Goal: Information Seeking & Learning: Learn about a topic

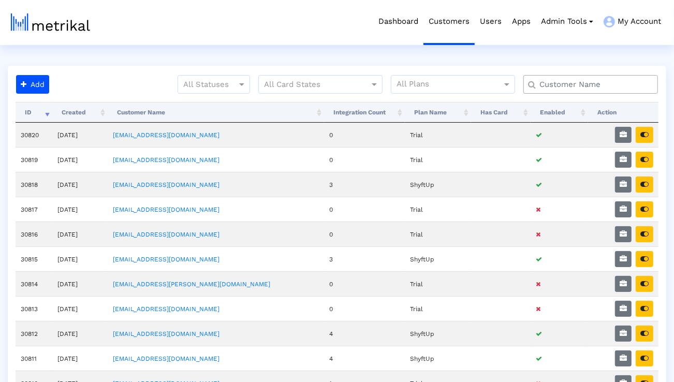
click at [559, 79] on input "text" at bounding box center [593, 84] width 122 height 11
type input "elevate"
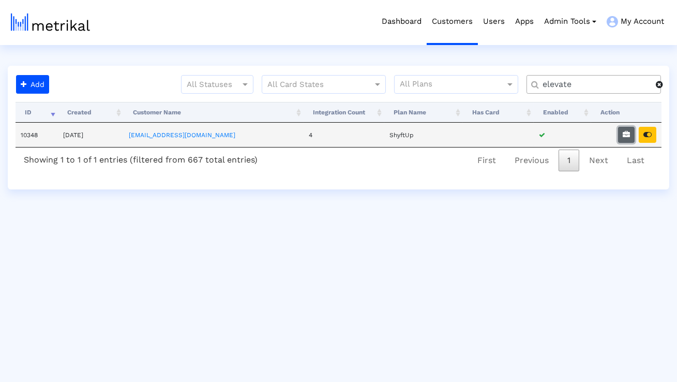
click at [628, 138] on icon "button" at bounding box center [626, 134] width 7 height 7
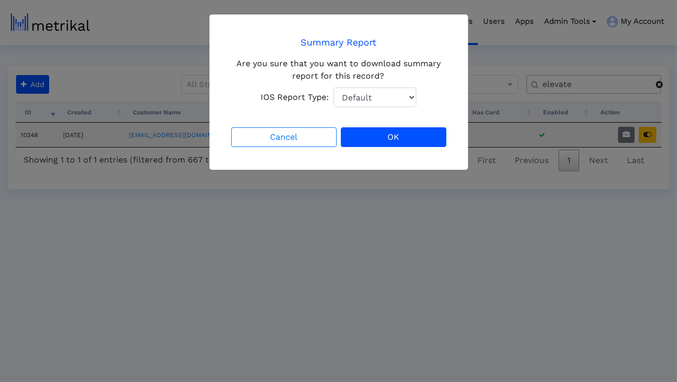
click at [398, 97] on select "Default Total Downloads New Downloads Redownloads" at bounding box center [375, 97] width 83 height 20
select select "1: 1"
click at [334, 87] on select "Default Total Downloads New Downloads Redownloads" at bounding box center [375, 97] width 83 height 20
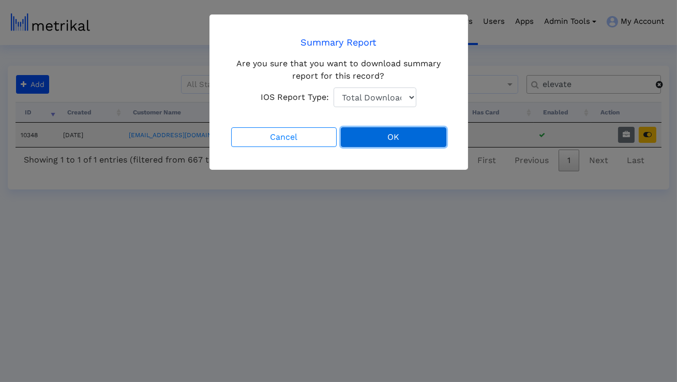
click at [379, 134] on button "OK" at bounding box center [394, 137] width 106 height 20
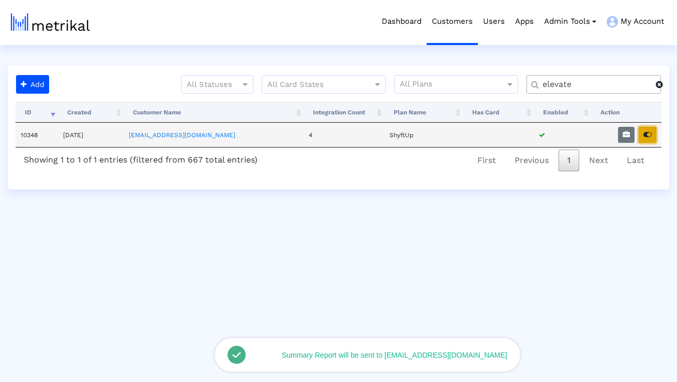
click at [645, 135] on icon "button" at bounding box center [648, 134] width 8 height 7
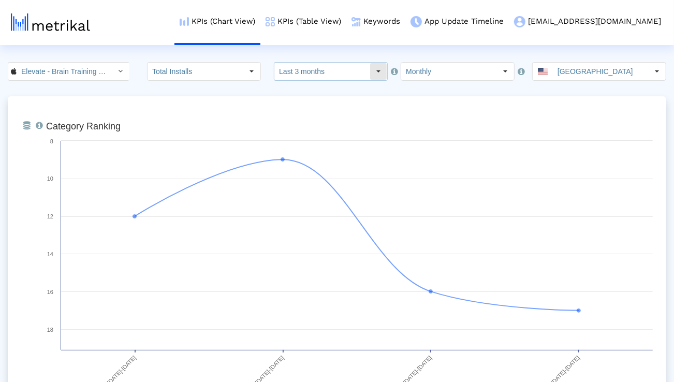
click at [304, 68] on input "Last 3 months" at bounding box center [321, 72] width 95 height 18
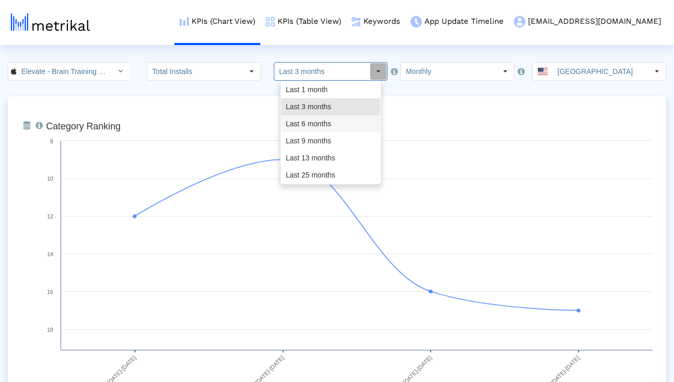
click at [304, 122] on div "Last 6 months" at bounding box center [330, 123] width 99 height 17
type input "Last 6 months"
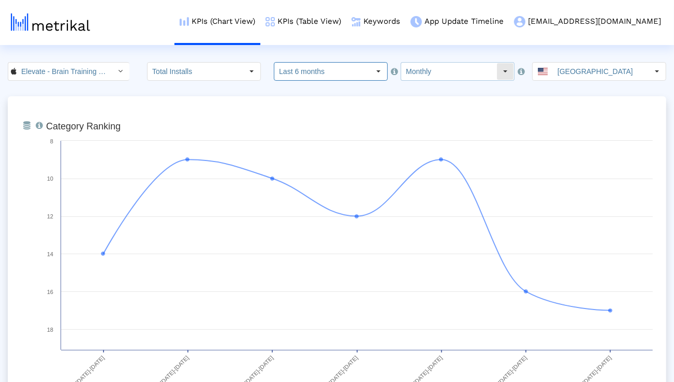
click at [401, 75] on input "Monthly" at bounding box center [448, 72] width 95 height 18
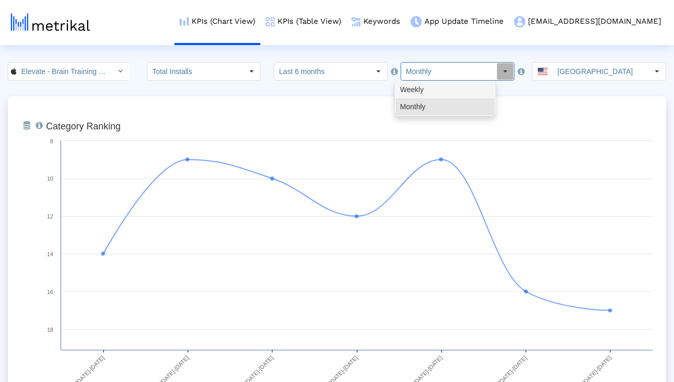
click at [408, 90] on div "Weekly" at bounding box center [444, 89] width 99 height 17
type input "Weekly"
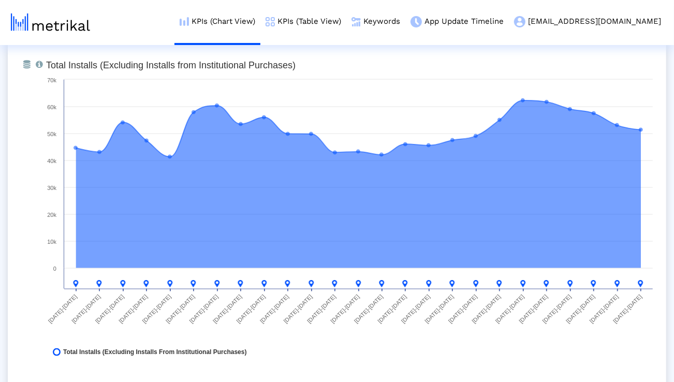
scroll to position [815, 0]
click at [333, 15] on link "KPIs (Table View)" at bounding box center [303, 21] width 86 height 43
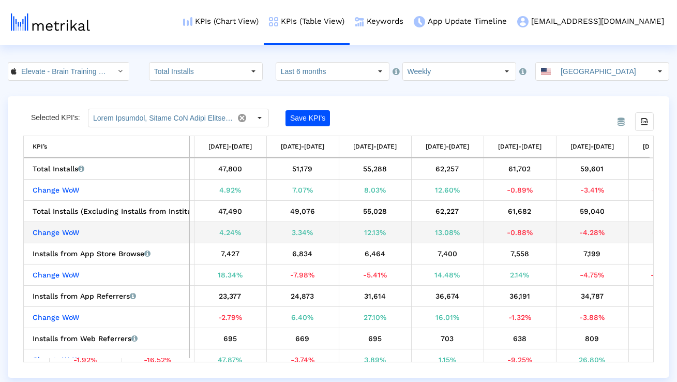
scroll to position [0, 1350]
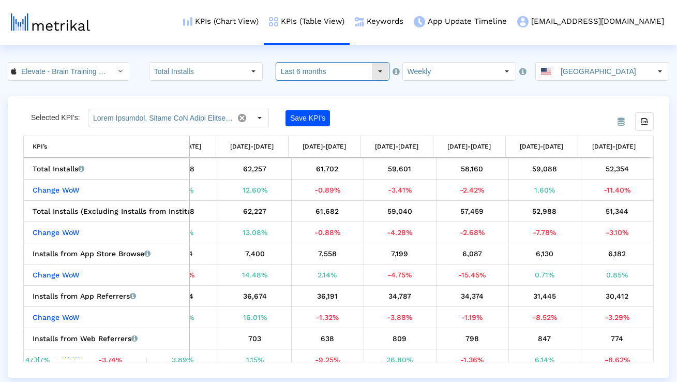
click at [346, 69] on input "Last 6 months" at bounding box center [323, 72] width 95 height 18
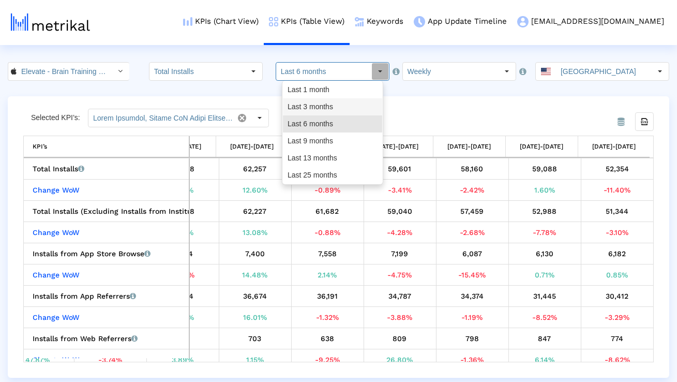
click at [345, 105] on div "Last 3 months" at bounding box center [332, 106] width 99 height 17
type input "Last 3 months"
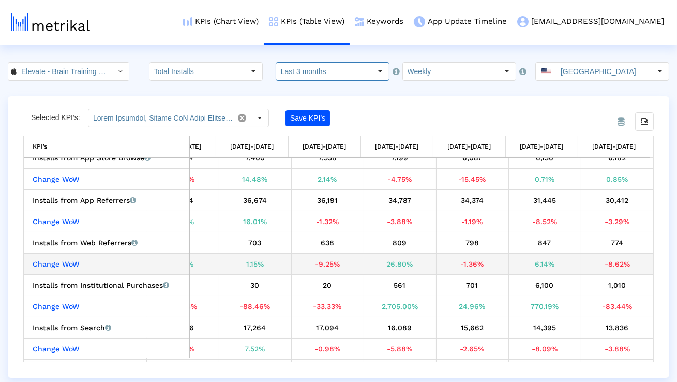
scroll to position [96, 0]
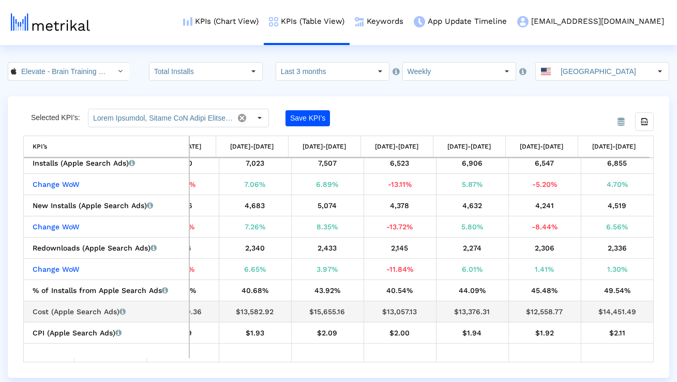
drag, startPoint x: 566, startPoint y: 314, endPoint x: 527, endPoint y: 314, distance: 39.3
click at [527, 314] on div "$12,558.77" at bounding box center [545, 311] width 65 height 13
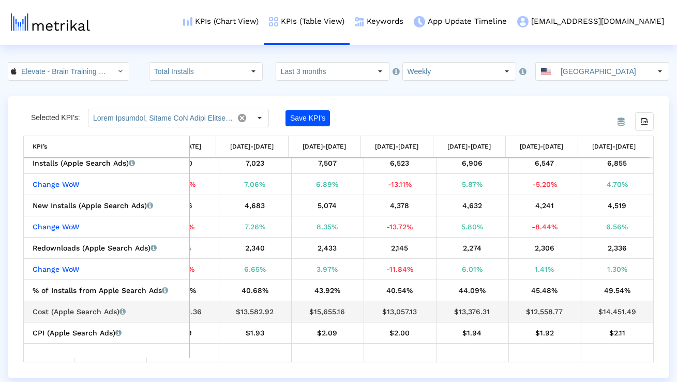
click at [611, 312] on div "$14,451.49" at bounding box center [617, 311] width 65 height 13
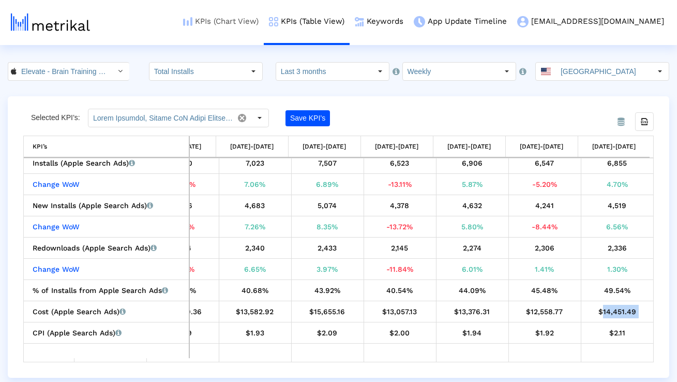
copy tbody "$14,451.49 CPI (Apple Search Ads) Apple Search Ads cost per install."
click at [264, 22] on link "KPIs (Chart View)" at bounding box center [221, 21] width 86 height 43
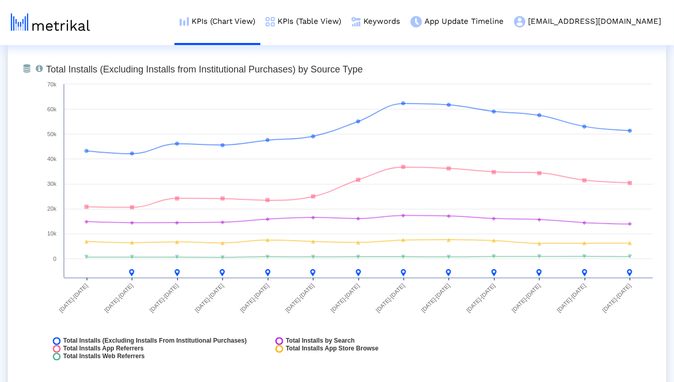
scroll to position [1193, 0]
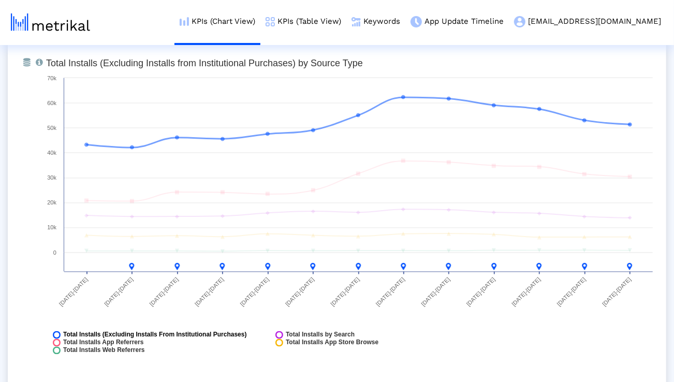
click at [237, 332] on span "Total Installs (Excluding Installs From Institutional Purchases)" at bounding box center [155, 335] width 184 height 8
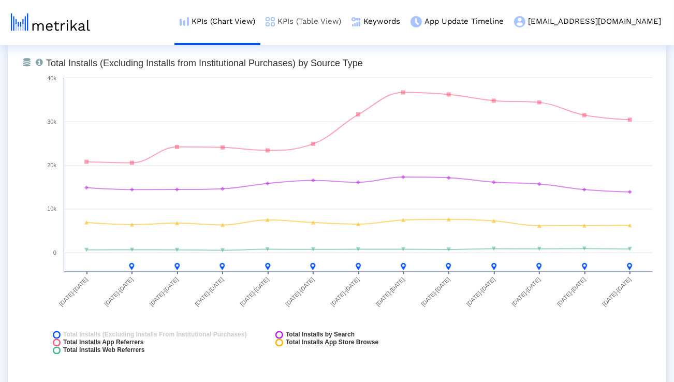
click at [338, 16] on link "KPIs (Table View)" at bounding box center [303, 21] width 86 height 43
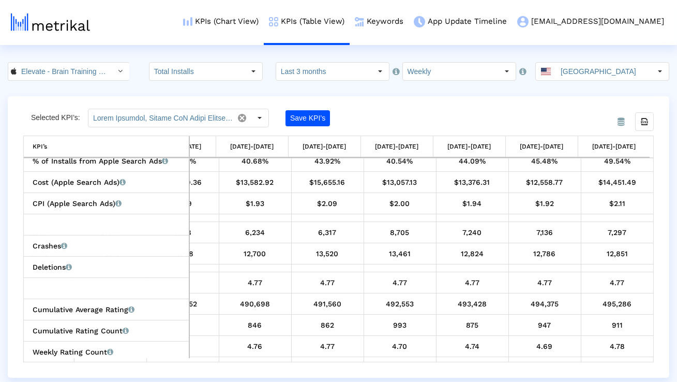
scroll to position [544, 481]
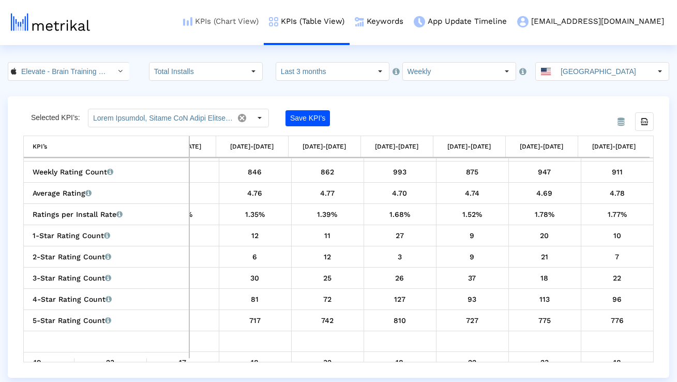
click at [264, 17] on link "KPIs (Chart View)" at bounding box center [221, 21] width 86 height 43
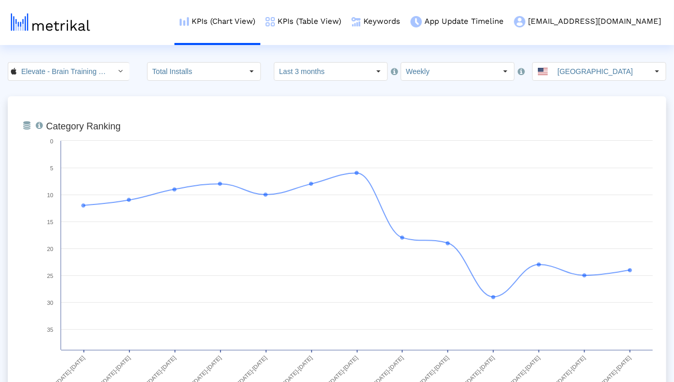
click at [313, 72] on input "Last 3 months" at bounding box center [321, 72] width 95 height 18
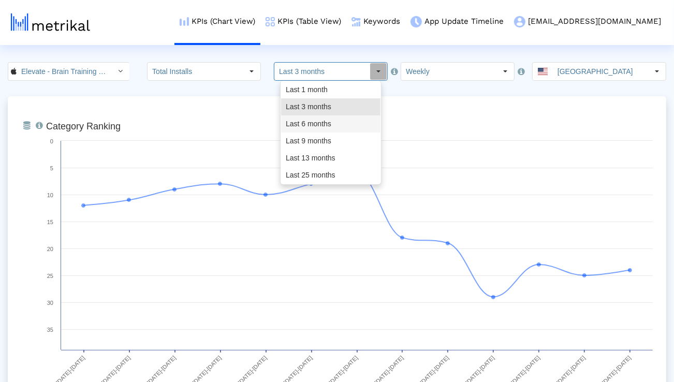
click at [310, 118] on div "Last 6 months" at bounding box center [330, 123] width 99 height 17
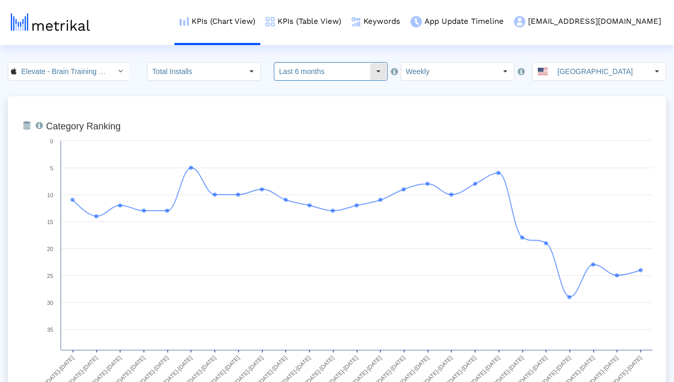
click at [331, 75] on input "Last 6 months" at bounding box center [321, 72] width 95 height 18
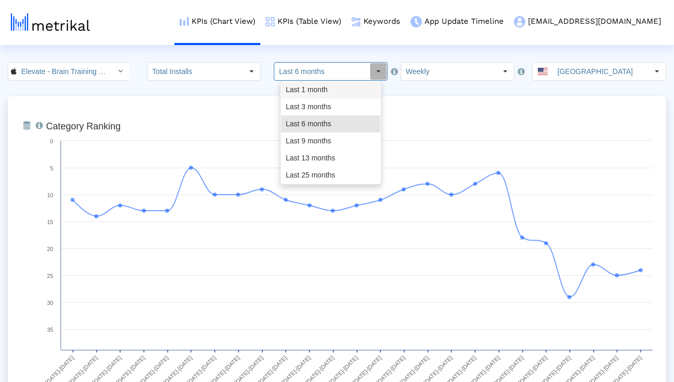
click at [321, 102] on div "Last 3 months" at bounding box center [330, 106] width 99 height 17
type input "Last 3 months"
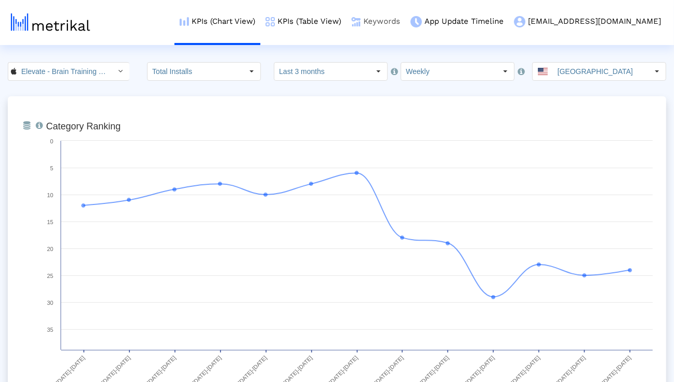
click at [405, 25] on link "Keywords" at bounding box center [375, 21] width 59 height 43
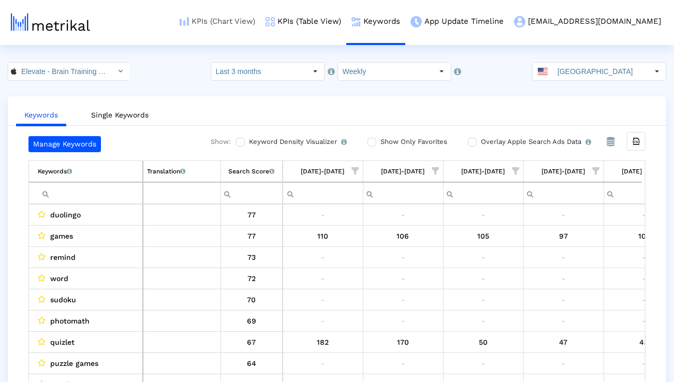
scroll to position [0, 683]
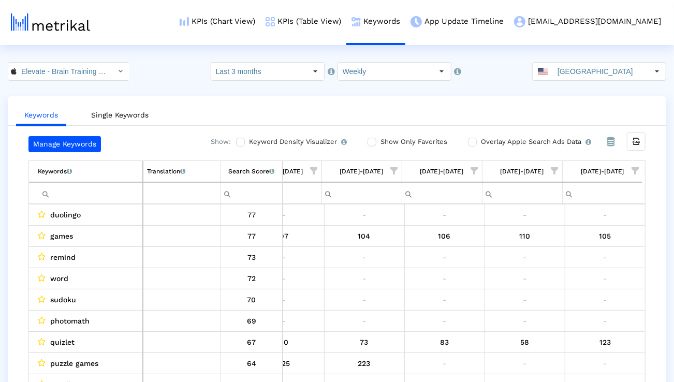
click at [634, 172] on span "Show filter options for column '08/31/25-09/06/25'" at bounding box center [634, 170] width 7 height 7
click at [578, 250] on div "Is One" at bounding box center [585, 244] width 93 height 20
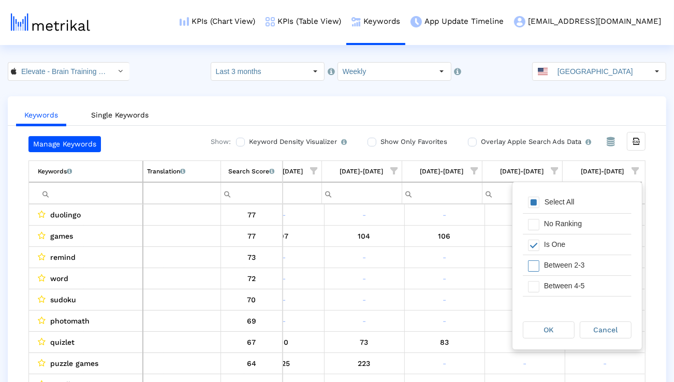
click at [578, 269] on div "Between 2-3" at bounding box center [585, 265] width 93 height 20
click at [578, 285] on div "Between 4-5" at bounding box center [585, 286] width 93 height 20
click at [578, 285] on div "Between 6-10" at bounding box center [585, 282] width 93 height 20
click at [556, 330] on div "OK" at bounding box center [548, 330] width 51 height 16
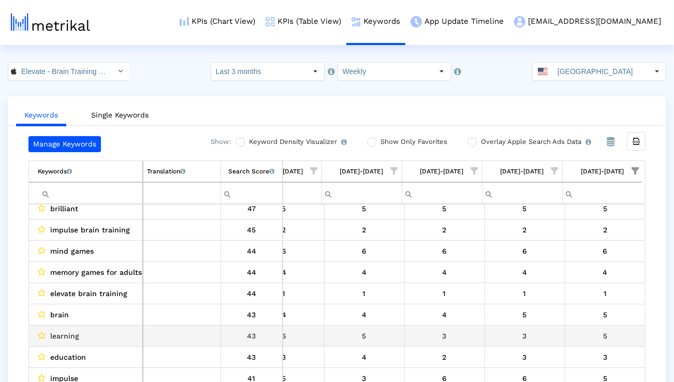
scroll to position [158, 683]
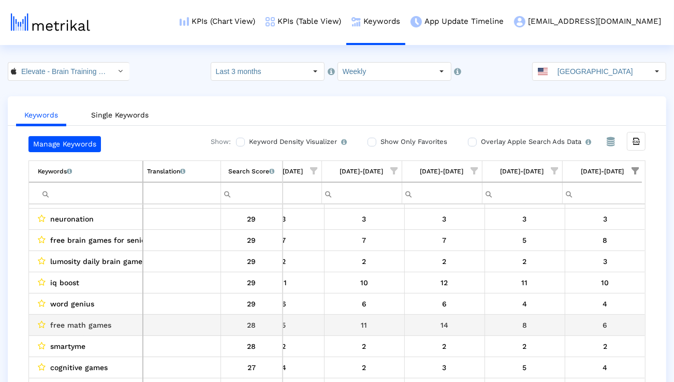
click at [96, 323] on span "free math games" at bounding box center [80, 324] width 61 height 13
copy span "free math games"
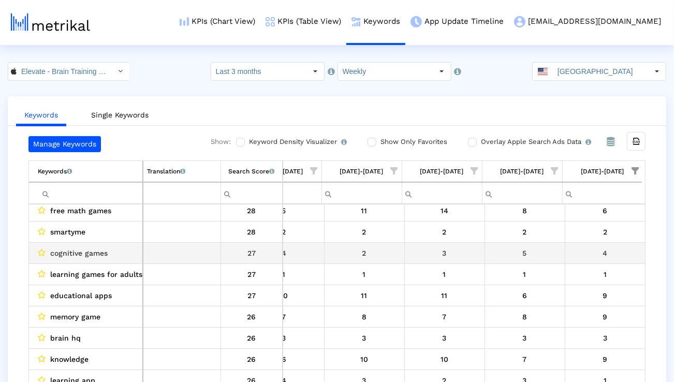
click at [70, 256] on span "cognitive games" at bounding box center [78, 252] width 57 height 13
copy span "cognitive games"
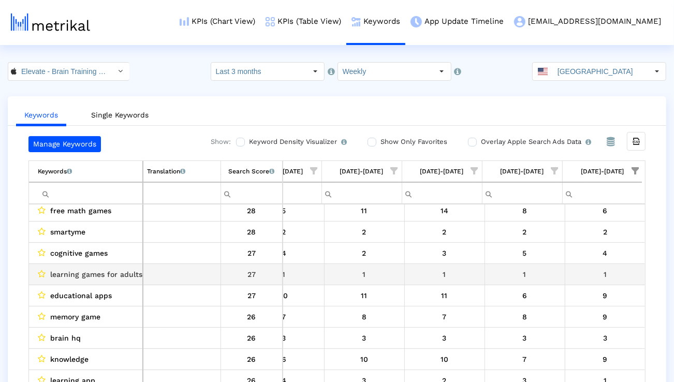
click at [114, 271] on span "learning games for adults" at bounding box center [96, 274] width 92 height 13
copy span "learning games for adults"
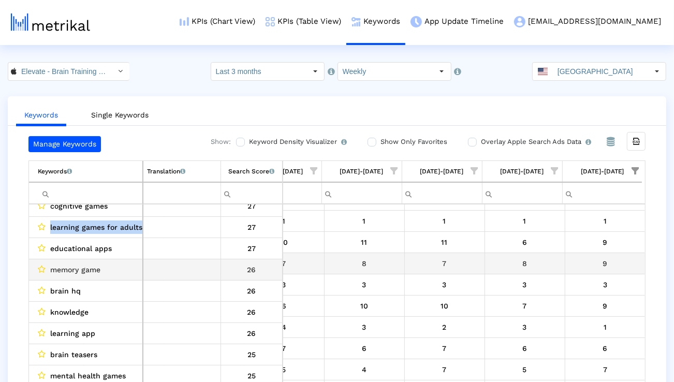
scroll to position [1165, 0]
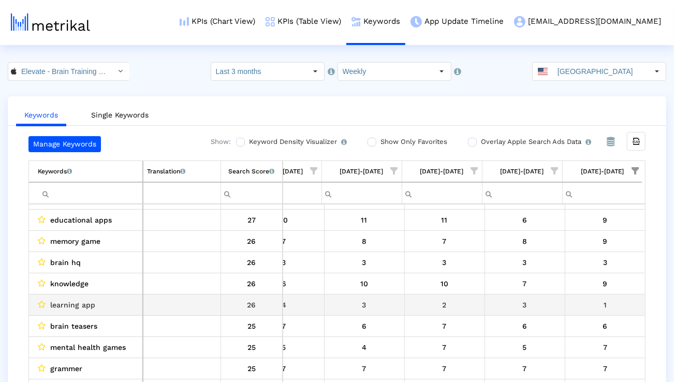
click at [87, 307] on span "learning app" at bounding box center [72, 304] width 45 height 13
copy span "learning app"
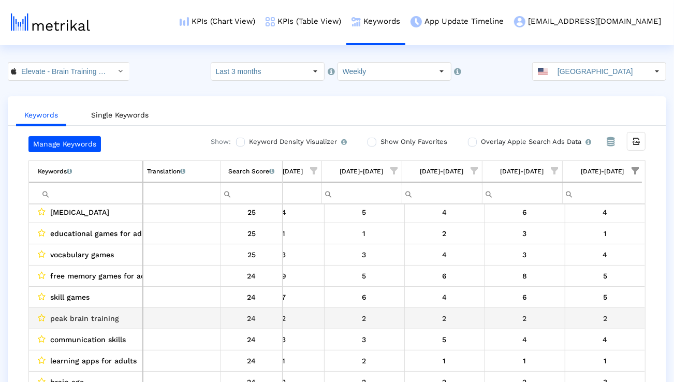
scroll to position [1389, 0]
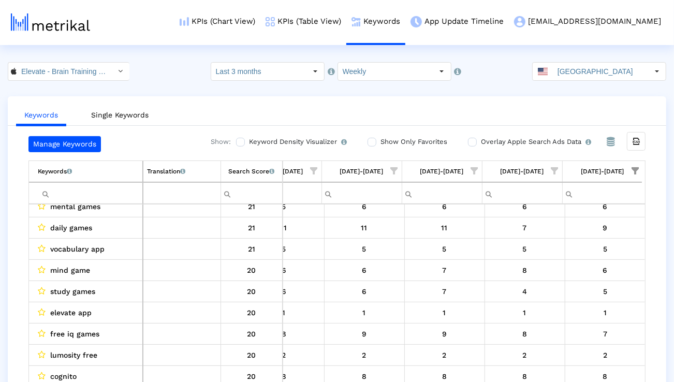
click at [639, 169] on span "Show filter options for column '08/31/25-09/06/25'" at bounding box center [634, 170] width 7 height 7
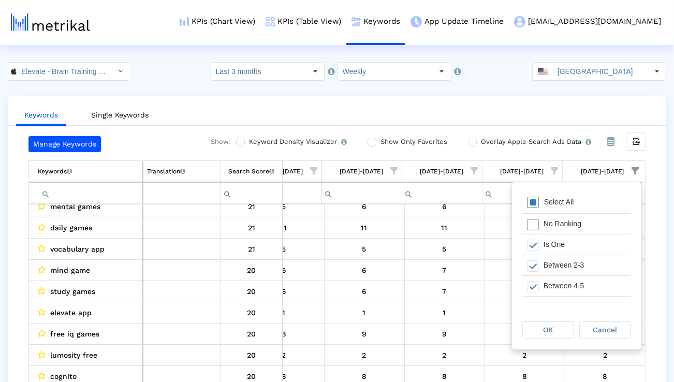
click at [572, 201] on div "Select All" at bounding box center [559, 202] width 40 height 9
click at [539, 324] on div "OK" at bounding box center [548, 330] width 51 height 16
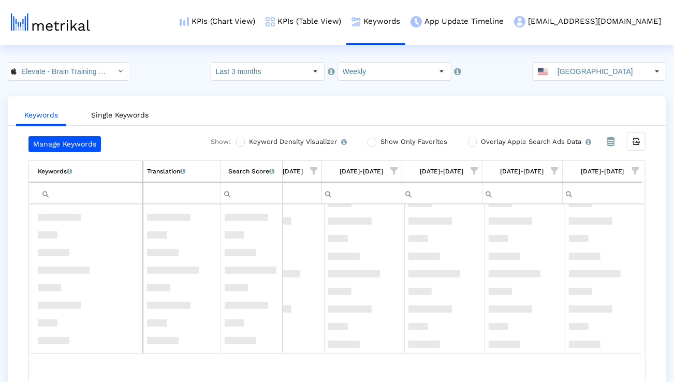
scroll to position [0, 683]
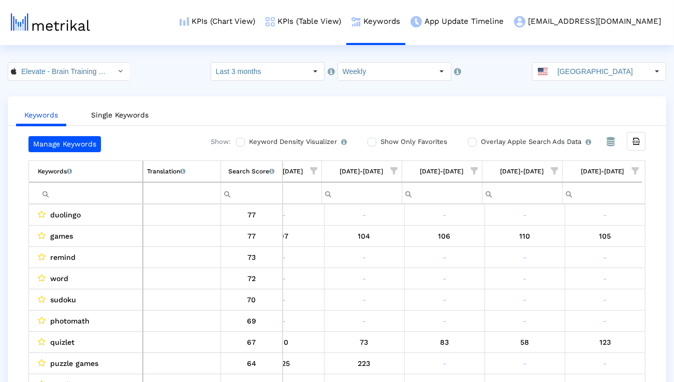
click at [447, 122] on ul "Keywords Single Keywords" at bounding box center [337, 113] width 658 height 24
click at [132, 191] on input "Filter cell" at bounding box center [90, 193] width 105 height 17
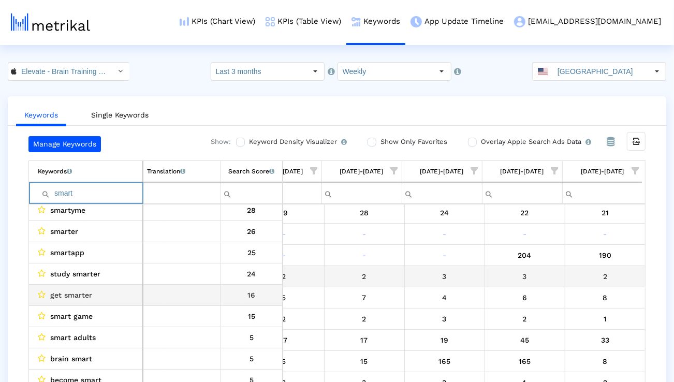
scroll to position [65, 0]
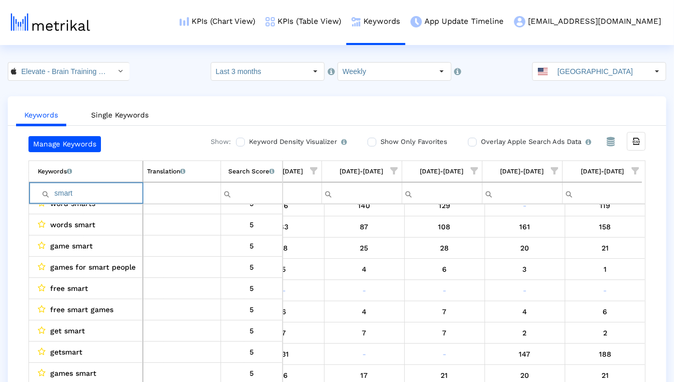
paste input "intelligence"
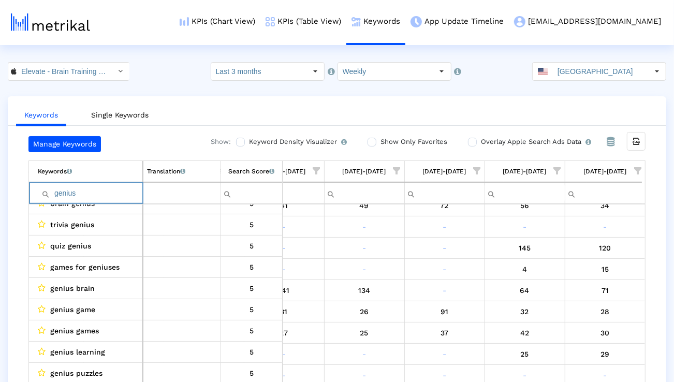
click at [119, 189] on input "genius" at bounding box center [90, 193] width 105 height 17
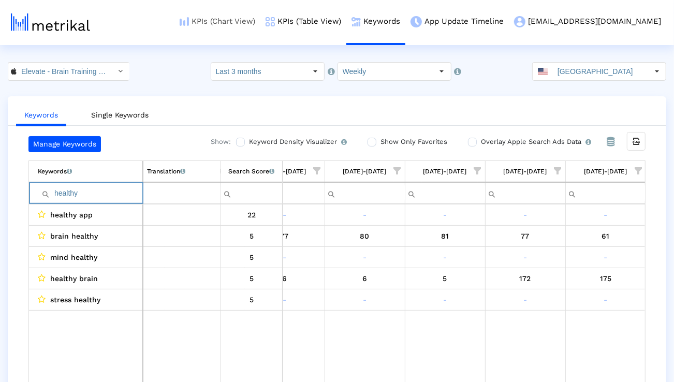
type input "healthy"
click at [130, 119] on link "Single Keywords" at bounding box center [120, 115] width 74 height 19
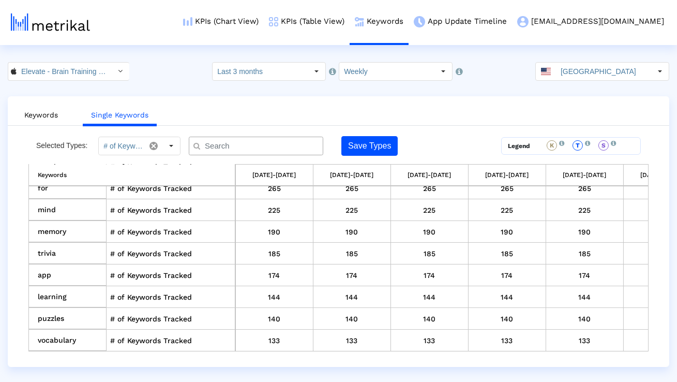
scroll to position [162, 0]
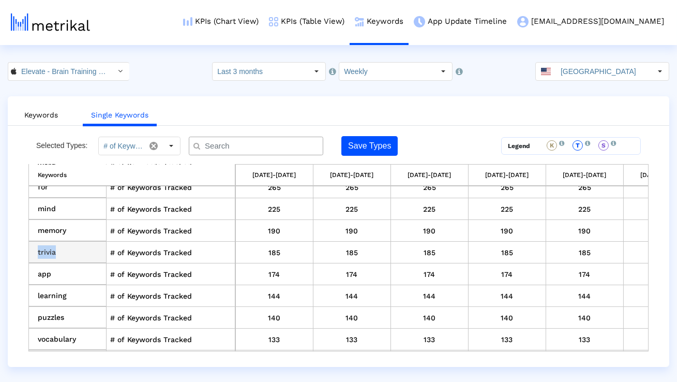
drag, startPoint x: 70, startPoint y: 248, endPoint x: 32, endPoint y: 248, distance: 37.8
click at [32, 248] on td "trivia" at bounding box center [68, 253] width 78 height 22
copy td "trivia"
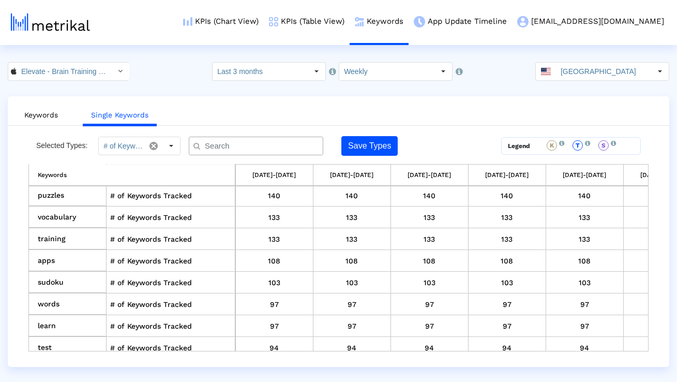
scroll to position [291, 0]
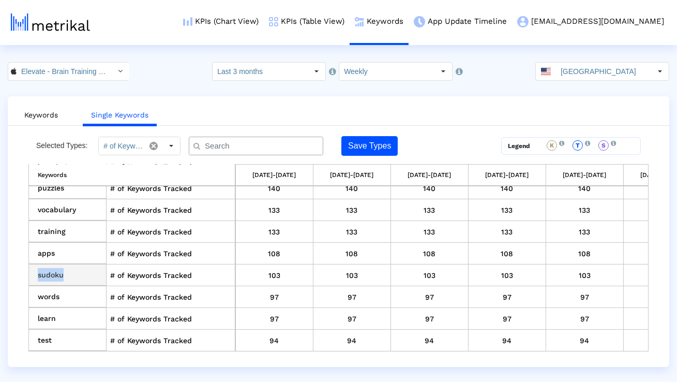
drag, startPoint x: 81, startPoint y: 274, endPoint x: 38, endPoint y: 275, distance: 43.0
click at [38, 275] on td "sudoku" at bounding box center [68, 275] width 78 height 22
copy td "sudoku"
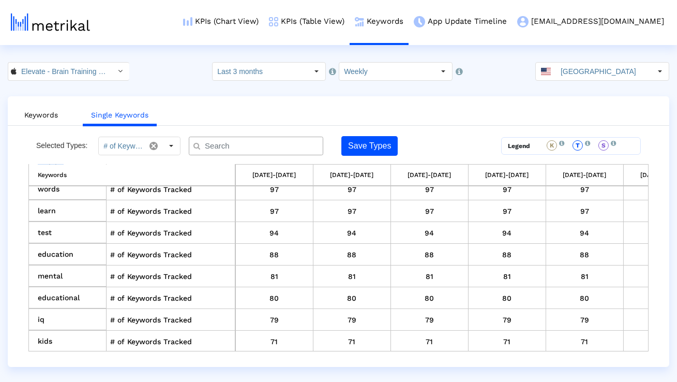
scroll to position [421, 0]
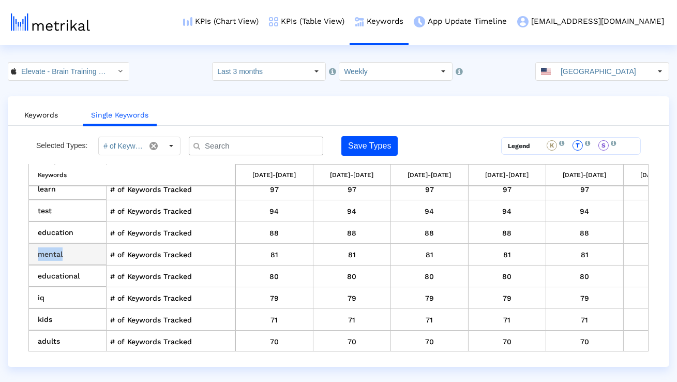
drag, startPoint x: 91, startPoint y: 253, endPoint x: 36, endPoint y: 252, distance: 54.4
click at [36, 252] on td "mental" at bounding box center [68, 255] width 78 height 22
copy td "mental"
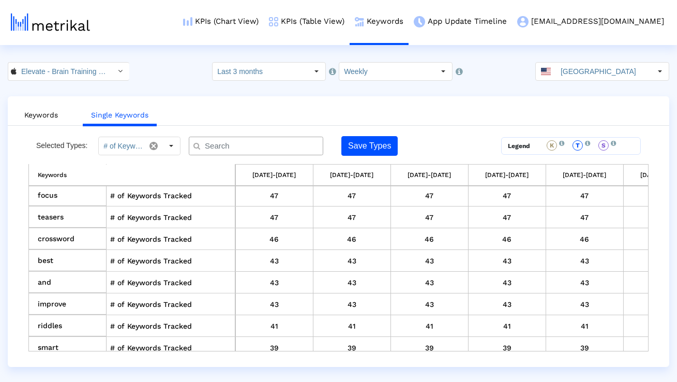
scroll to position [832, 0]
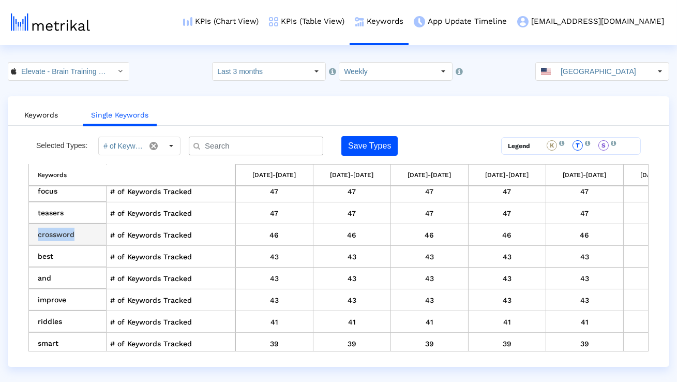
drag, startPoint x: 94, startPoint y: 233, endPoint x: 36, endPoint y: 232, distance: 57.5
click at [36, 232] on td "crossword" at bounding box center [68, 235] width 78 height 22
copy td "crossword"
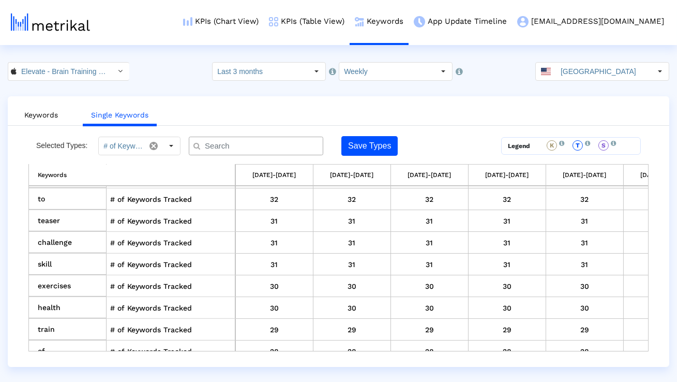
scroll to position [1130, 0]
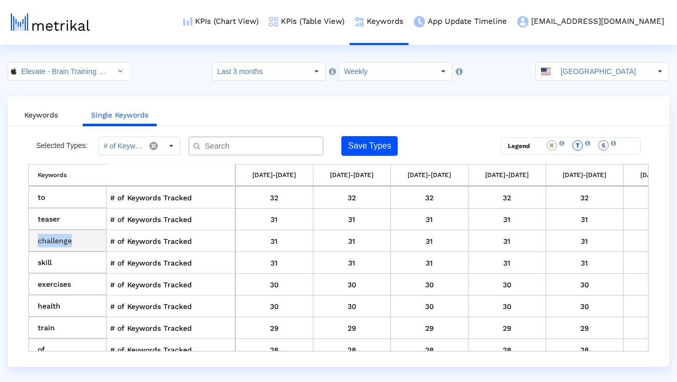
drag, startPoint x: 76, startPoint y: 235, endPoint x: 38, endPoint y: 236, distance: 38.3
click at [38, 236] on td "challenge" at bounding box center [68, 241] width 78 height 22
copy td "challenge"
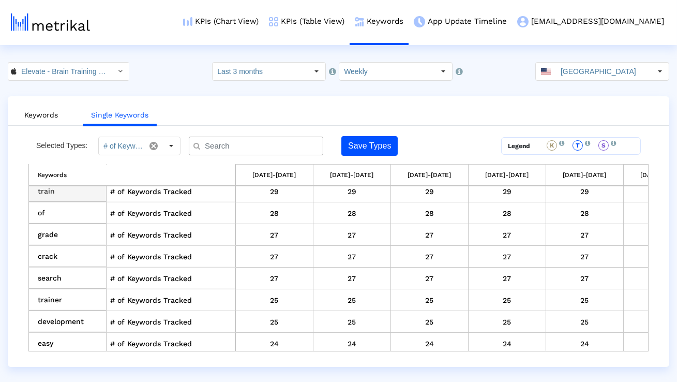
scroll to position [1271, 0]
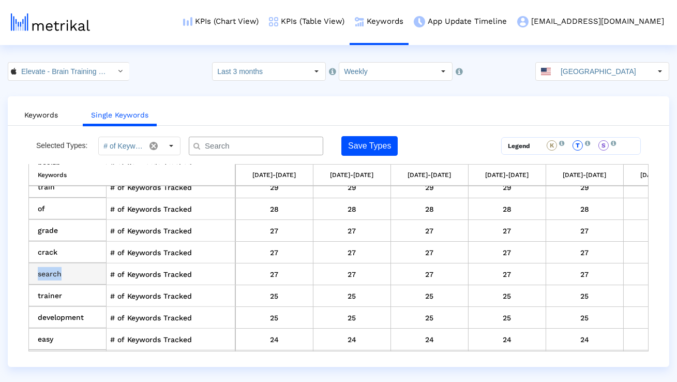
drag, startPoint x: 90, startPoint y: 266, endPoint x: 36, endPoint y: 266, distance: 53.8
click at [36, 266] on td "search" at bounding box center [68, 274] width 78 height 22
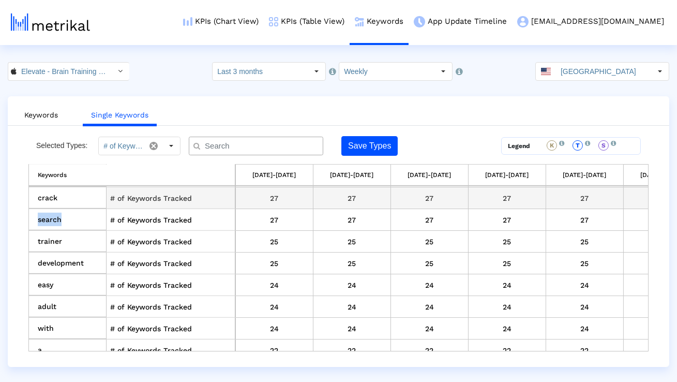
scroll to position [1337, 0]
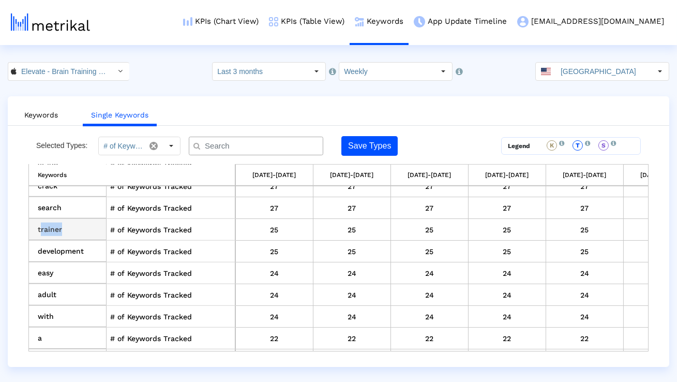
drag, startPoint x: 71, startPoint y: 228, endPoint x: 39, endPoint y: 228, distance: 32.6
click at [39, 228] on td "trainer" at bounding box center [68, 230] width 78 height 22
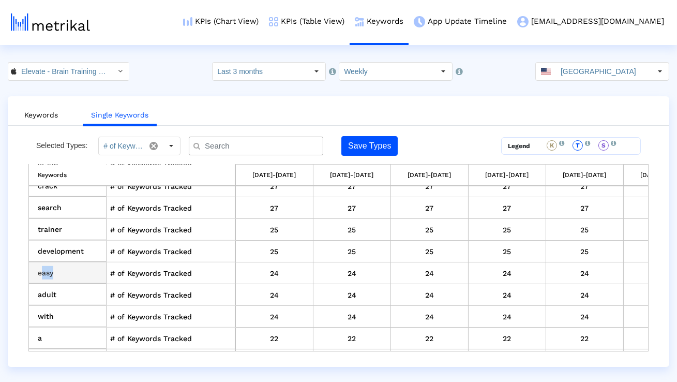
drag, startPoint x: 59, startPoint y: 267, endPoint x: 40, endPoint y: 267, distance: 19.1
click at [40, 267] on td "easy" at bounding box center [68, 273] width 78 height 22
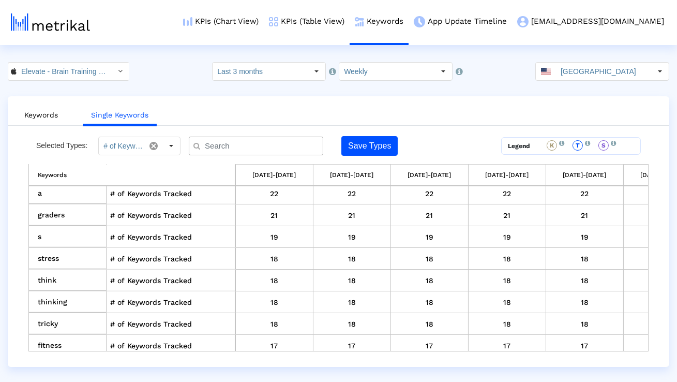
scroll to position [1483, 0]
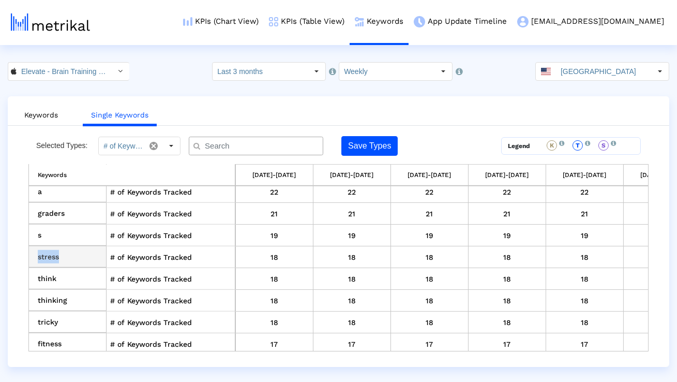
drag, startPoint x: 78, startPoint y: 252, endPoint x: 34, endPoint y: 252, distance: 44.0
click at [34, 252] on td "stress" at bounding box center [68, 257] width 78 height 22
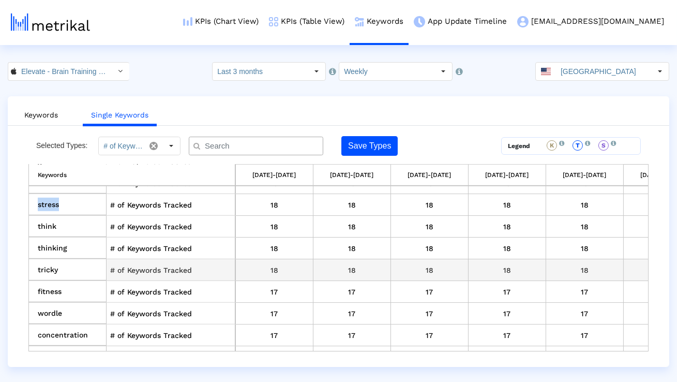
scroll to position [1537, 0]
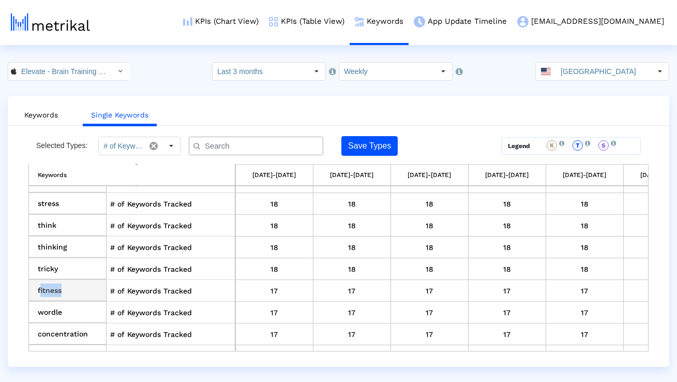
drag, startPoint x: 66, startPoint y: 288, endPoint x: 38, endPoint y: 286, distance: 27.5
click at [38, 286] on td "fitness" at bounding box center [68, 291] width 78 height 22
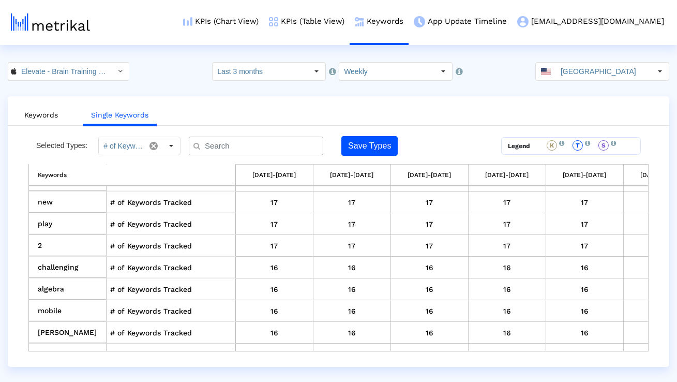
scroll to position [1692, 0]
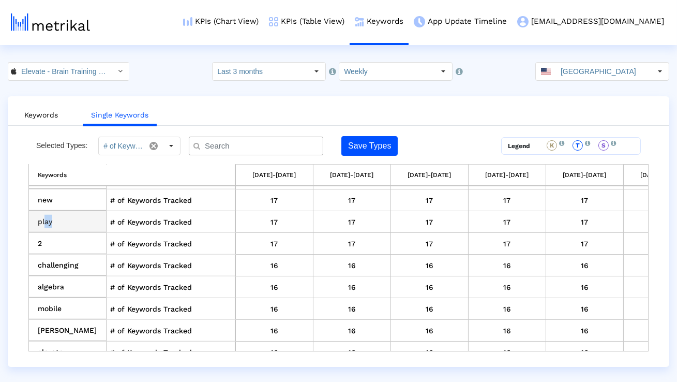
drag, startPoint x: 79, startPoint y: 216, endPoint x: 44, endPoint y: 216, distance: 34.7
click at [44, 216] on td "play" at bounding box center [68, 222] width 78 height 22
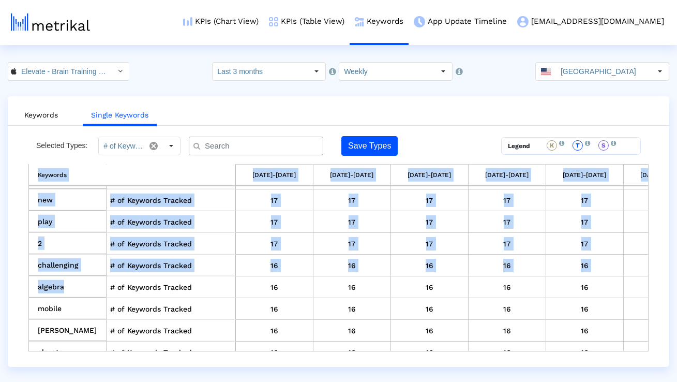
drag, startPoint x: 63, startPoint y: 277, endPoint x: 28, endPoint y: 277, distance: 35.2
click at [28, 277] on div "Selected Types: # of Keywords Tracked Save Types Legend K This keyword was used…" at bounding box center [339, 243] width 662 height 215
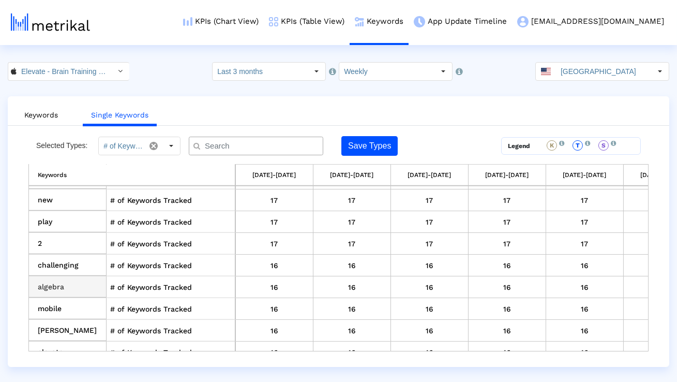
click at [44, 279] on td "algebra" at bounding box center [68, 287] width 78 height 22
click at [45, 279] on td "algebra" at bounding box center [68, 287] width 78 height 22
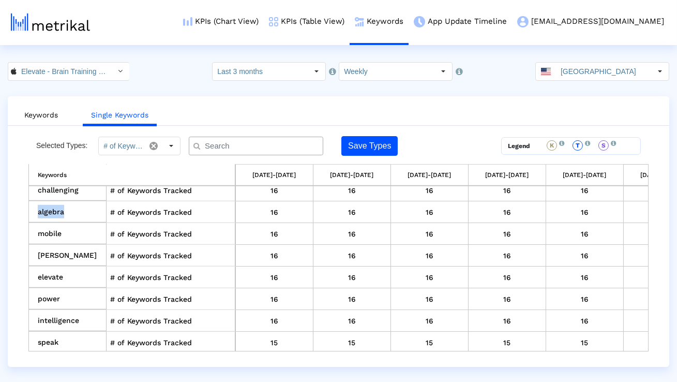
scroll to position [1781, 0]
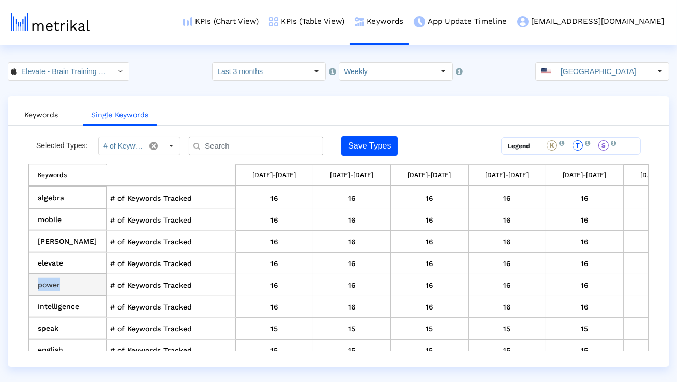
drag, startPoint x: 80, startPoint y: 273, endPoint x: 37, endPoint y: 272, distance: 43.0
click at [37, 274] on td "power" at bounding box center [68, 285] width 78 height 22
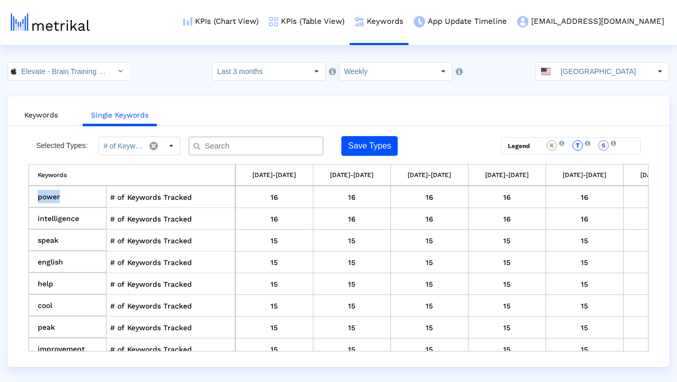
scroll to position [1871, 0]
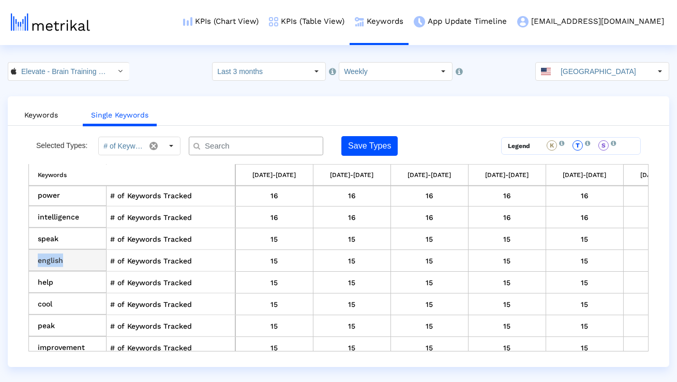
drag, startPoint x: 92, startPoint y: 260, endPoint x: 37, endPoint y: 249, distance: 55.4
click at [38, 250] on td "english" at bounding box center [68, 261] width 78 height 22
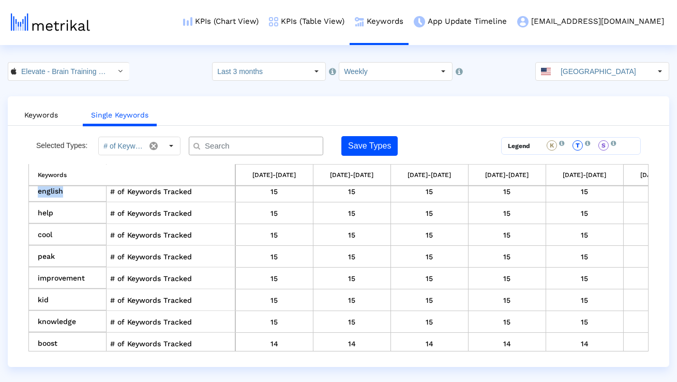
scroll to position [1943, 0]
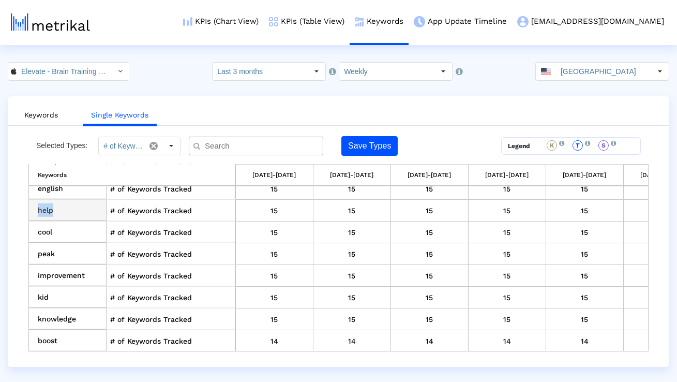
drag, startPoint x: 68, startPoint y: 206, endPoint x: 37, endPoint y: 203, distance: 31.2
click at [37, 204] on td "help" at bounding box center [68, 211] width 78 height 22
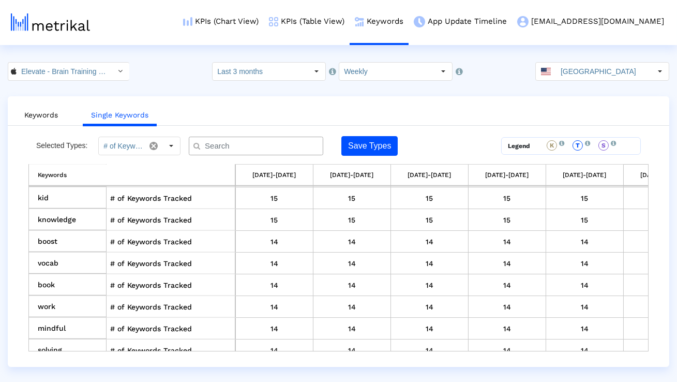
scroll to position [2054, 0]
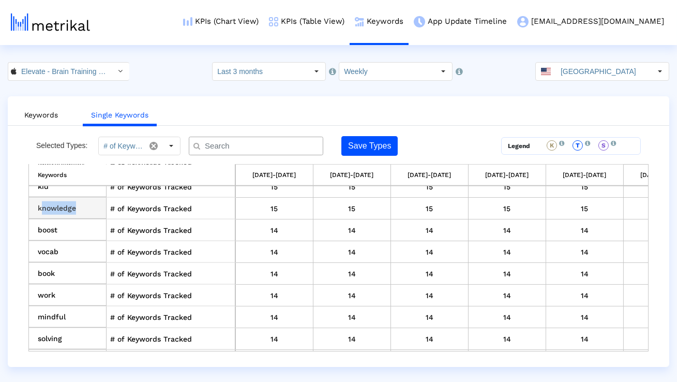
drag, startPoint x: 79, startPoint y: 198, endPoint x: 40, endPoint y: 199, distance: 38.3
click at [40, 199] on td "knowledge" at bounding box center [68, 209] width 78 height 22
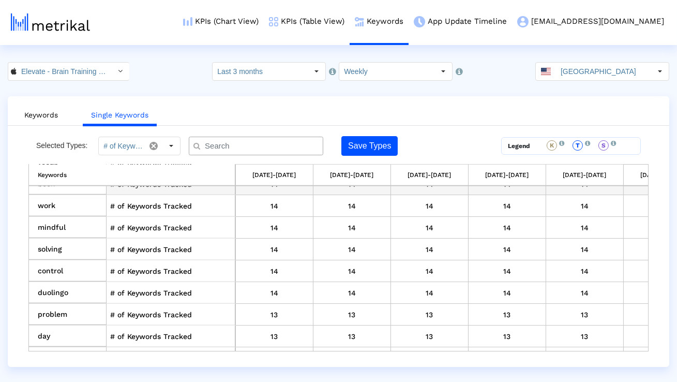
scroll to position [2148, 0]
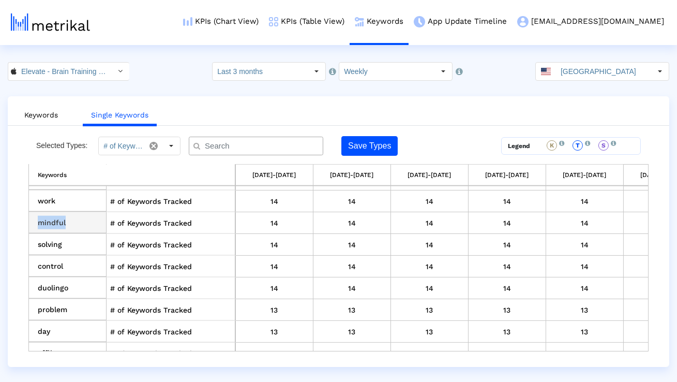
drag, startPoint x: 70, startPoint y: 218, endPoint x: 40, endPoint y: 215, distance: 30.2
click at [40, 215] on td "mindful" at bounding box center [68, 223] width 78 height 22
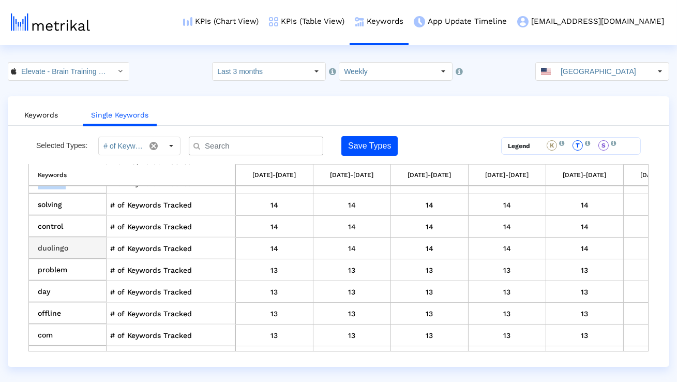
scroll to position [2210, 0]
drag, startPoint x: 83, startPoint y: 279, endPoint x: 37, endPoint y: 279, distance: 46.1
click at [37, 280] on td "offline" at bounding box center [68, 291] width 78 height 22
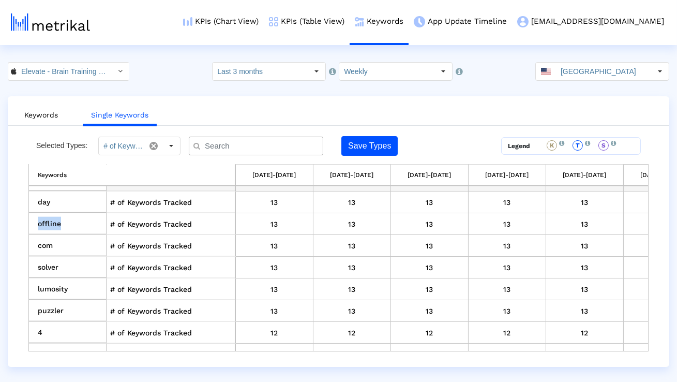
scroll to position [2293, 0]
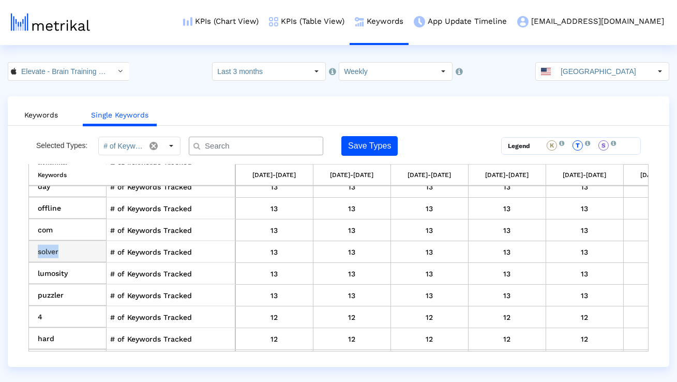
drag, startPoint x: 69, startPoint y: 242, endPoint x: 38, endPoint y: 242, distance: 30.5
click at [39, 242] on td "solver" at bounding box center [68, 252] width 78 height 22
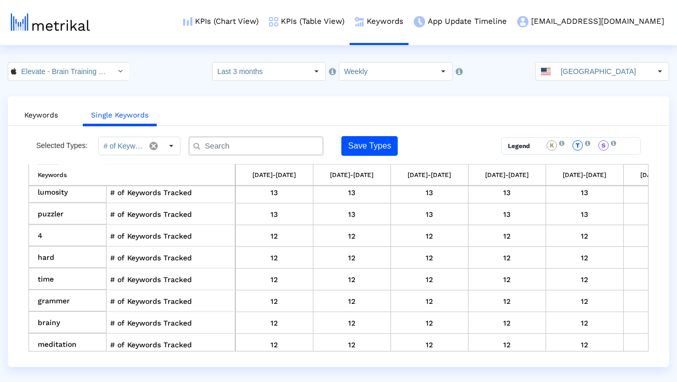
scroll to position [2375, 0]
drag, startPoint x: 64, startPoint y: 305, endPoint x: 39, endPoint y: 305, distance: 24.8
click at [39, 311] on td "brainy" at bounding box center [68, 322] width 78 height 22
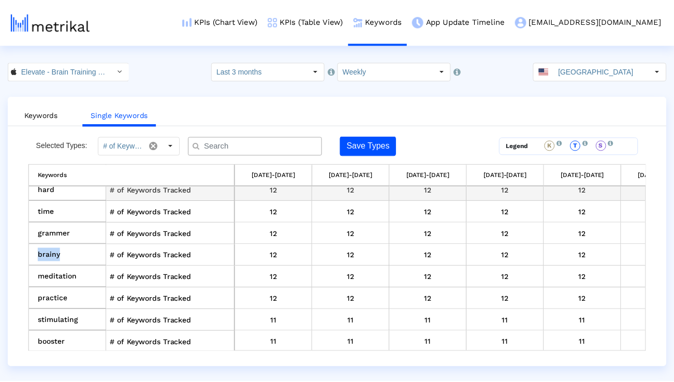
scroll to position [2451, 0]
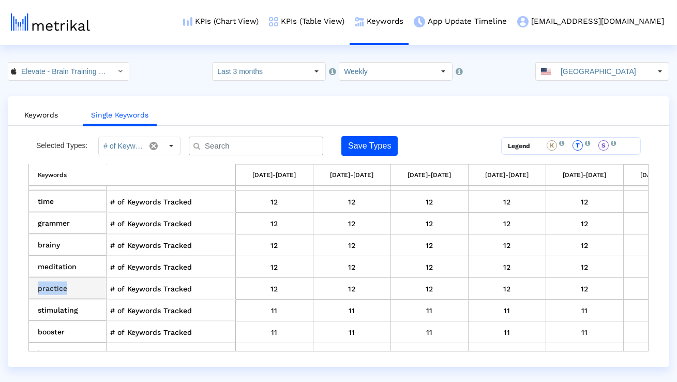
drag, startPoint x: 73, startPoint y: 279, endPoint x: 36, endPoint y: 278, distance: 36.7
click at [36, 278] on td "practice" at bounding box center [68, 289] width 78 height 22
click at [53, 110] on link "Keywords" at bounding box center [41, 115] width 50 height 19
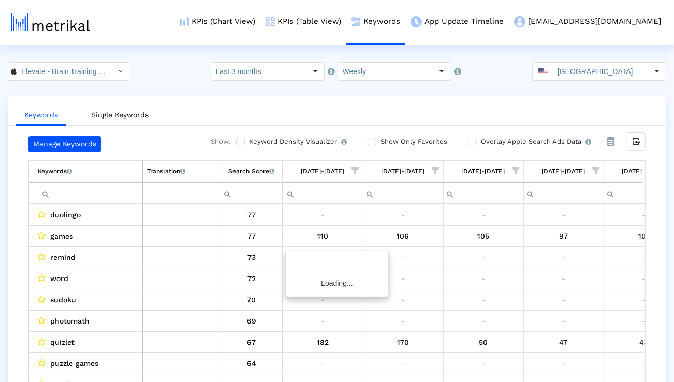
scroll to position [0, 683]
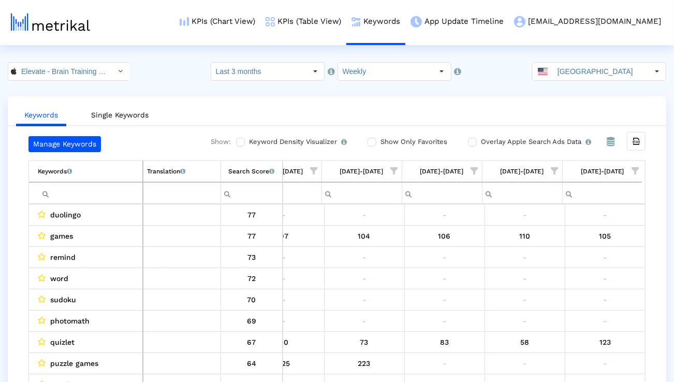
click at [117, 184] on td "Filter cell" at bounding box center [86, 193] width 114 height 22
click at [115, 188] on input "Filter cell" at bounding box center [90, 193] width 105 height 17
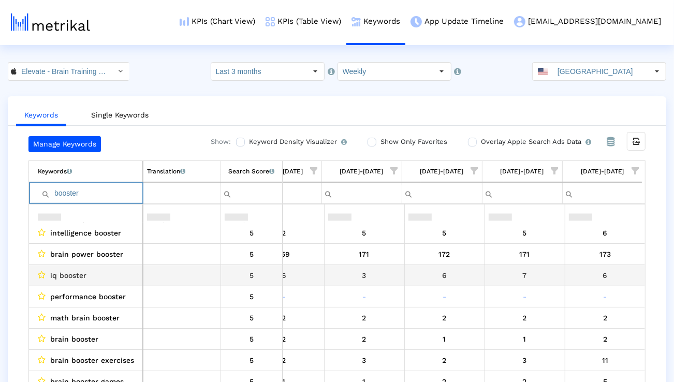
scroll to position [96, 0]
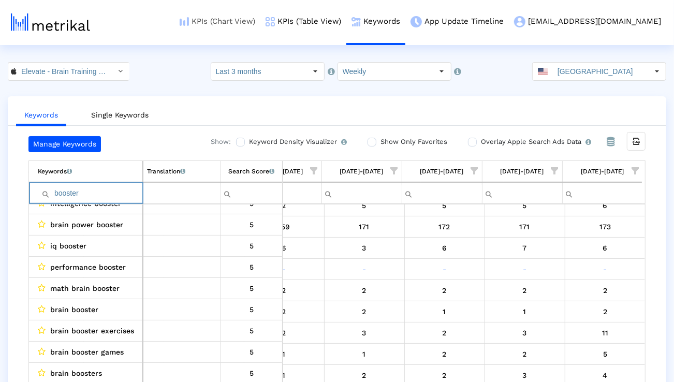
type input "booster"
click at [72, 73] on input "Elevate - Brain Training Games < 875063456 >" at bounding box center [63, 72] width 93 height 18
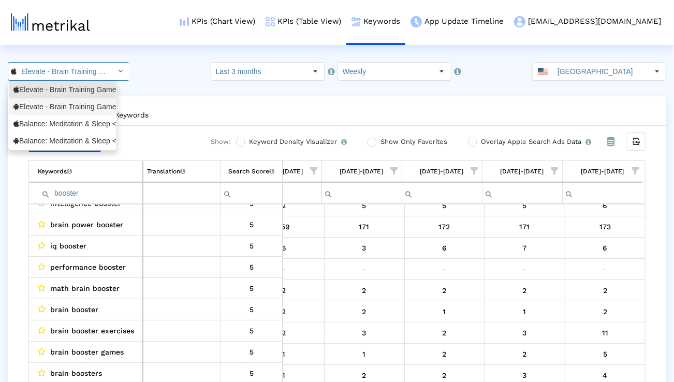
click at [70, 105] on div "Elevate - Brain Training Games <com.wonder>" at bounding box center [62, 107] width 98 height 10
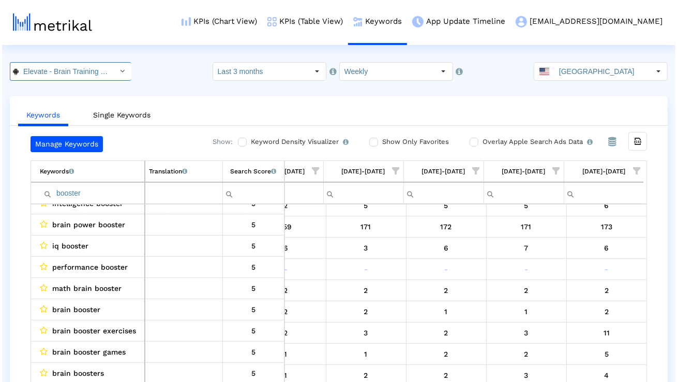
scroll to position [0, 79]
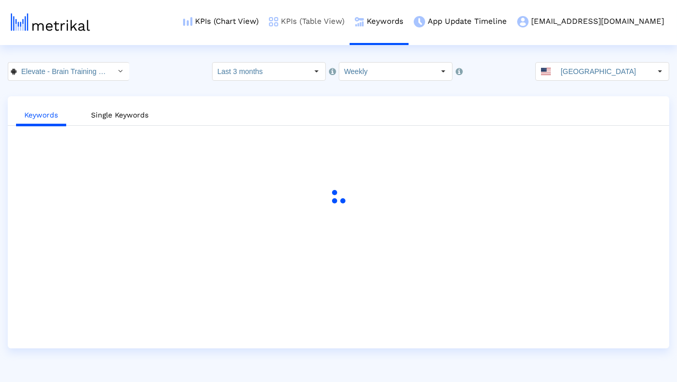
click at [350, 18] on link "KPIs (Table View)" at bounding box center [307, 21] width 86 height 43
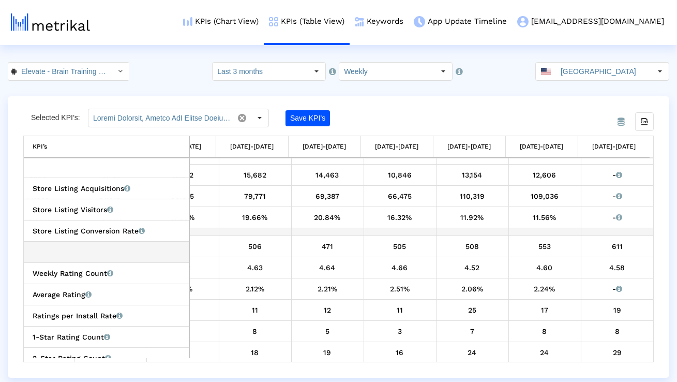
scroll to position [324, 0]
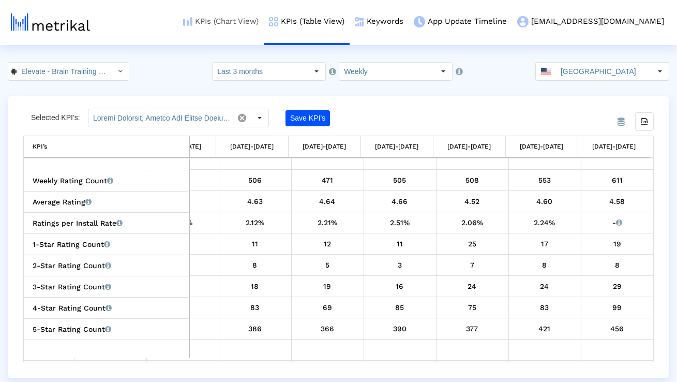
click at [264, 23] on link "KPIs (Chart View)" at bounding box center [221, 21] width 86 height 43
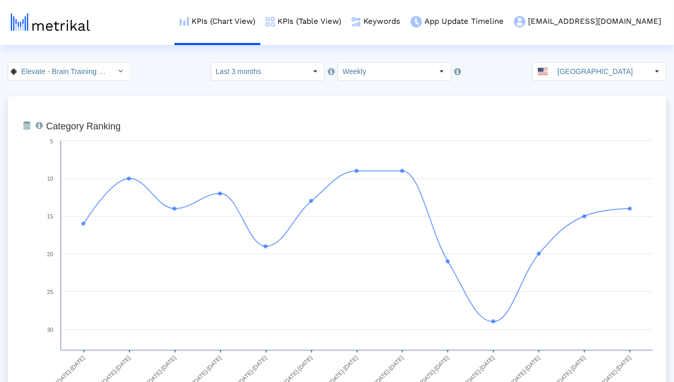
click at [260, 76] on input "Last 3 months" at bounding box center [258, 72] width 95 height 18
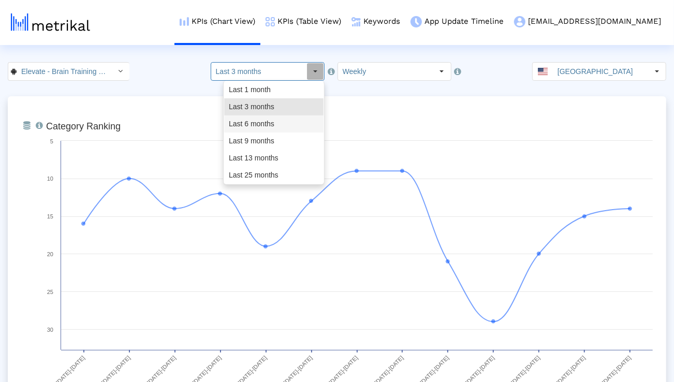
click at [254, 122] on div "Last 6 months" at bounding box center [273, 123] width 99 height 17
type input "Last 6 months"
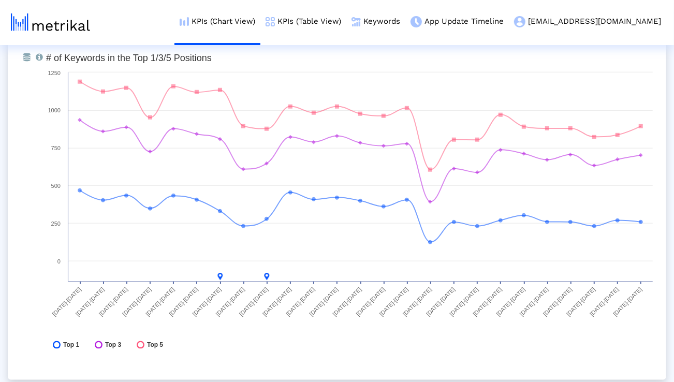
scroll to position [3073, 0]
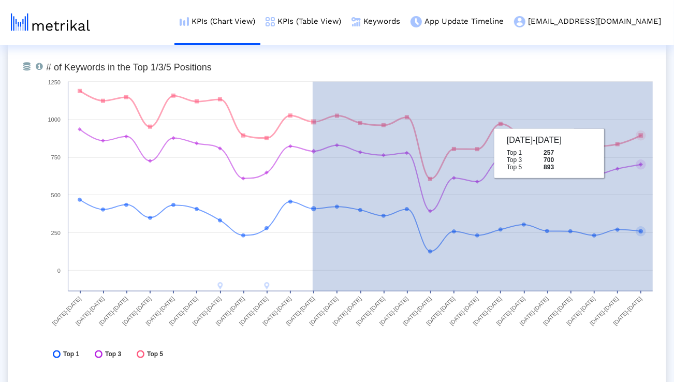
drag, startPoint x: 313, startPoint y: 125, endPoint x: 668, endPoint y: 161, distance: 357.4
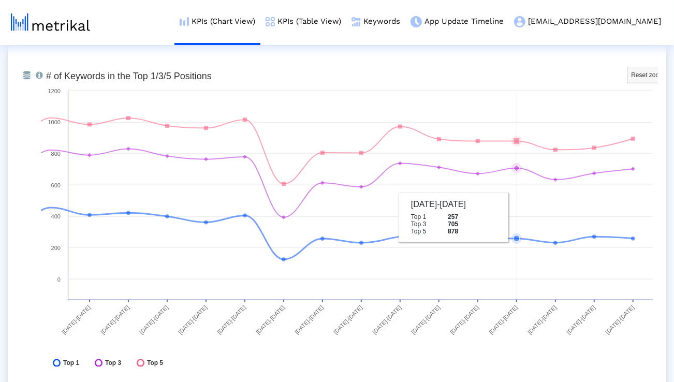
scroll to position [3066, 0]
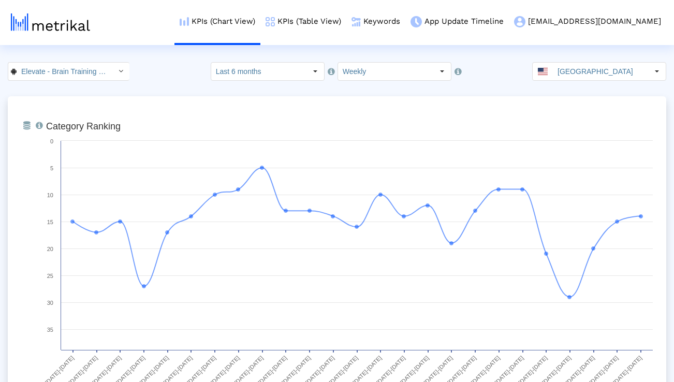
scroll to position [3066, 0]
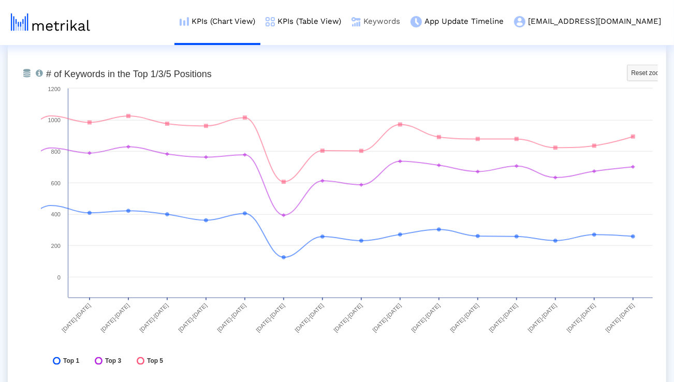
click at [361, 20] on img at bounding box center [355, 21] width 9 height 9
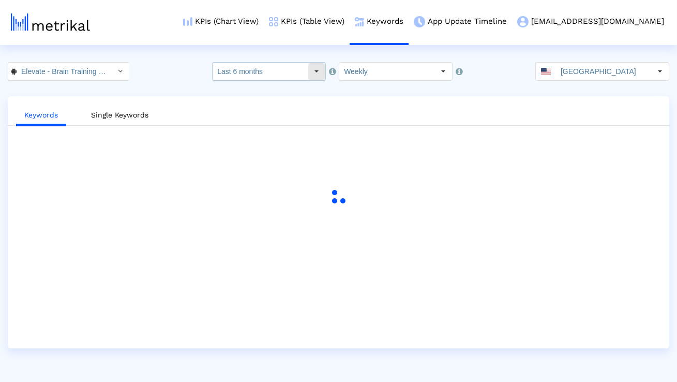
click at [283, 72] on input "Last 6 months" at bounding box center [260, 72] width 95 height 18
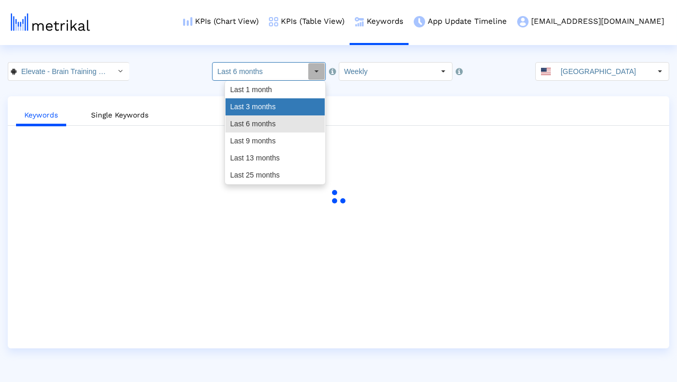
click at [270, 108] on div "Last 3 months" at bounding box center [275, 106] width 99 height 17
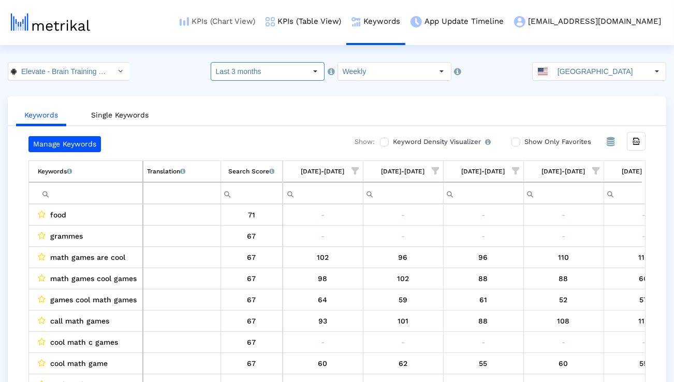
scroll to position [0, 1646]
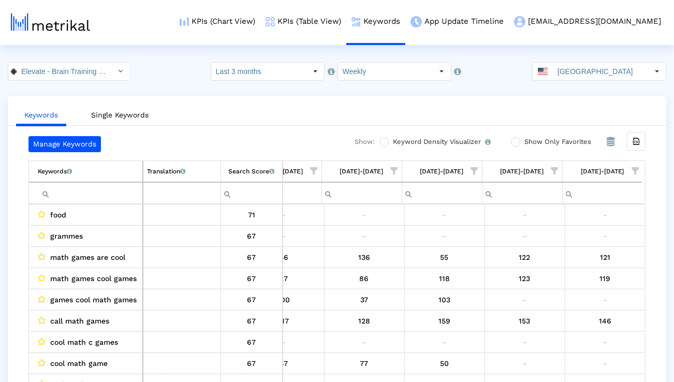
click at [636, 167] on span "Show filter options for column '08/31/25-09/06/25'" at bounding box center [634, 170] width 7 height 7
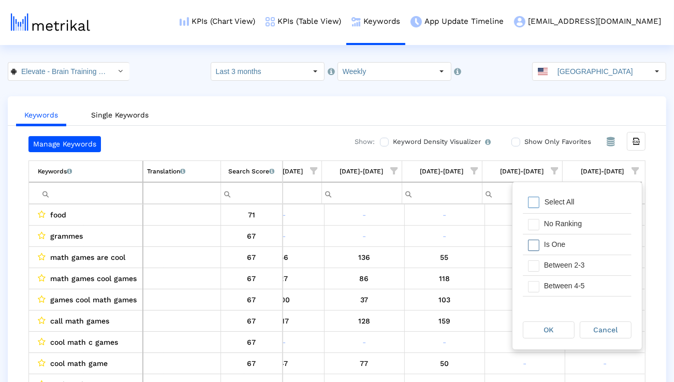
click at [584, 242] on div "Is One" at bounding box center [585, 244] width 93 height 20
click at [583, 257] on div "Between 2-3" at bounding box center [585, 265] width 93 height 20
click at [579, 287] on div "Between 4-5" at bounding box center [585, 286] width 93 height 20
click at [577, 294] on div "Between 6-10" at bounding box center [585, 291] width 93 height 20
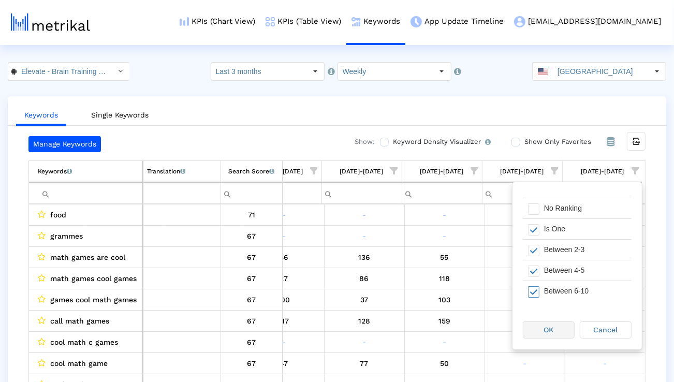
click at [545, 331] on span "OK" at bounding box center [549, 330] width 10 height 8
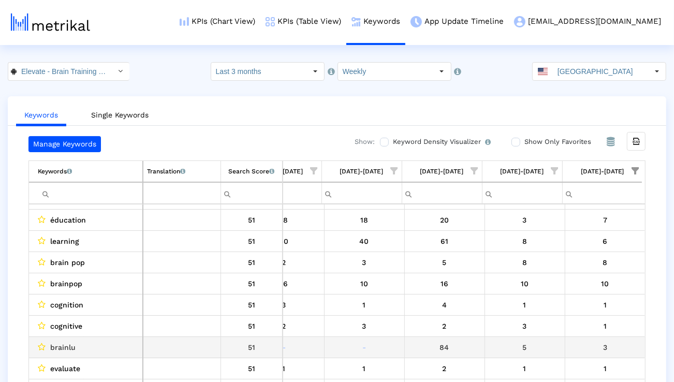
scroll to position [136, 0]
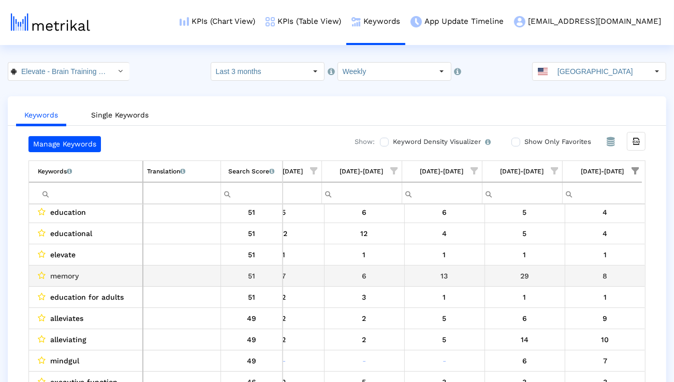
click at [64, 277] on span "memory" at bounding box center [64, 275] width 28 height 13
copy span "memory"
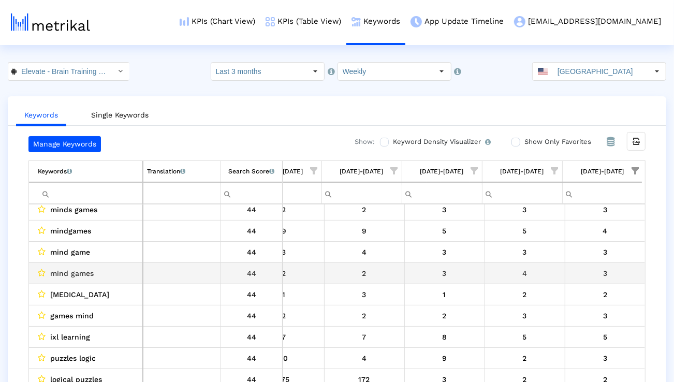
click at [74, 272] on span "mind games" at bounding box center [71, 273] width 43 height 13
copy span "mind games"
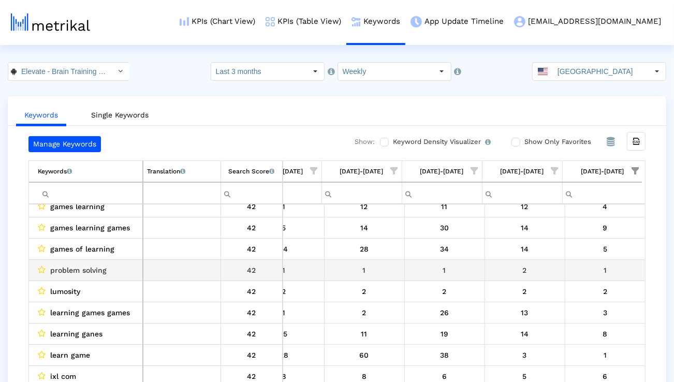
click at [99, 272] on span "problem solving" at bounding box center [78, 269] width 56 height 13
copy span "problem solving"
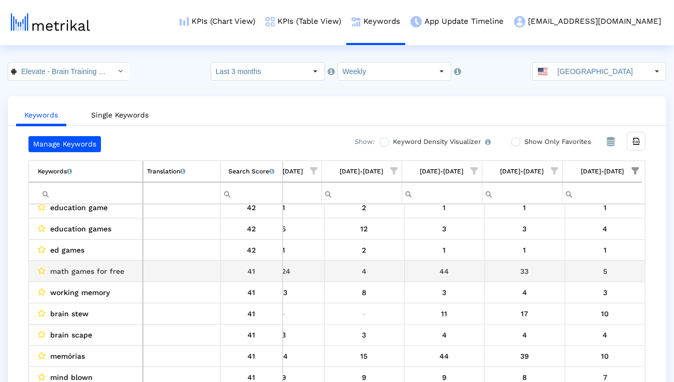
click at [100, 267] on span "math games for free" at bounding box center [87, 270] width 74 height 13
copy span "math games for free"
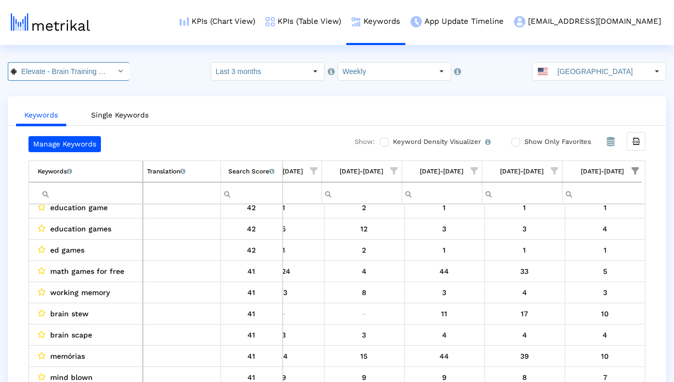
click at [112, 66] on div "Select" at bounding box center [120, 71] width 17 height 17
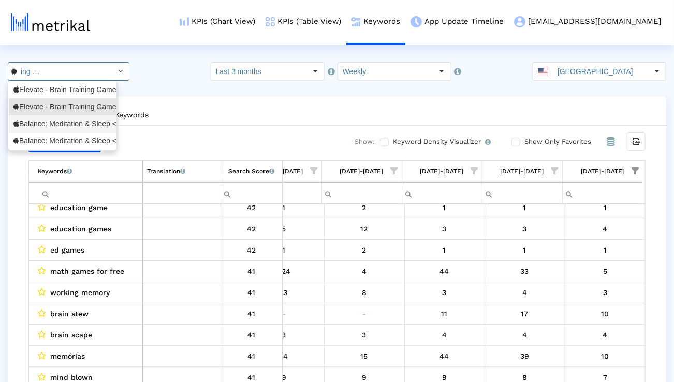
click at [87, 127] on div "Balance: Meditation & Sleep <1361356590>" at bounding box center [62, 124] width 98 height 10
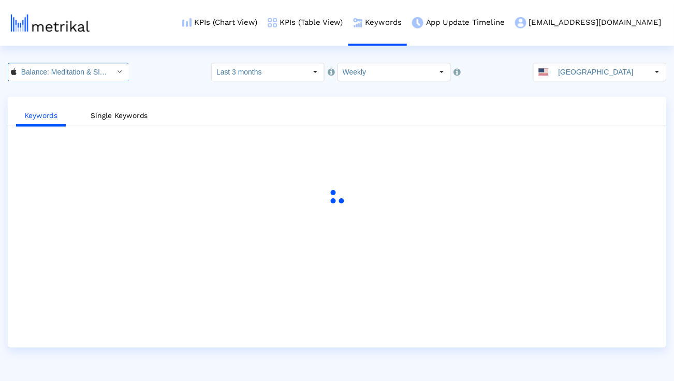
scroll to position [0, 71]
click at [302, 72] on input "Last 3 months" at bounding box center [260, 72] width 95 height 18
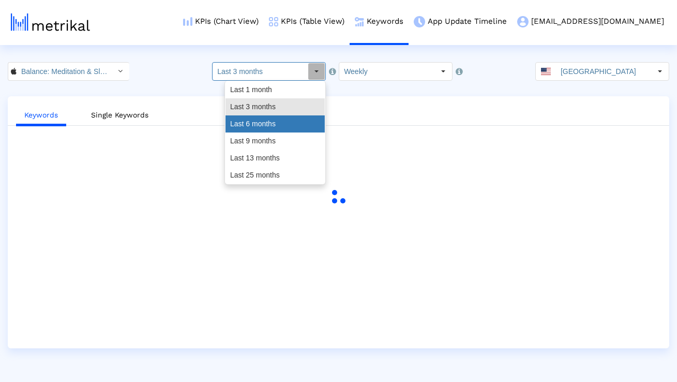
click at [282, 129] on div "Last 6 months" at bounding box center [275, 123] width 99 height 17
type input "Last 6 months"
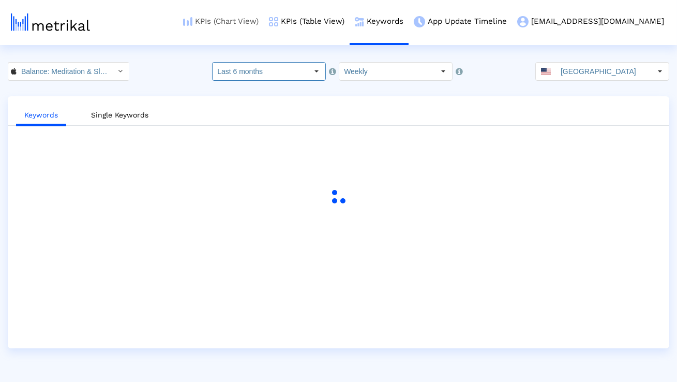
click at [264, 22] on link "KPIs (Chart View)" at bounding box center [221, 21] width 86 height 43
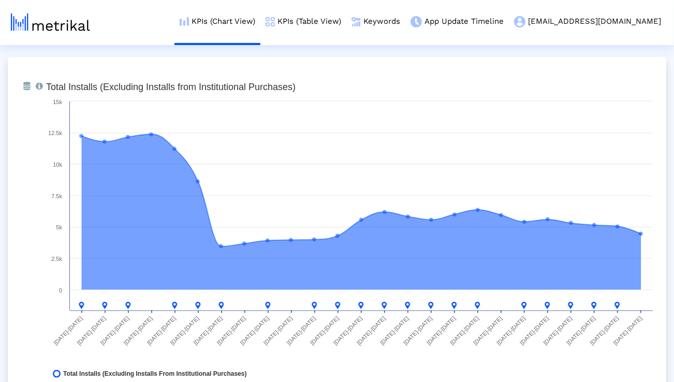
scroll to position [802, 0]
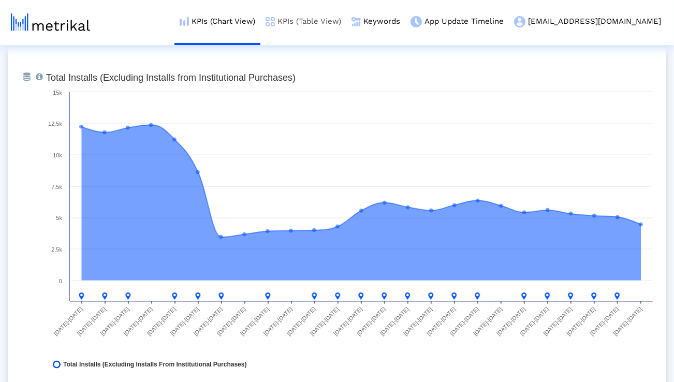
click at [329, 20] on link "KPIs (Table View)" at bounding box center [303, 21] width 86 height 43
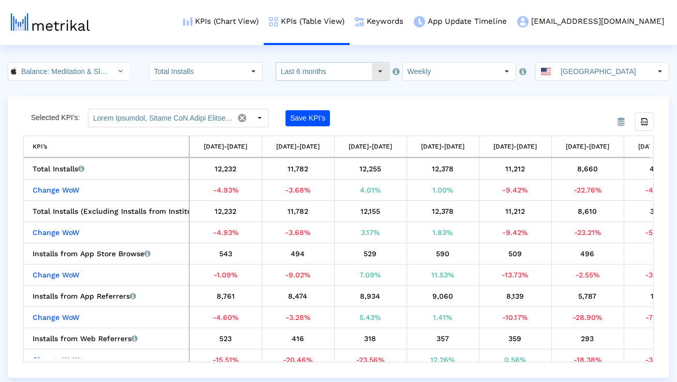
click at [314, 74] on input "Last 6 months" at bounding box center [323, 72] width 95 height 18
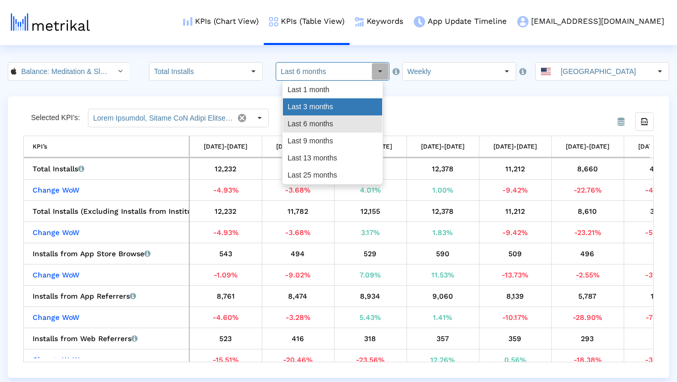
click at [312, 102] on div "Last 3 months" at bounding box center [332, 106] width 99 height 17
type input "Last 3 months"
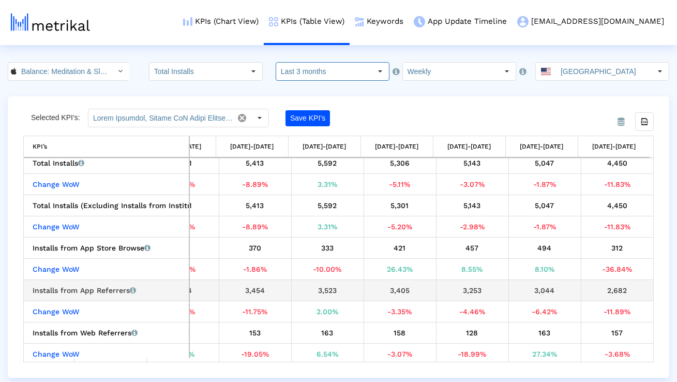
scroll to position [31, 0]
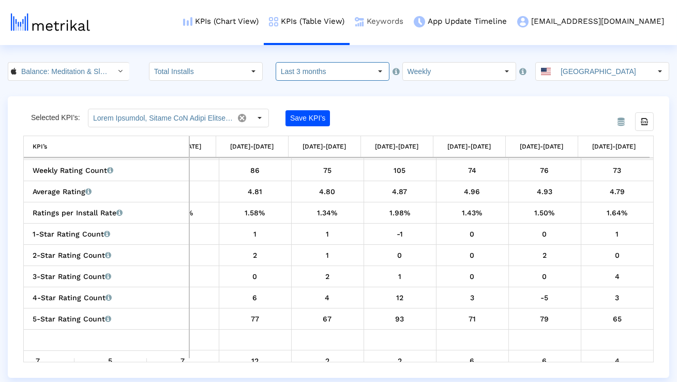
click at [409, 17] on link "Keywords" at bounding box center [379, 21] width 59 height 43
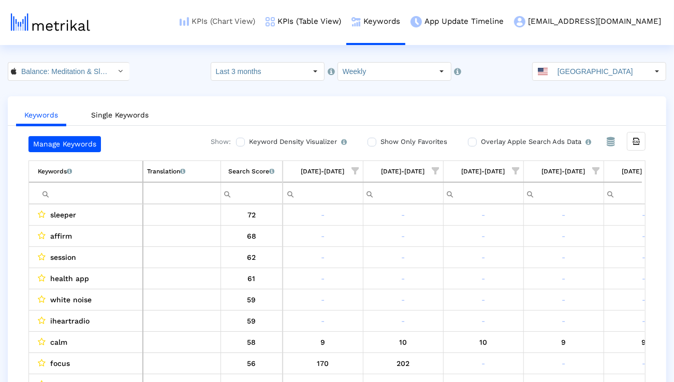
scroll to position [0, 683]
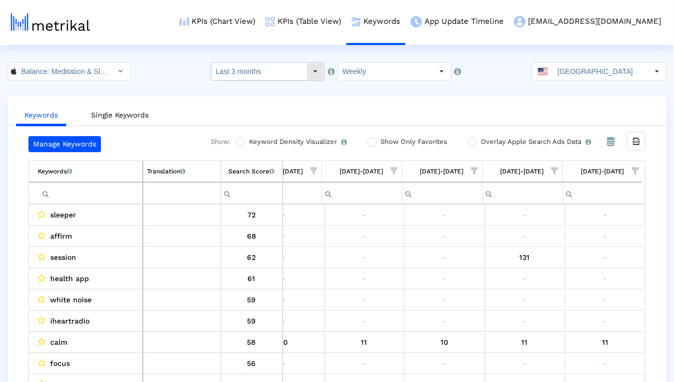
click at [269, 76] on input "Last 3 months" at bounding box center [258, 72] width 95 height 18
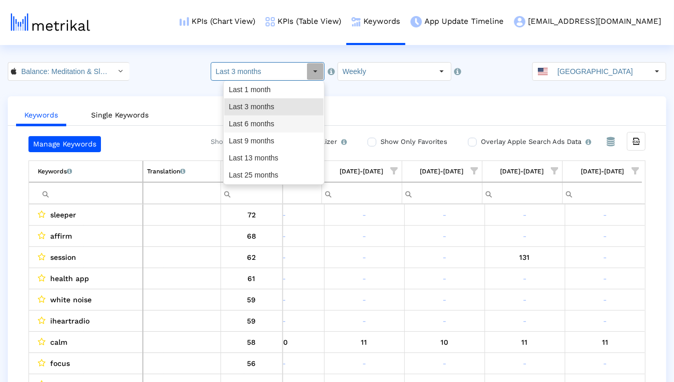
click at [259, 122] on div "Last 6 months" at bounding box center [273, 123] width 99 height 17
type input "Last 6 months"
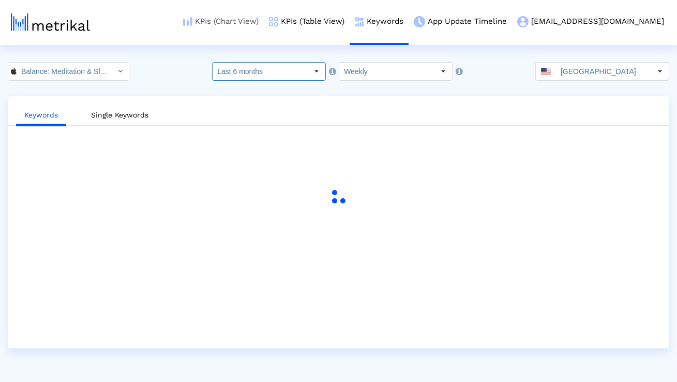
click at [264, 25] on link "KPIs (Chart View)" at bounding box center [221, 21] width 86 height 43
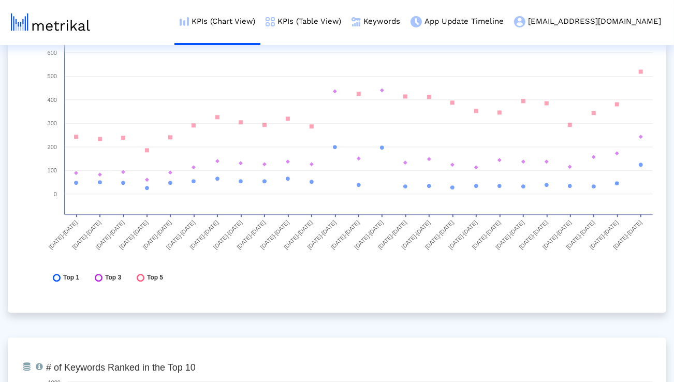
scroll to position [3822, 0]
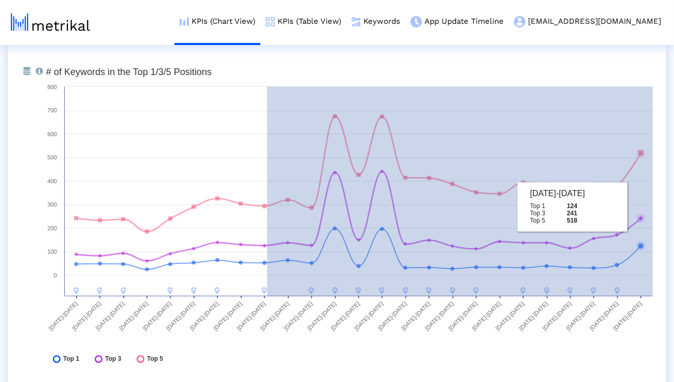
drag, startPoint x: 267, startPoint y: 205, endPoint x: 662, endPoint y: 210, distance: 395.4
click at [662, 210] on div "From Database Total number of keywords that the app ranks for overall, in the T…" at bounding box center [337, 218] width 658 height 352
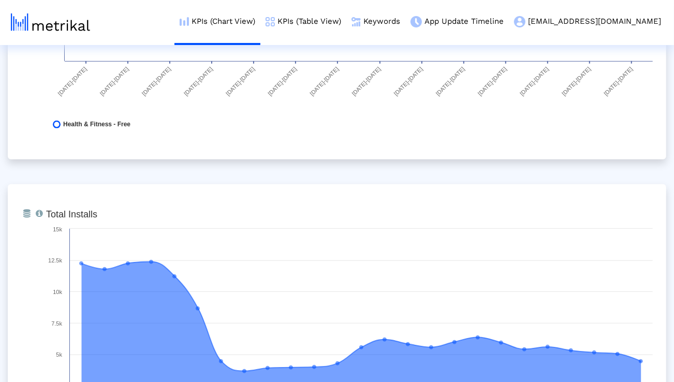
scroll to position [238, 0]
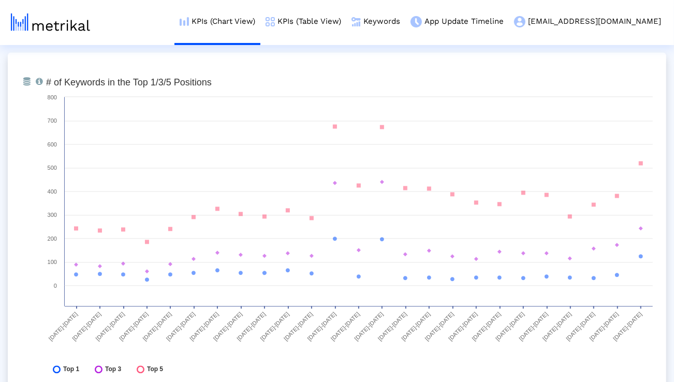
scroll to position [3807, 0]
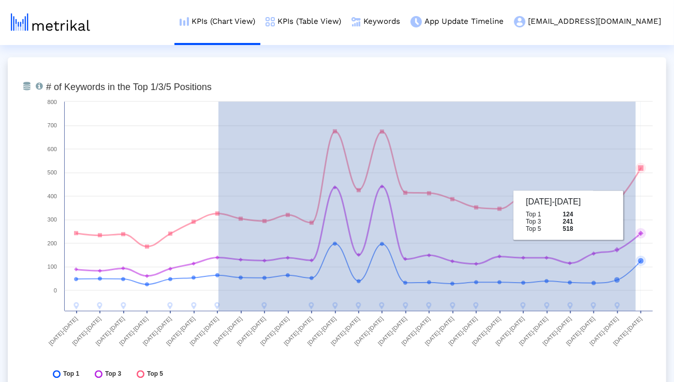
drag, startPoint x: 218, startPoint y: 213, endPoint x: 636, endPoint y: 215, distance: 417.1
click at [636, 215] on icon "Created with Highcharts 8.1.2 # of Keywords in the Top 1/3/5 Positions [DATE]-[…" at bounding box center [349, 233] width 617 height 311
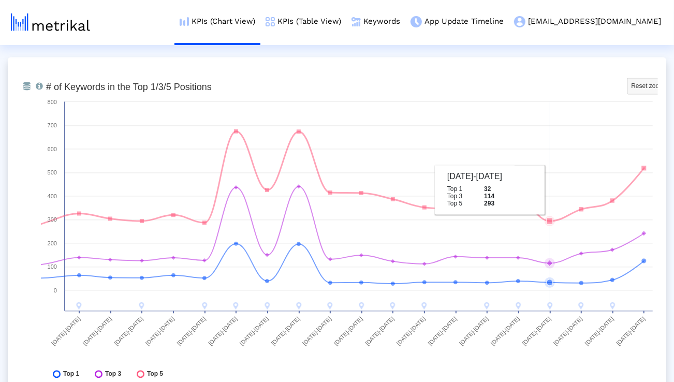
scroll to position [3822, 0]
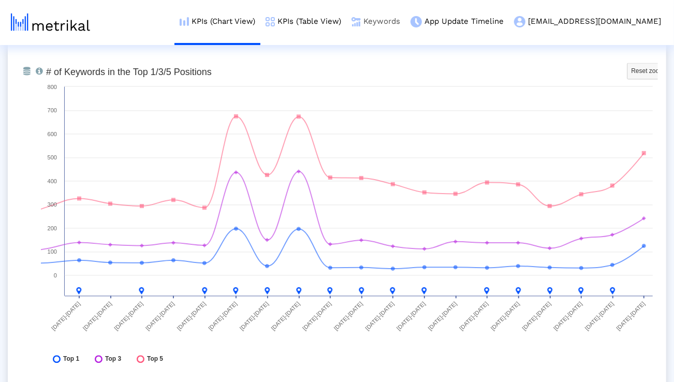
click at [405, 22] on link "Keywords" at bounding box center [375, 21] width 59 height 43
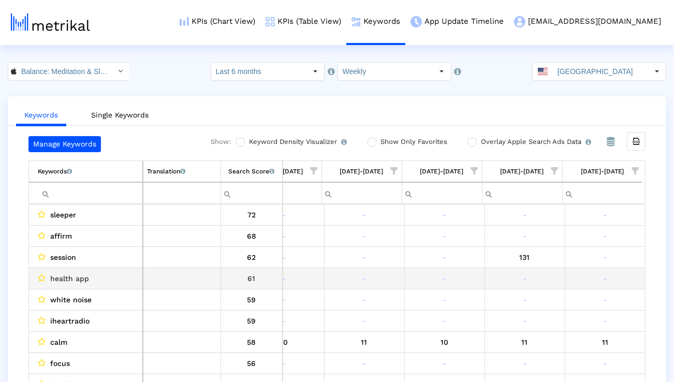
scroll to position [0, 1646]
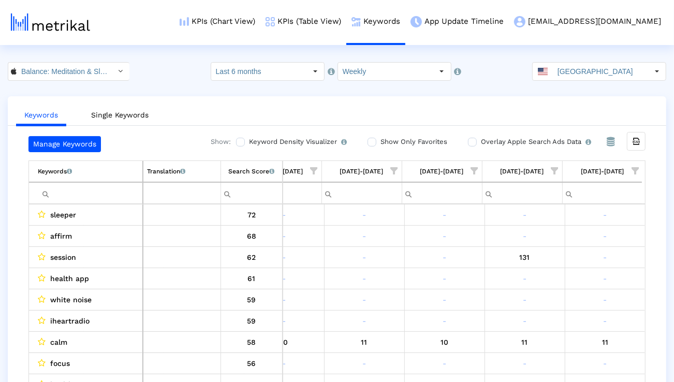
click at [633, 174] on span "Show filter options for column '08/31/25-09/06/25'" at bounding box center [634, 170] width 7 height 7
click at [582, 243] on div "Is One" at bounding box center [584, 244] width 93 height 20
click at [578, 265] on div "Between 2-3" at bounding box center [584, 265] width 93 height 20
click at [573, 281] on div "Between 4-5" at bounding box center [584, 286] width 93 height 20
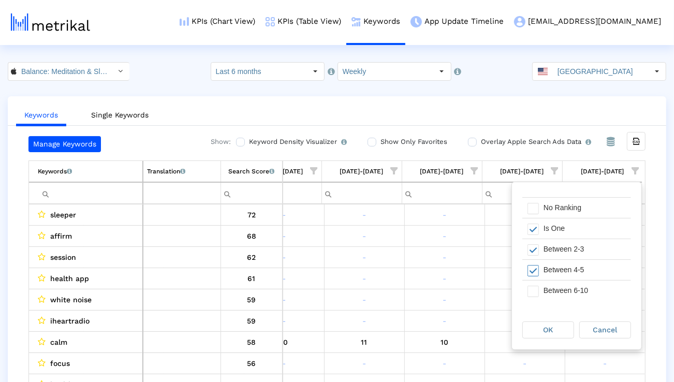
scroll to position [17, 0]
click at [573, 281] on div "Between 6-10" at bounding box center [584, 290] width 93 height 20
click at [551, 326] on span "OK" at bounding box center [548, 330] width 10 height 8
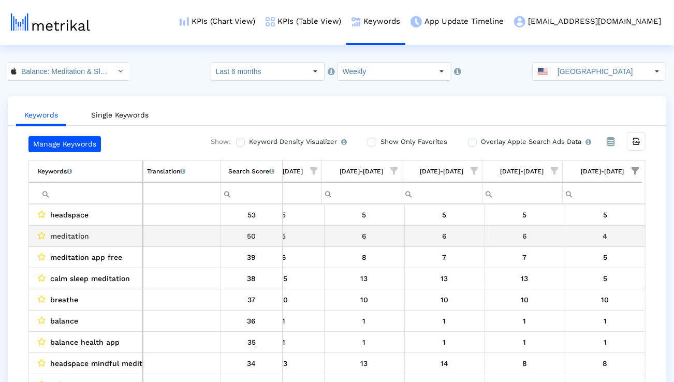
click at [80, 238] on span "meditation" at bounding box center [69, 235] width 39 height 13
click at [79, 238] on span "meditation" at bounding box center [69, 235] width 39 height 13
copy span "meditation"
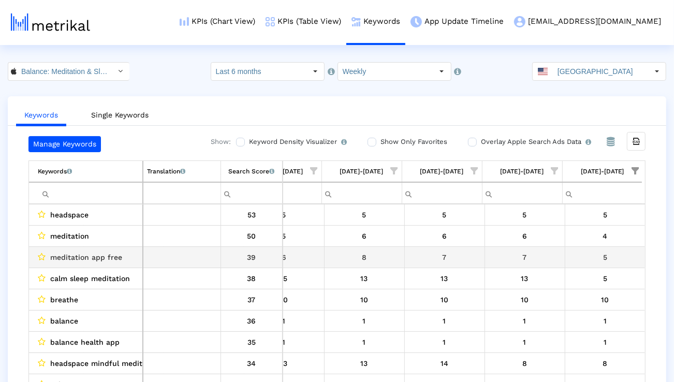
click at [100, 258] on span "meditation app free" at bounding box center [86, 256] width 72 height 13
copy span "meditation app free"
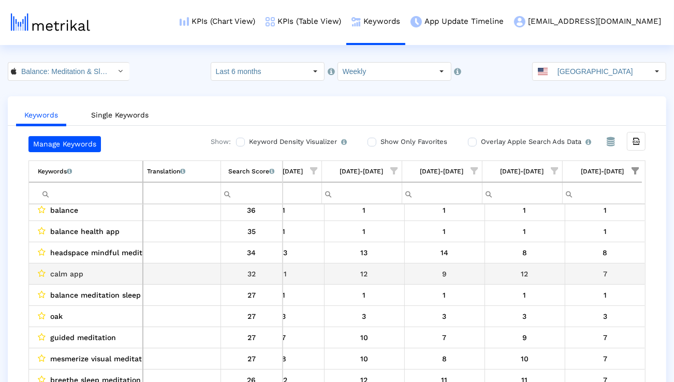
scroll to position [114, 0]
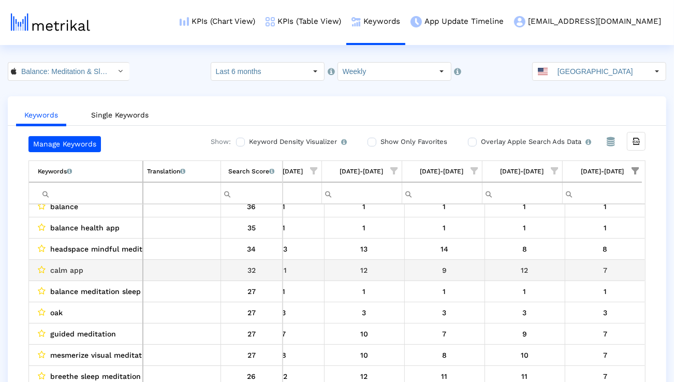
click at [71, 267] on span "calm app" at bounding box center [66, 269] width 33 height 13
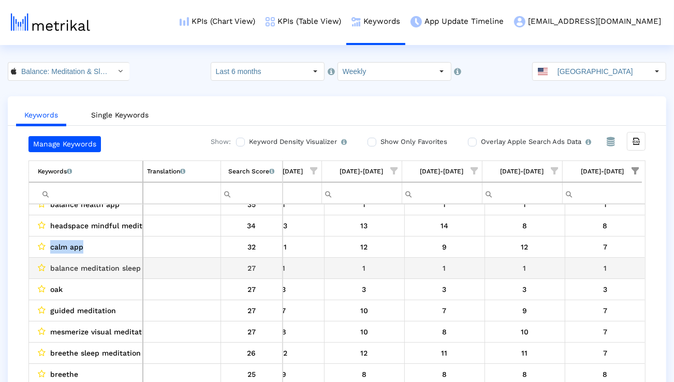
scroll to position [141, 0]
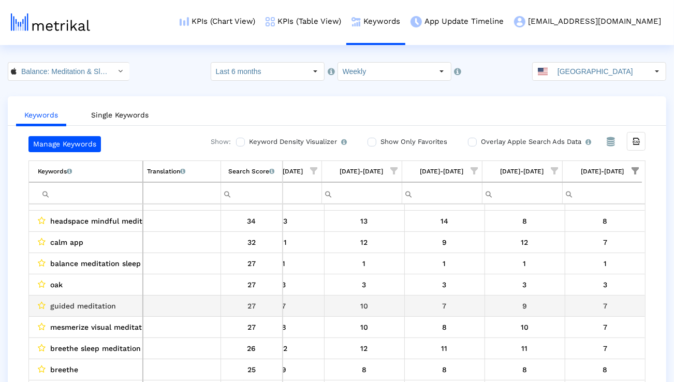
click at [71, 301] on span "guided meditation" at bounding box center [83, 305] width 66 height 13
click at [71, 302] on span "guided meditation" at bounding box center [83, 305] width 66 height 13
copy span "guided meditation"
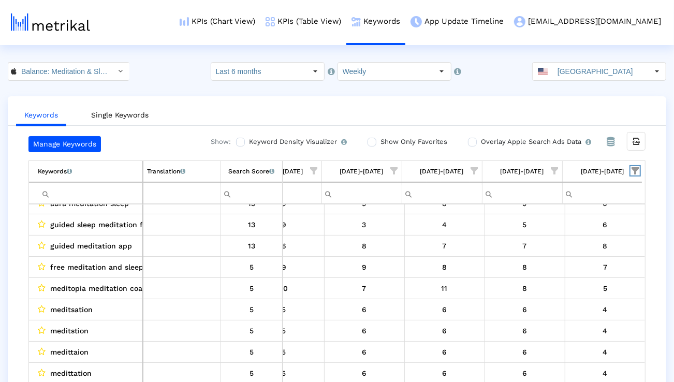
click at [634, 171] on span "Show filter options for column '08/31/25-09/06/25'" at bounding box center [634, 170] width 7 height 7
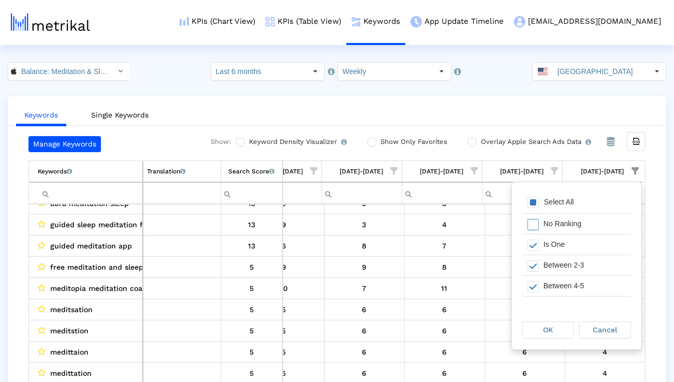
click at [571, 200] on div "Select All" at bounding box center [559, 202] width 40 height 9
click at [544, 324] on div "OK" at bounding box center [548, 330] width 51 height 16
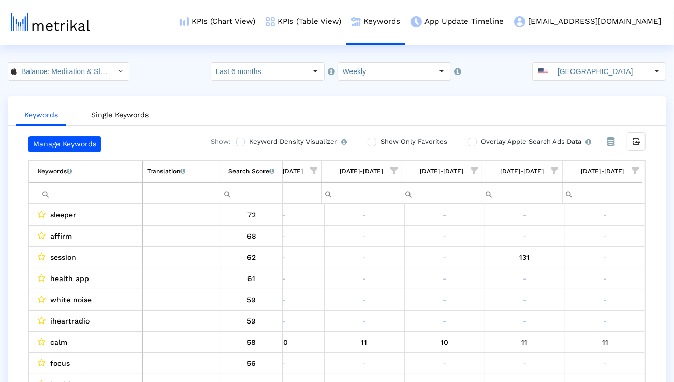
click at [128, 186] on input "Filter cell" at bounding box center [90, 193] width 105 height 17
type input "a"
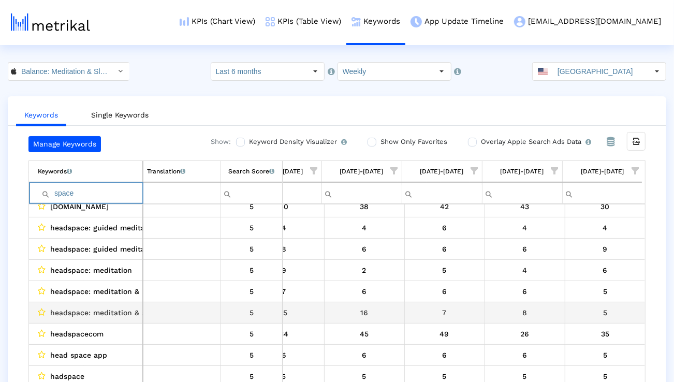
scroll to position [721, 0]
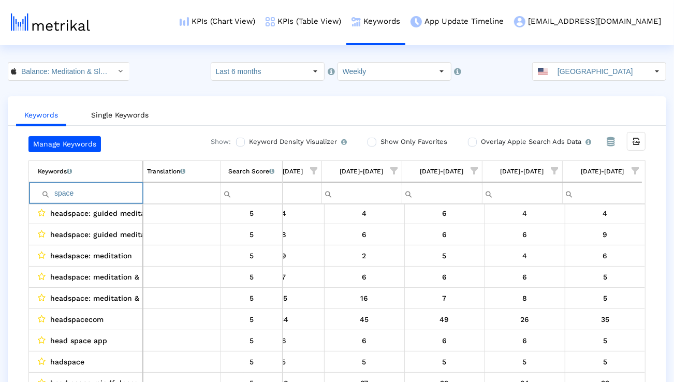
paste input "exercises"
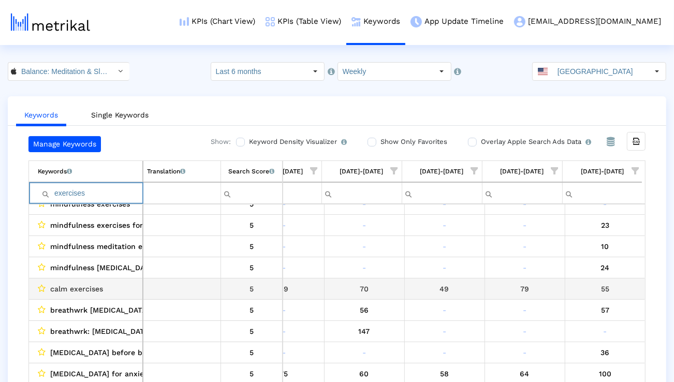
scroll to position [386, 0]
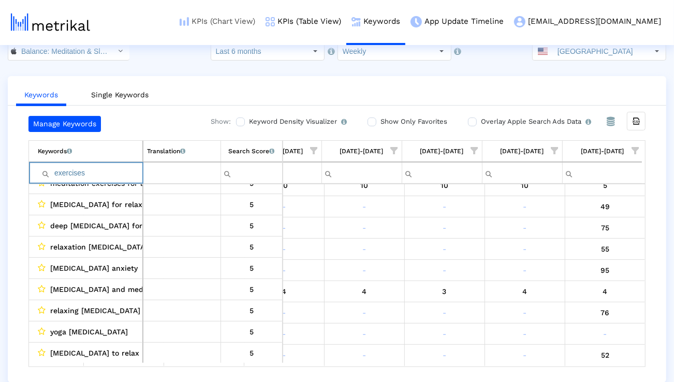
paste input "therapy"
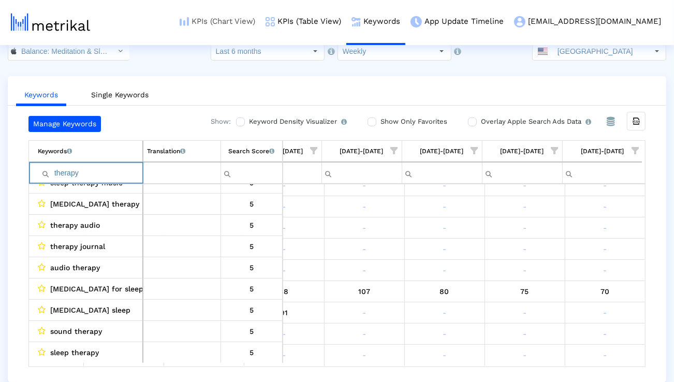
type input "therapy"
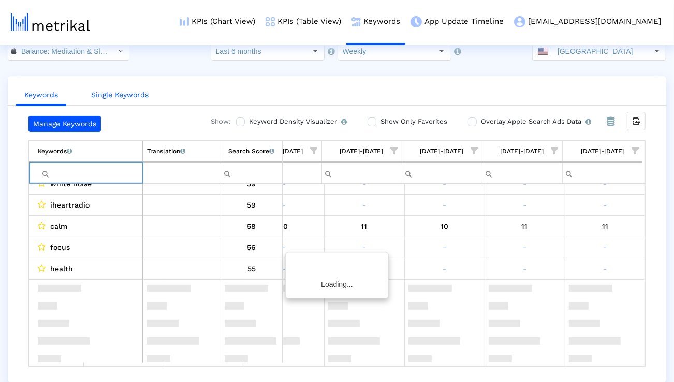
click at [128, 100] on link "Single Keywords" at bounding box center [120, 94] width 74 height 19
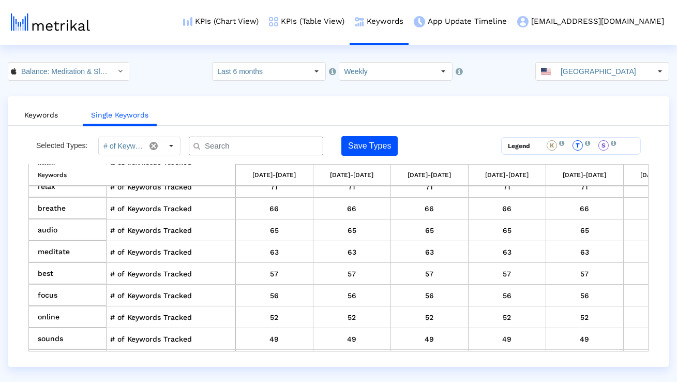
scroll to position [400, 0]
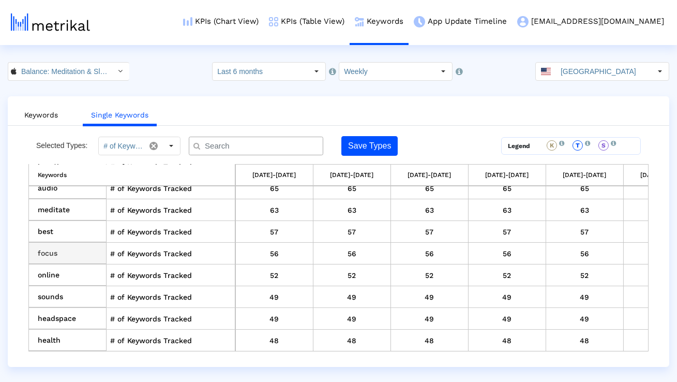
drag, startPoint x: 76, startPoint y: 254, endPoint x: 61, endPoint y: 254, distance: 15.5
click at [61, 254] on td "focus" at bounding box center [68, 254] width 78 height 22
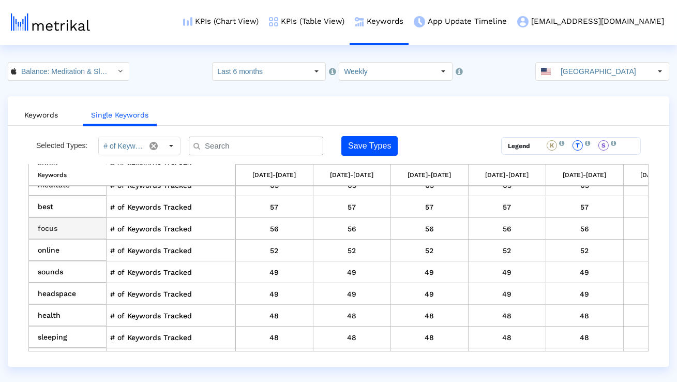
scroll to position [432, 0]
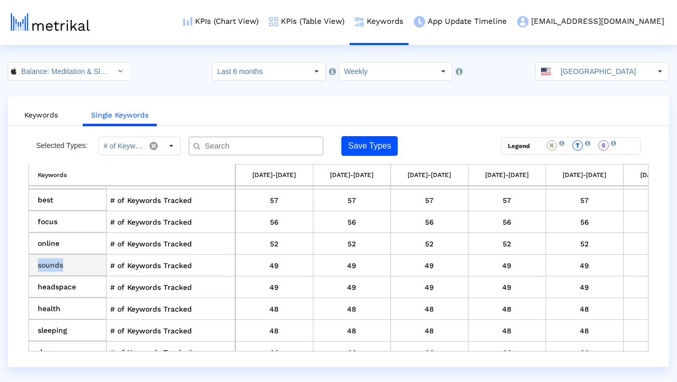
drag, startPoint x: 63, startPoint y: 261, endPoint x: 38, endPoint y: 261, distance: 24.3
click at [38, 261] on td "sounds" at bounding box center [68, 266] width 78 height 22
copy td "sounds"
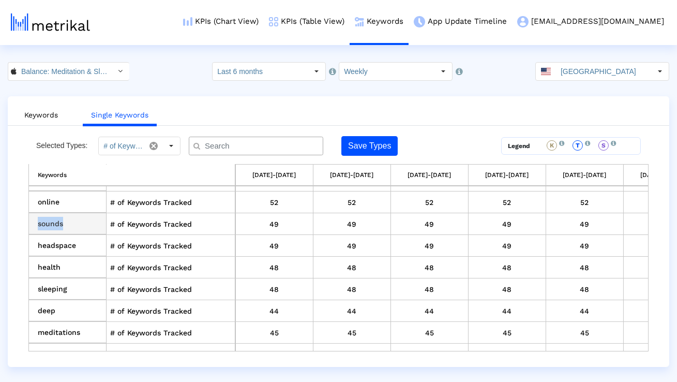
scroll to position [476, 0]
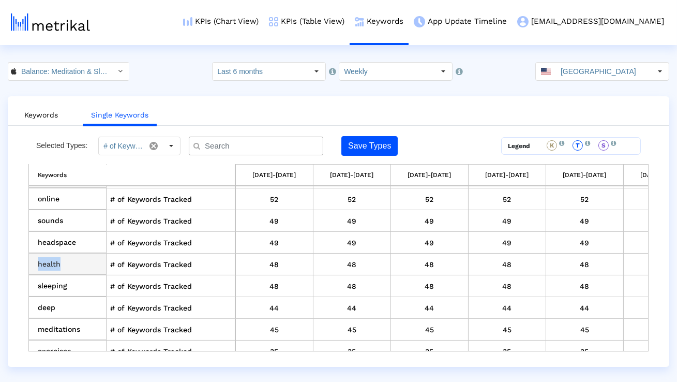
drag, startPoint x: 79, startPoint y: 261, endPoint x: 39, endPoint y: 261, distance: 39.8
click at [39, 261] on td "health" at bounding box center [68, 265] width 78 height 22
copy td "health"
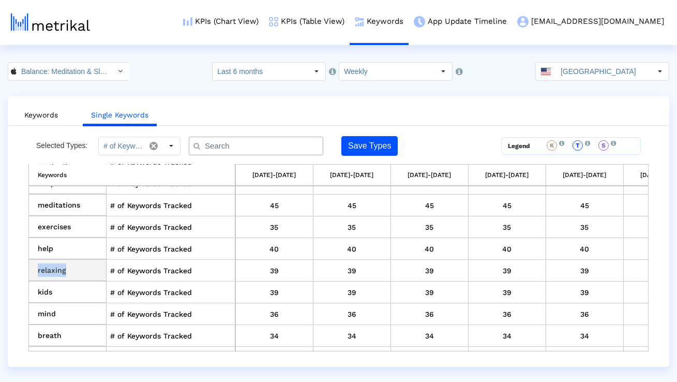
drag, startPoint x: 80, startPoint y: 262, endPoint x: 38, endPoint y: 262, distance: 41.9
click at [38, 262] on td "relaxing" at bounding box center [68, 271] width 78 height 22
copy td "relaxing"
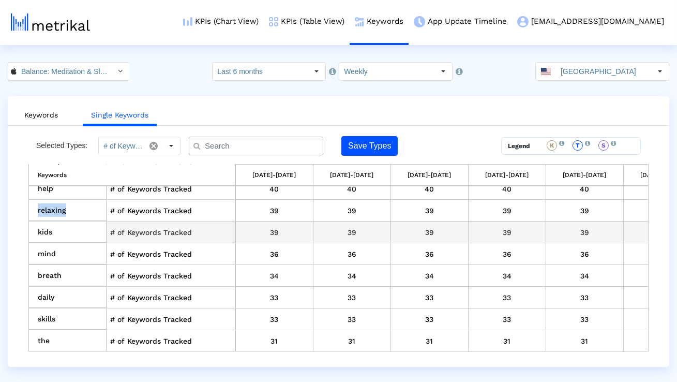
scroll to position [661, 0]
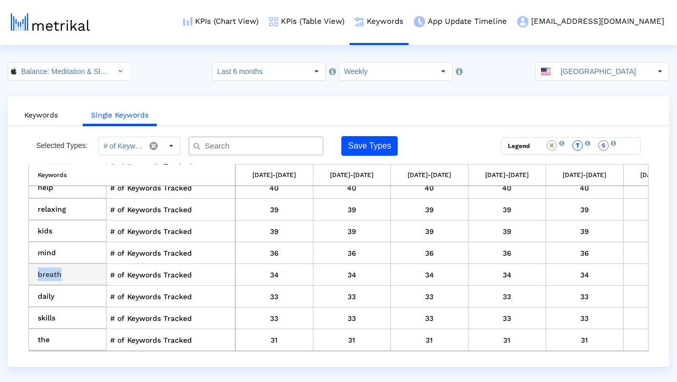
drag, startPoint x: 71, startPoint y: 269, endPoint x: 39, endPoint y: 268, distance: 32.1
click at [39, 268] on td "breath" at bounding box center [68, 275] width 78 height 22
copy td "breath"
click at [93, 66] on input "Balance: Meditation & Sleep < 1361356590 >" at bounding box center [63, 72] width 93 height 18
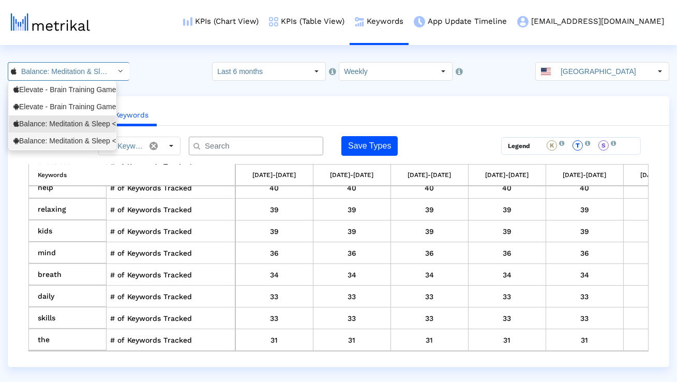
click at [72, 140] on div "Balance: Meditation & Sleep <com.elevatelabs.geonosis>" at bounding box center [62, 141] width 98 height 10
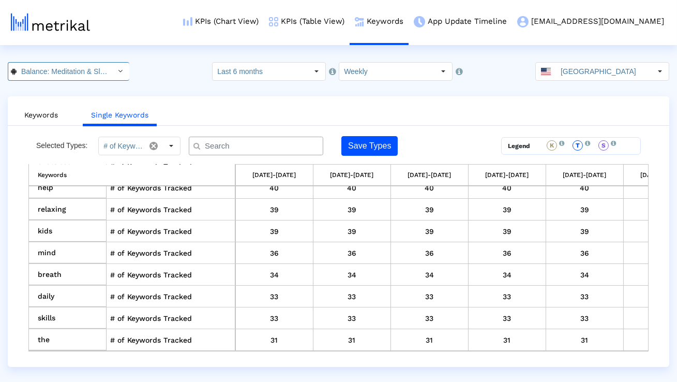
scroll to position [0, 114]
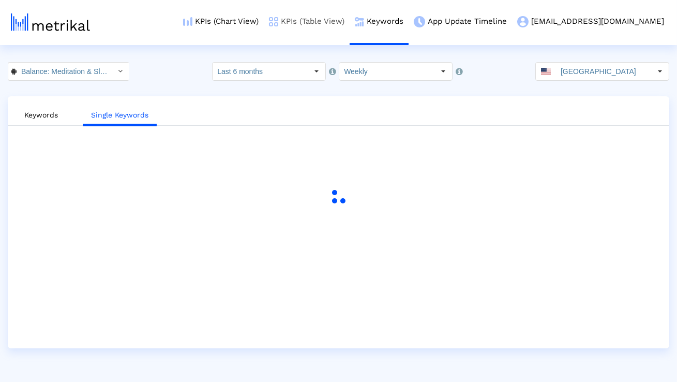
click at [332, 28] on link "KPIs (Table View)" at bounding box center [307, 21] width 86 height 43
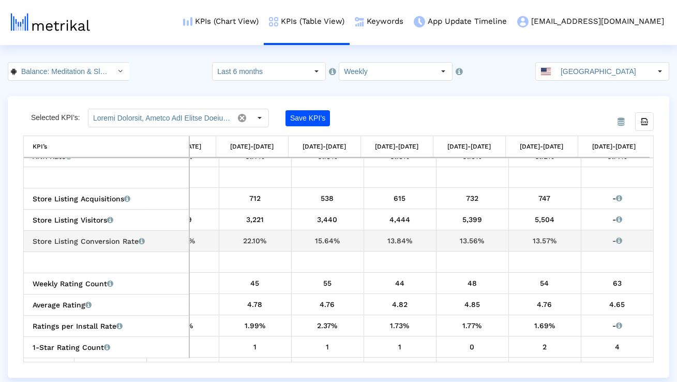
scroll to position [325, 1350]
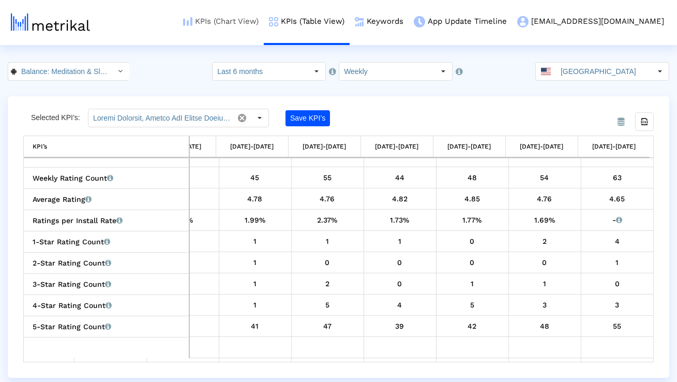
click at [262, 22] on link "KPIs (Chart View)" at bounding box center [221, 21] width 86 height 43
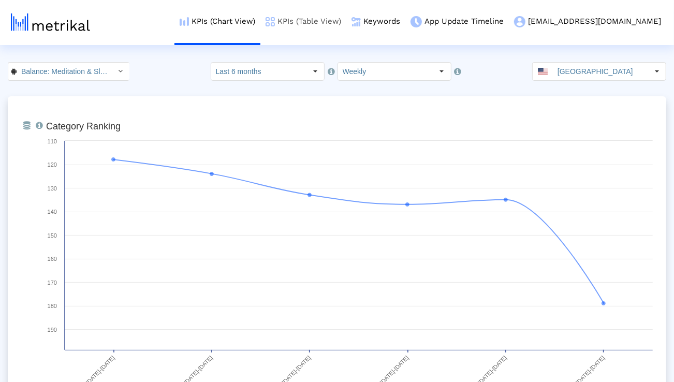
click at [343, 24] on link "KPIs (Table View)" at bounding box center [303, 21] width 86 height 43
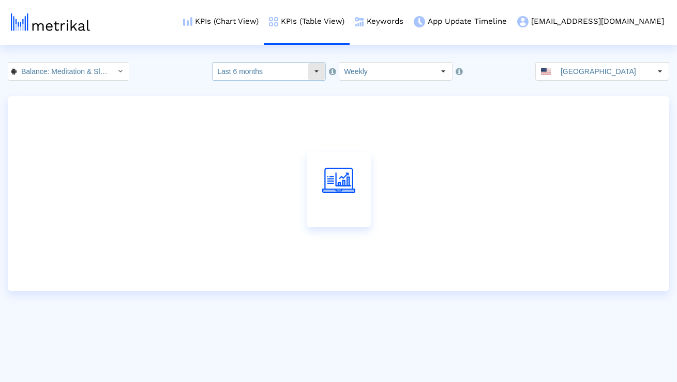
click at [279, 68] on input "Last 6 months" at bounding box center [260, 72] width 95 height 18
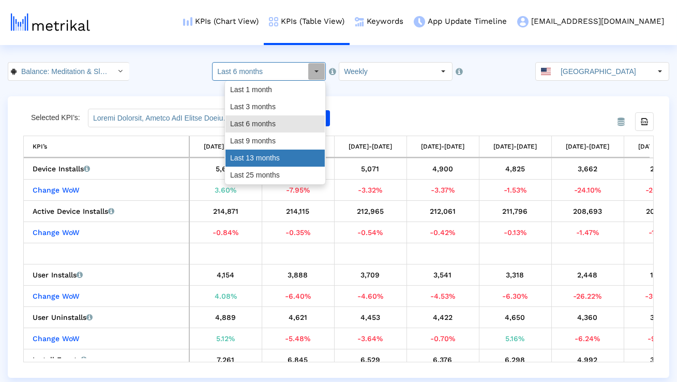
click at [261, 158] on div "Last 13 months" at bounding box center [275, 158] width 99 height 17
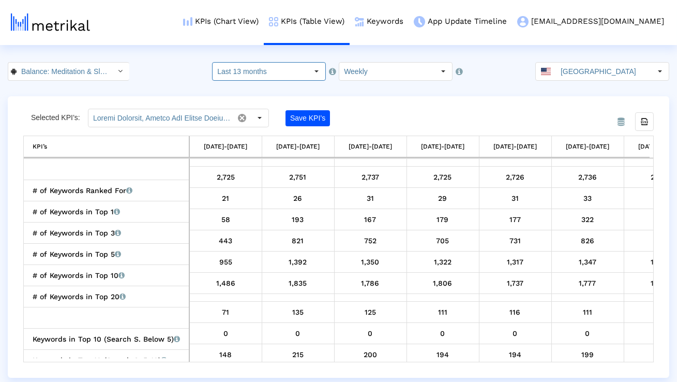
scroll to position [744, 0]
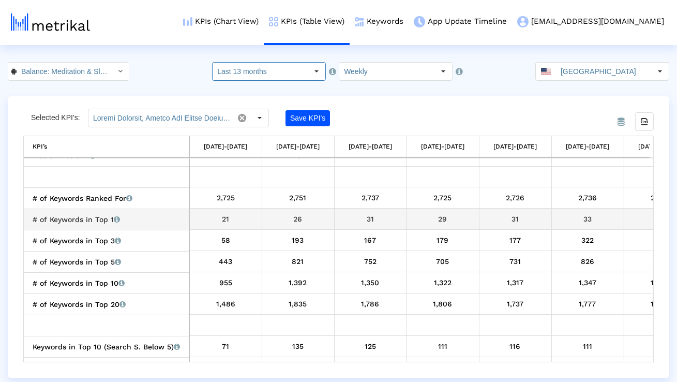
click at [178, 217] on div "# of Keywords in Top 1 Total number of keywords that the app currently ranks fo…" at bounding box center [109, 219] width 153 height 13
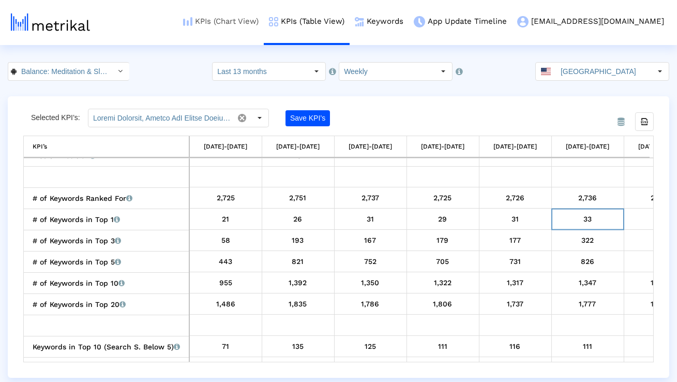
scroll to position [0, 51]
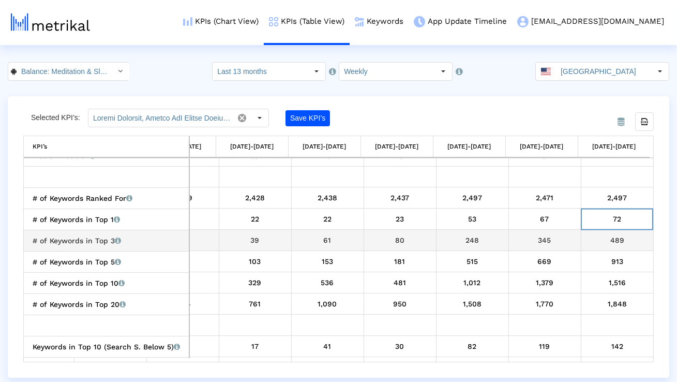
click at [590, 240] on div "489" at bounding box center [617, 239] width 65 height 13
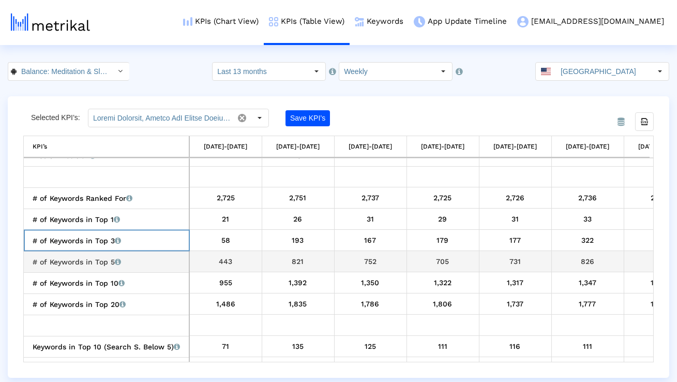
click at [144, 261] on div "# of Keywords in Top 5 Total number of keywords that the app currently ranks fo…" at bounding box center [109, 261] width 153 height 13
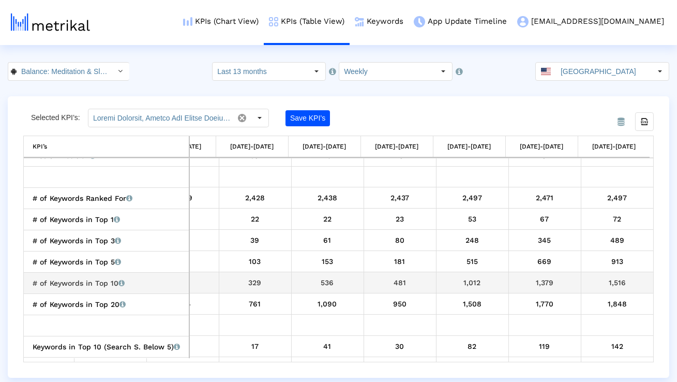
click at [144, 285] on div "# of Keywords in Top 10 Total number of keywords that the app currently ranks f…" at bounding box center [109, 282] width 153 height 13
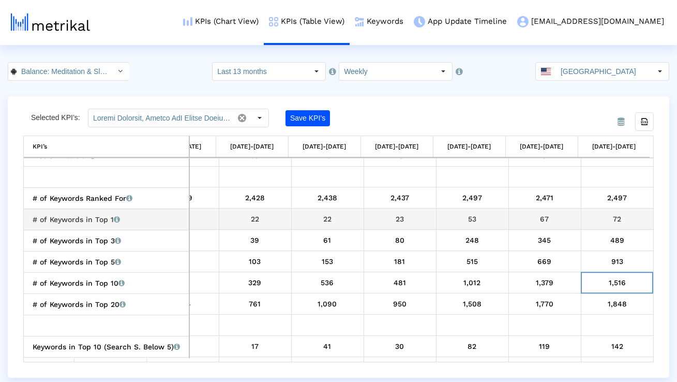
click at [171, 193] on div "# of Keywords Ranked For Total number of keywords that the app currently ranks …" at bounding box center [109, 197] width 153 height 13
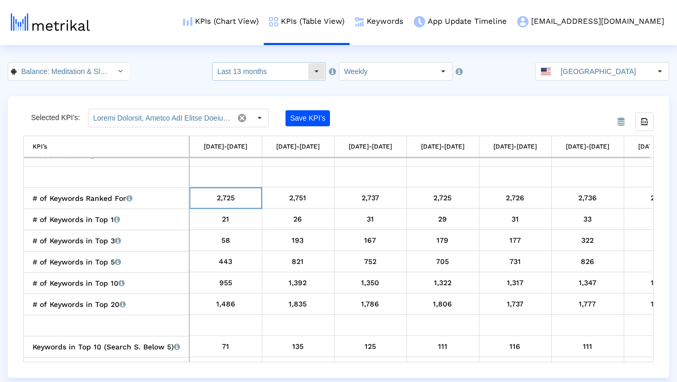
click at [303, 73] on input "Last 13 months" at bounding box center [260, 72] width 95 height 18
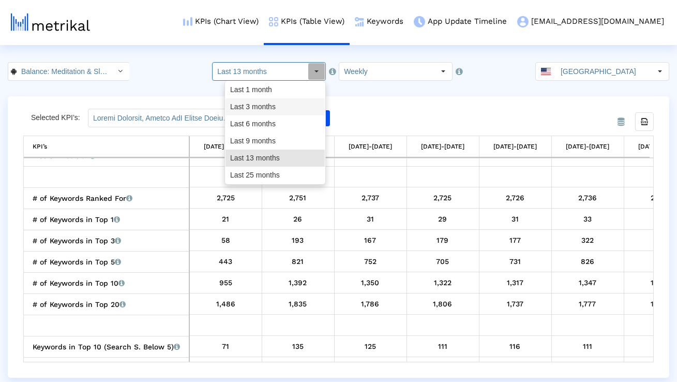
click at [286, 106] on div "Last 3 months" at bounding box center [275, 106] width 99 height 17
type input "Last 3 months"
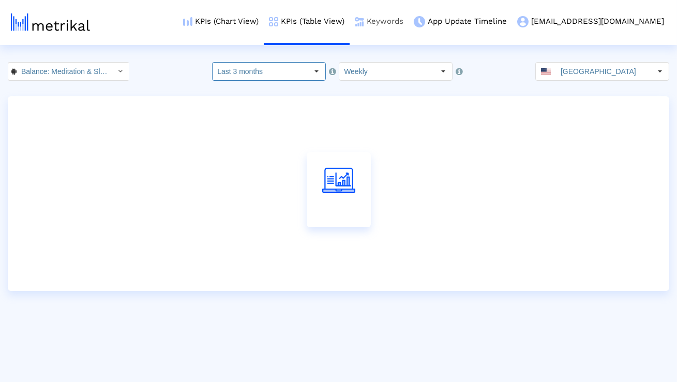
click at [364, 20] on img at bounding box center [359, 21] width 9 height 9
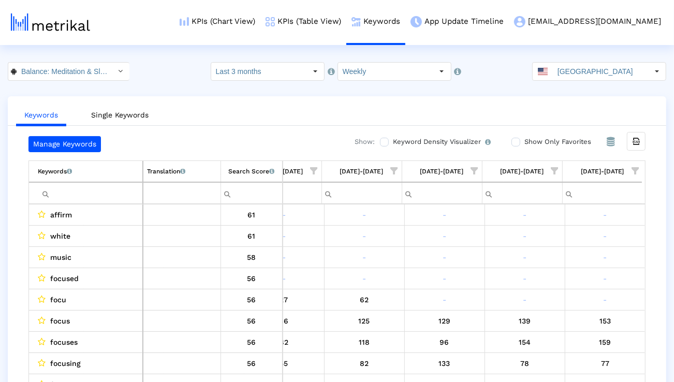
click at [639, 172] on span "Show filter options for column '08/31/25-09/06/25'" at bounding box center [634, 170] width 7 height 7
click at [583, 244] on div "Is One" at bounding box center [585, 244] width 93 height 20
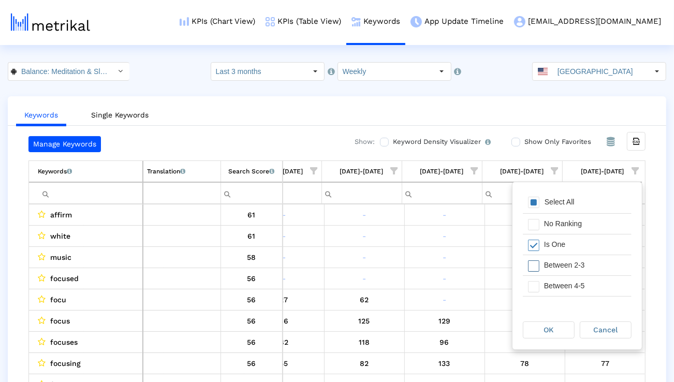
click at [582, 264] on div "Between 2-3" at bounding box center [585, 265] width 93 height 20
click at [581, 284] on div "Between 4-5" at bounding box center [585, 286] width 93 height 20
click at [581, 285] on div "Between 6-10" at bounding box center [585, 291] width 93 height 20
click at [557, 336] on div "OK" at bounding box center [548, 330] width 51 height 16
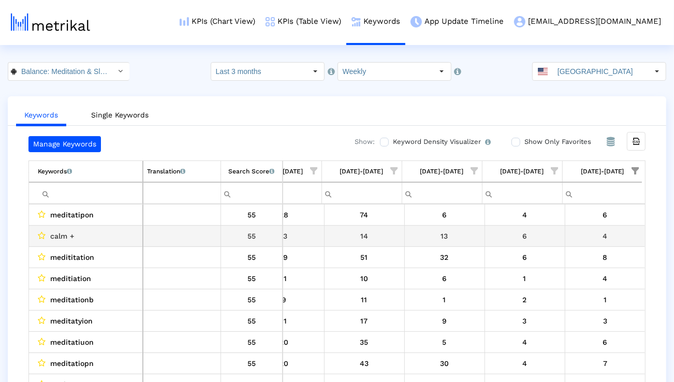
scroll to position [22, 0]
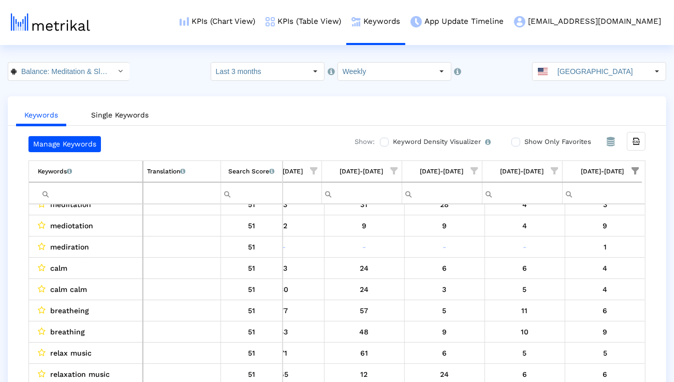
click at [116, 189] on input "Filter cell" at bounding box center [90, 193] width 105 height 17
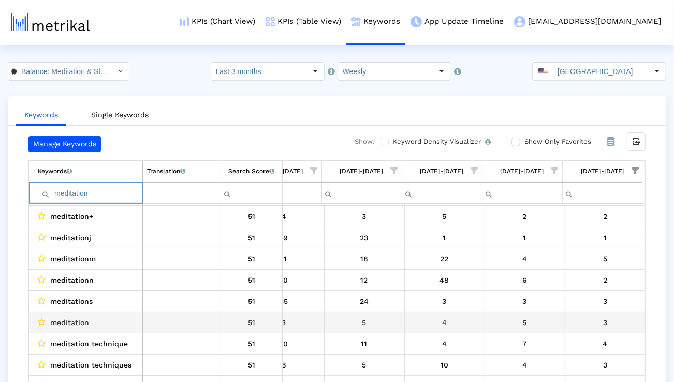
type input "meditation"
click at [72, 320] on span "meditation" at bounding box center [69, 322] width 39 height 13
copy span "meditation"
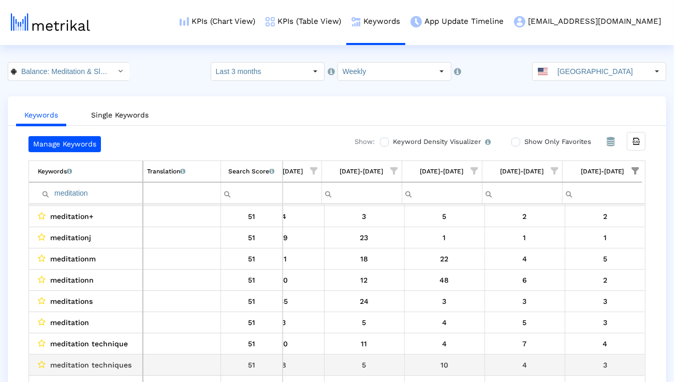
click at [94, 364] on span "meditation techniques" at bounding box center [90, 364] width 81 height 13
copy span "meditation techniques"
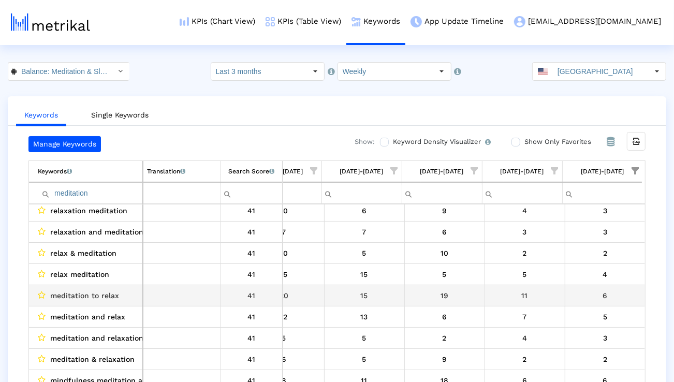
click at [102, 287] on td "meditation to relax" at bounding box center [86, 295] width 114 height 21
click at [102, 288] on td "meditation to relax" at bounding box center [86, 295] width 114 height 21
copy span "meditation to relax"
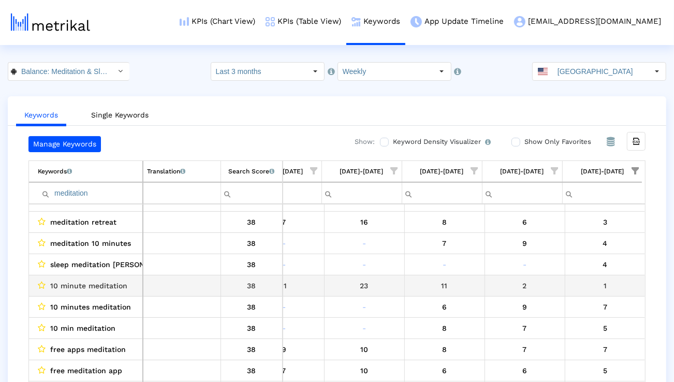
click at [100, 284] on span "10 minute meditation" at bounding box center [88, 285] width 77 height 13
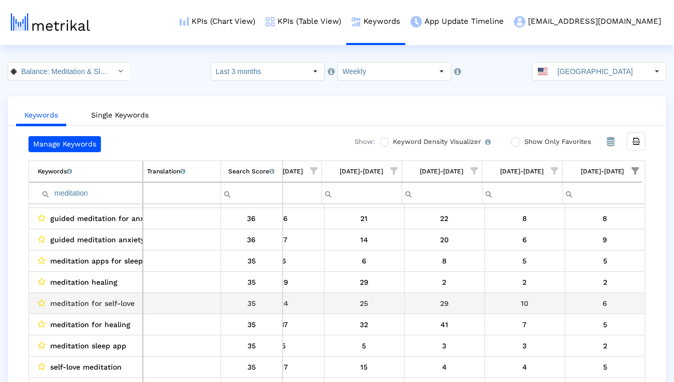
click at [100, 298] on span "meditation for self-love" at bounding box center [92, 303] width 84 height 13
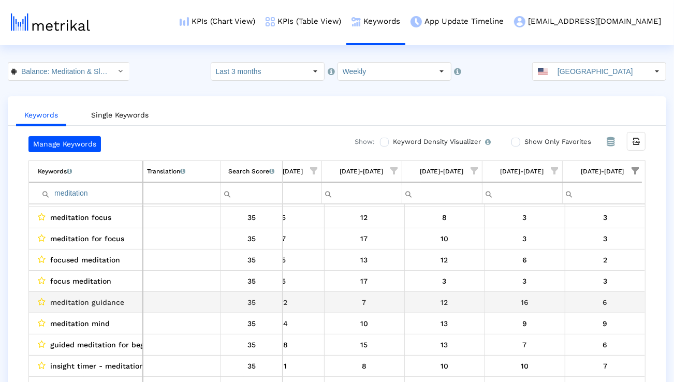
click at [100, 303] on span "meditation guidance" at bounding box center [87, 302] width 74 height 13
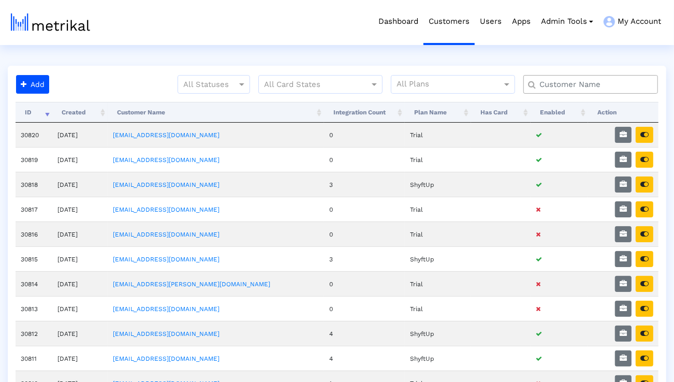
click at [607, 87] on input "text" at bounding box center [593, 84] width 122 height 11
type input "smartsheet"
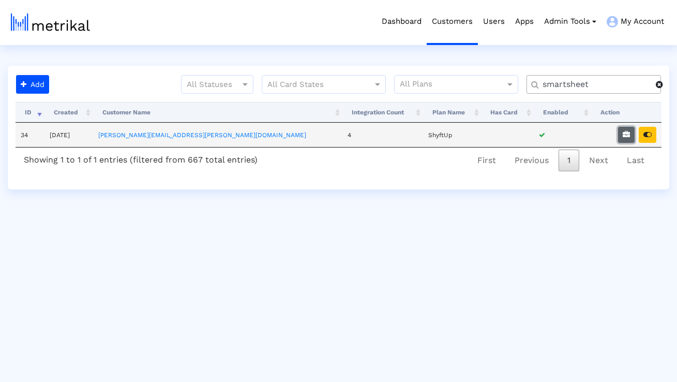
click at [627, 133] on icon "button" at bounding box center [626, 134] width 7 height 7
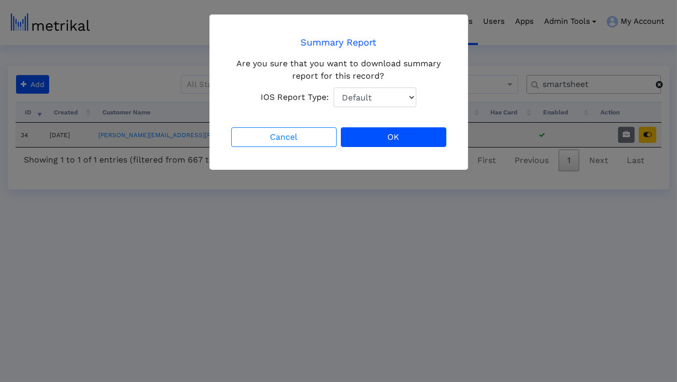
click at [397, 96] on select "Default Total Downloads New Downloads Redownloads" at bounding box center [375, 97] width 83 height 20
select select "1: 1"
click at [334, 87] on select "Default Total Downloads New Downloads Redownloads" at bounding box center [375, 97] width 83 height 20
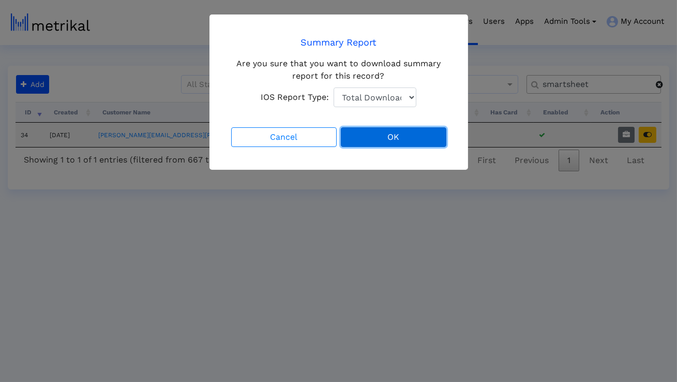
click at [383, 137] on button "OK" at bounding box center [394, 137] width 106 height 20
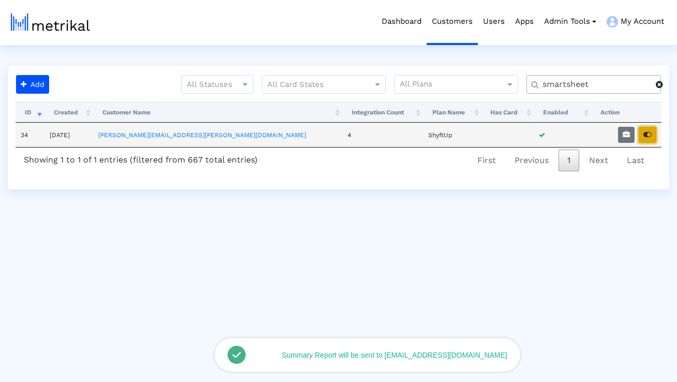
click at [648, 141] on button "button" at bounding box center [648, 135] width 18 height 16
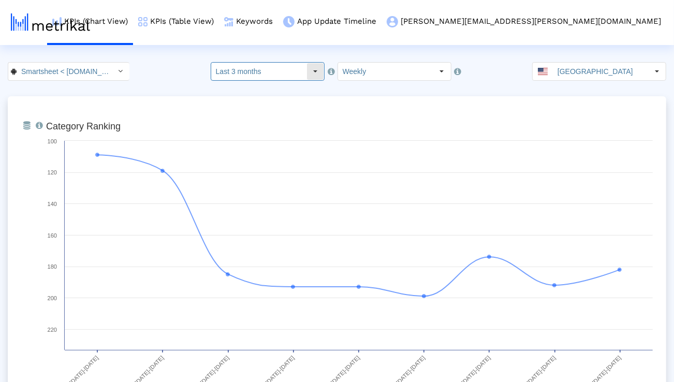
click at [280, 71] on input "Last 3 months" at bounding box center [258, 72] width 95 height 18
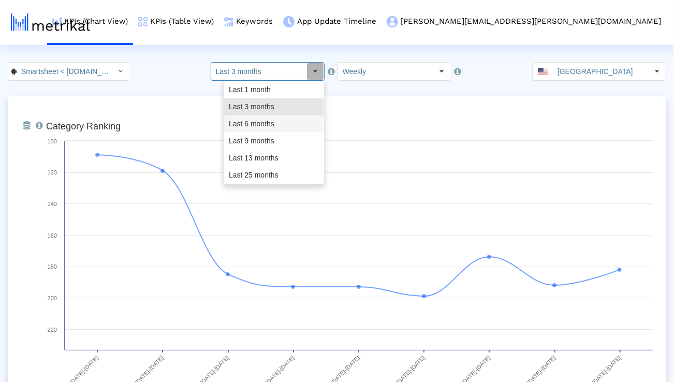
click at [262, 128] on div "Last 6 months" at bounding box center [273, 123] width 99 height 17
type input "Last 6 months"
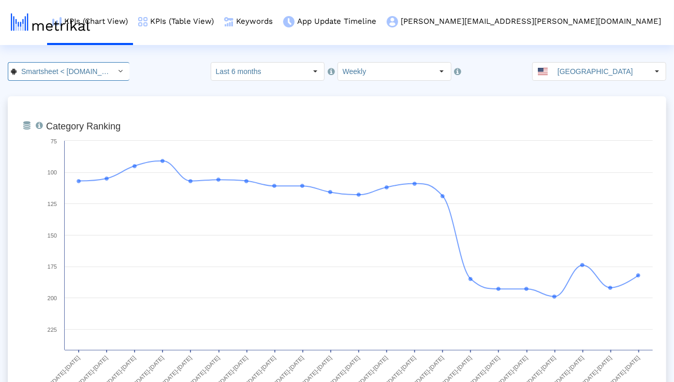
click at [91, 66] on input "Smartsheet < [DOMAIN_NAME] >" at bounding box center [63, 72] width 93 height 18
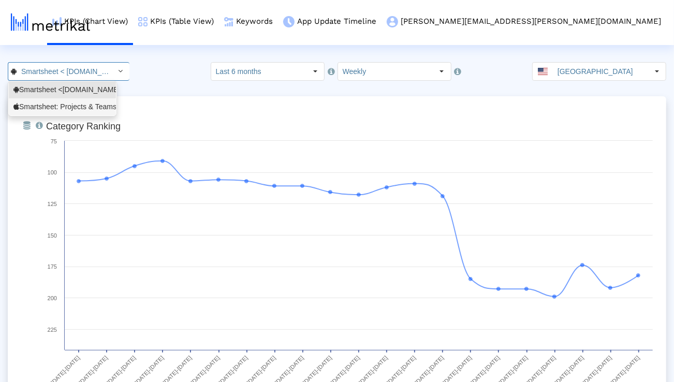
click at [81, 105] on div "Smartsheet: Projects & Teams <568421135>" at bounding box center [62, 107] width 98 height 10
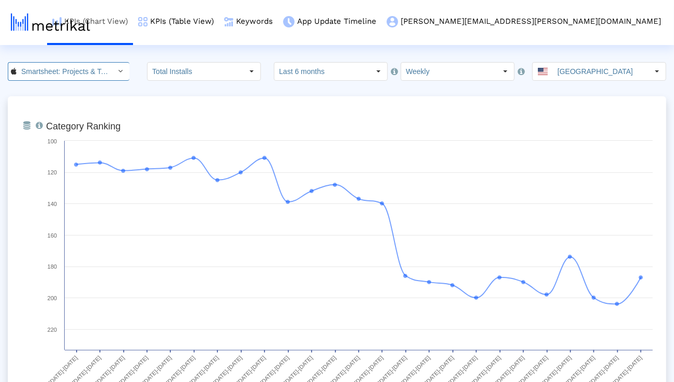
scroll to position [0, 72]
click at [278, 20] on link "Keywords" at bounding box center [248, 21] width 59 height 43
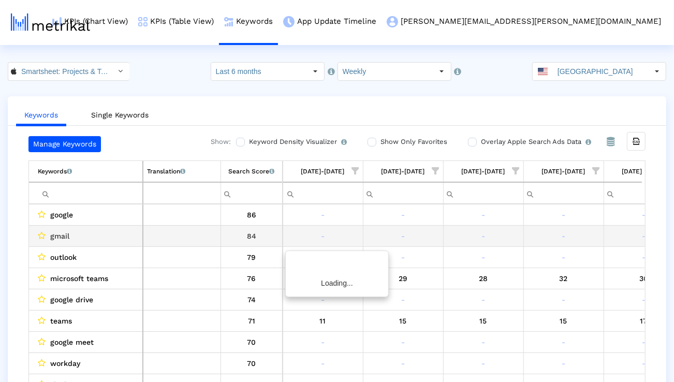
scroll to position [0, 1646]
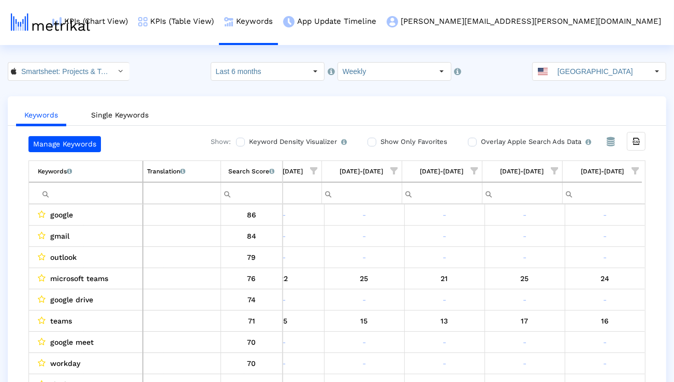
click at [632, 170] on span "Show filter options for column '08/31/25-09/06/25'" at bounding box center [634, 170] width 7 height 7
click at [584, 243] on div "Is One" at bounding box center [585, 244] width 93 height 20
click at [582, 258] on div "Between 2-3" at bounding box center [585, 265] width 93 height 20
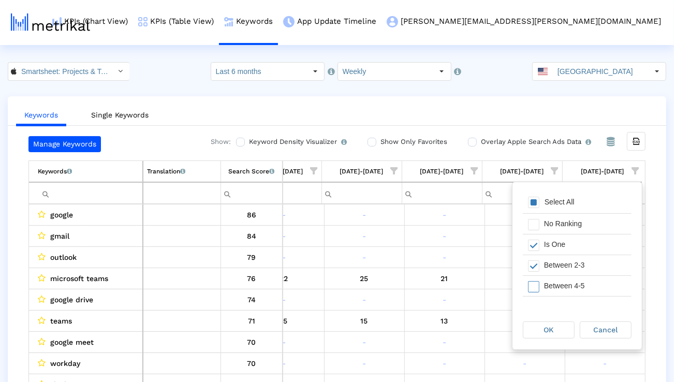
click at [581, 283] on div "Between 4-5" at bounding box center [585, 286] width 93 height 20
click at [580, 284] on div "Between 6-10" at bounding box center [585, 283] width 93 height 20
click at [563, 315] on div "OK Cancel" at bounding box center [576, 329] width 129 height 39
click at [563, 328] on div "OK" at bounding box center [548, 330] width 51 height 16
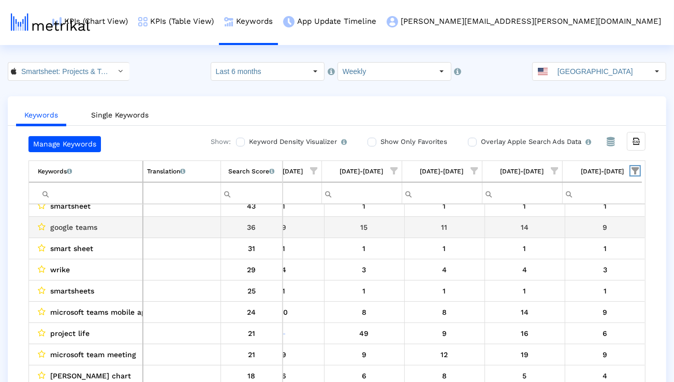
scroll to position [60, 0]
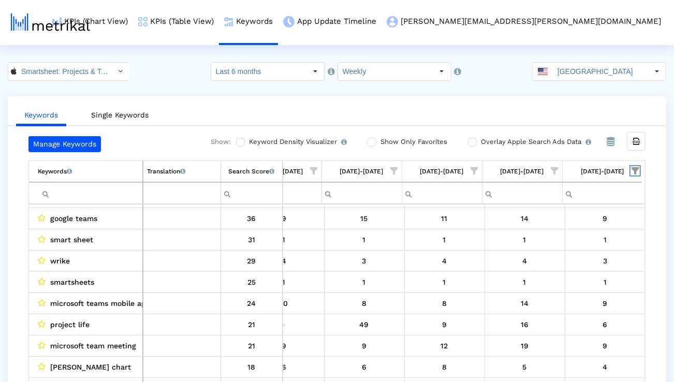
click at [632, 172] on span "Show filter options for column '08/31/25-09/06/25'" at bounding box center [634, 170] width 7 height 7
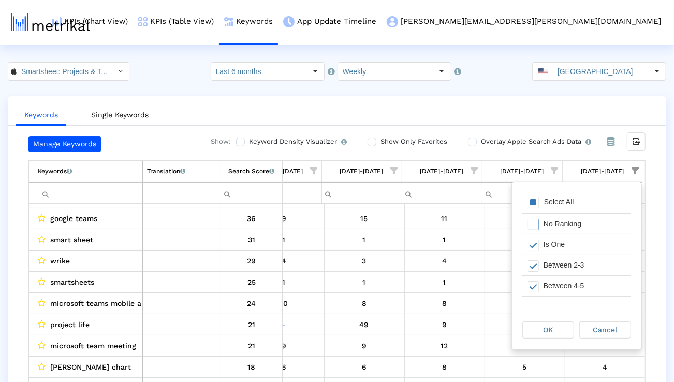
click at [569, 200] on div "Select All" at bounding box center [559, 202] width 40 height 9
click at [547, 326] on span "OK" at bounding box center [548, 330] width 10 height 8
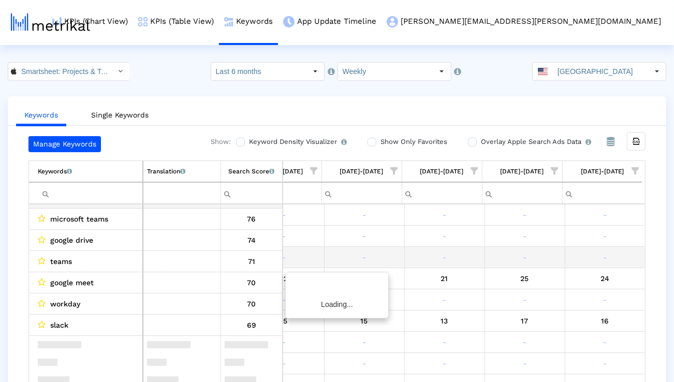
scroll to position [0, 0]
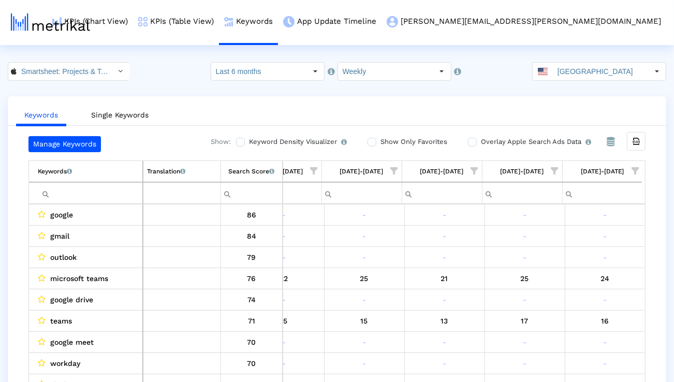
click at [124, 195] on input "Filter cell" at bounding box center [90, 193] width 105 height 17
paste input "program management"
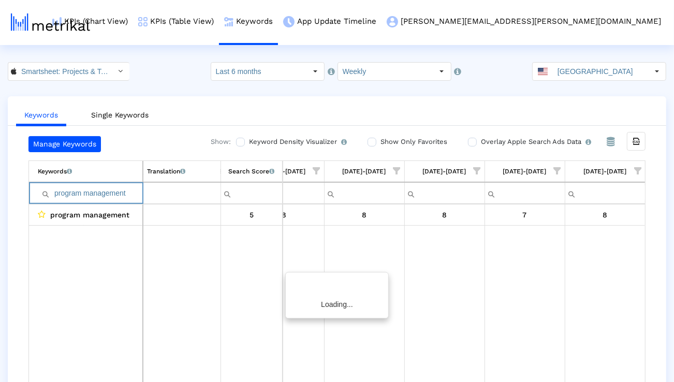
scroll to position [0, 1643]
paste input "jec"
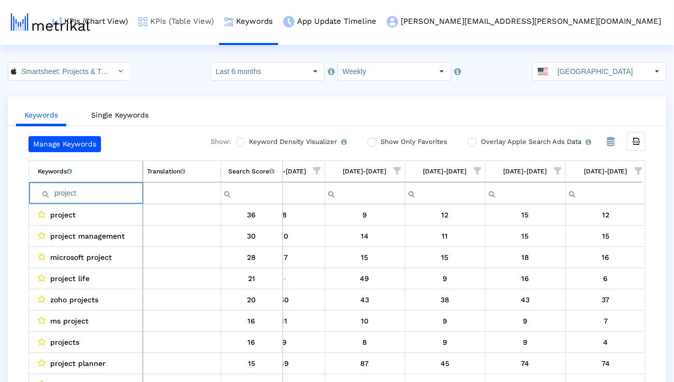
paste input "management"
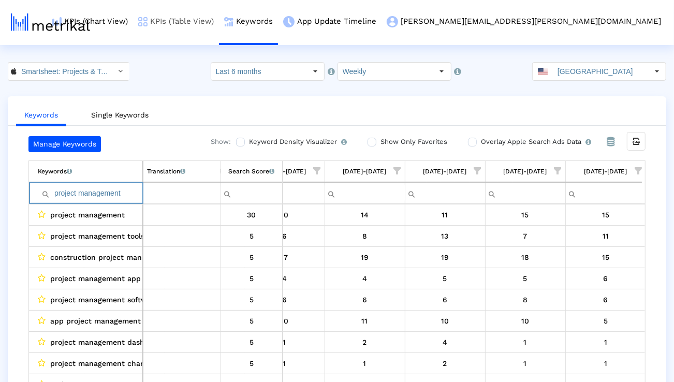
paste input "microsoft projec"
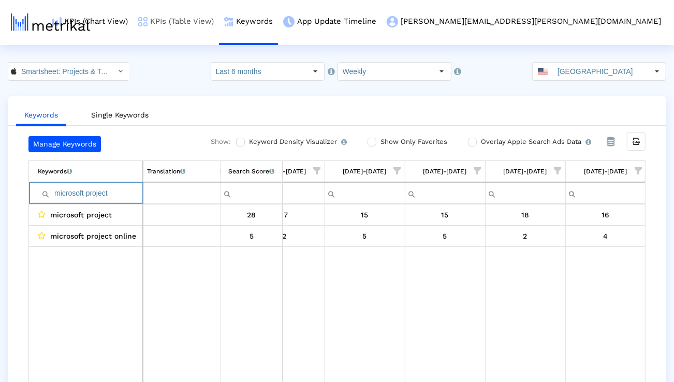
paste input "project manager"
paste input "manage projects"
paste input "project management app"
paste input "organizer"
paste input "planning"
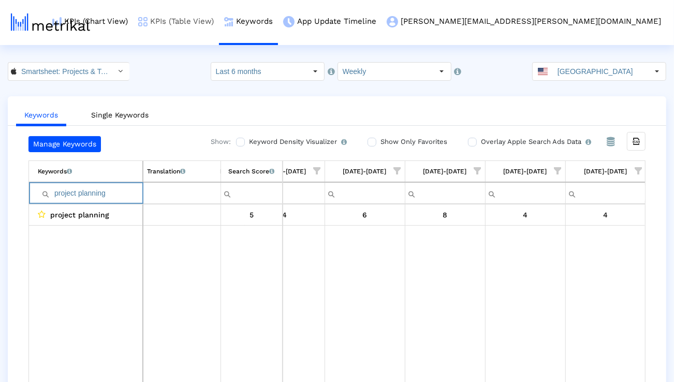
paste input "task"
paste input "create projects"
paste input "team"
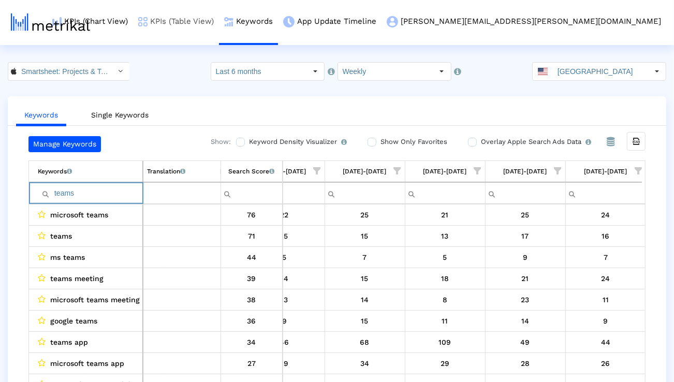
paste input "rello"
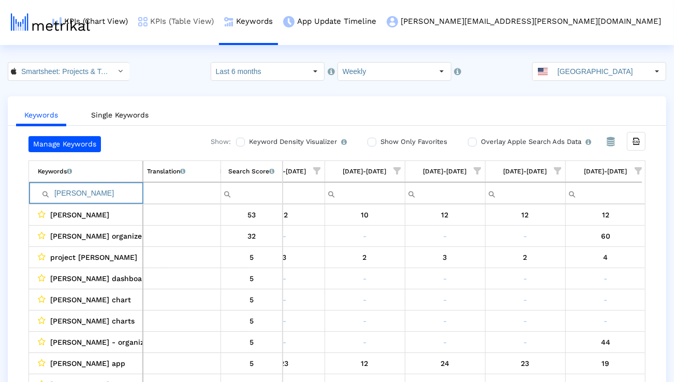
paste input "ms teams"
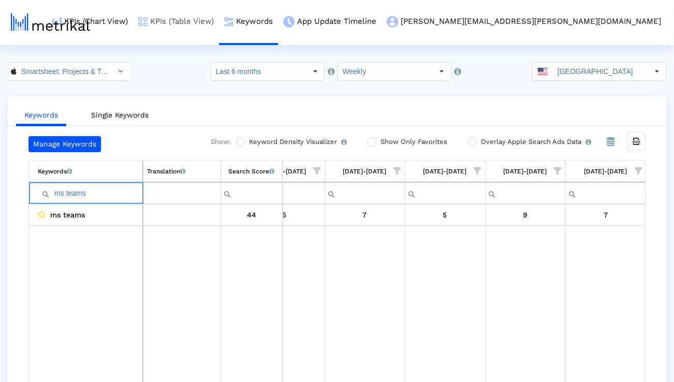
paste input "airtable"
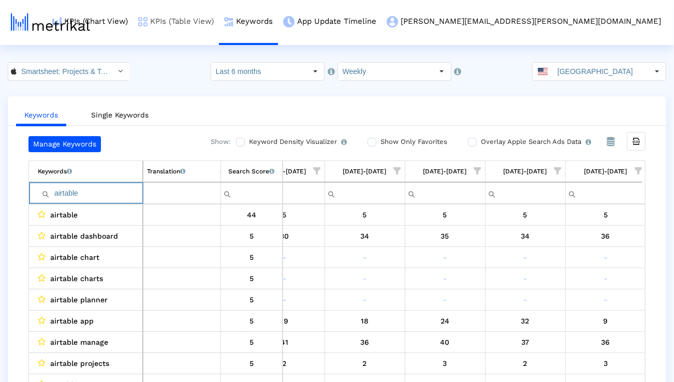
paste input "teamwork"
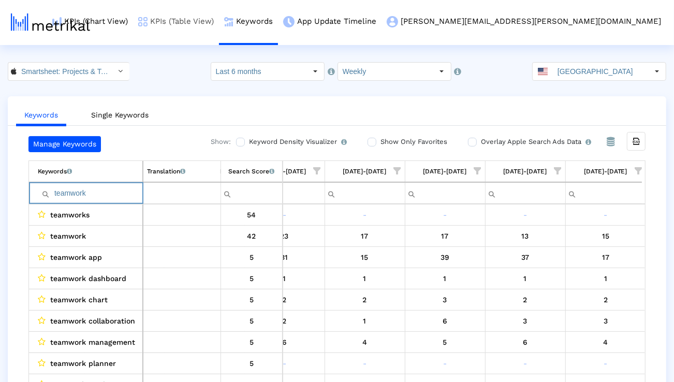
paste input "workflow"
paste input "project management tools"
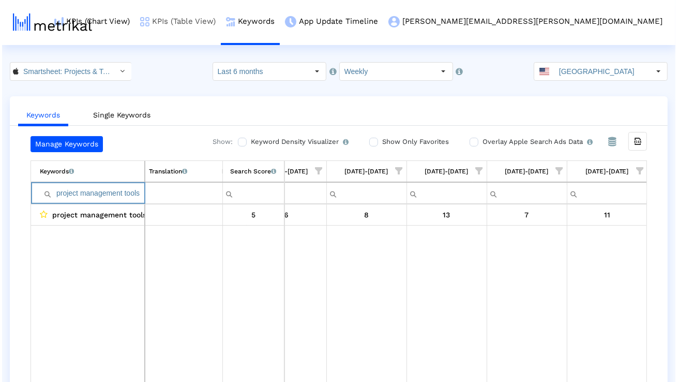
scroll to position [0, 0]
paste input "manage team"
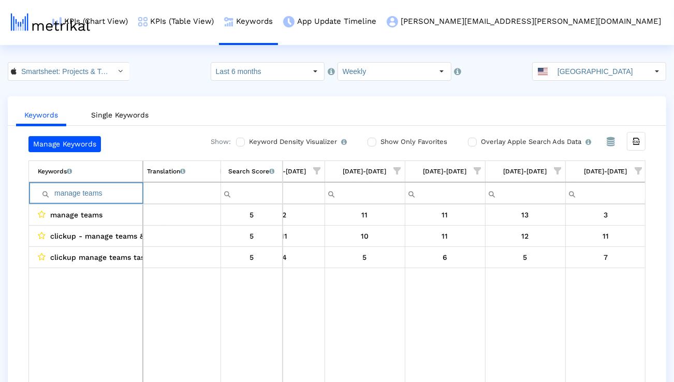
paste input "plan project"
paste input "automate workflows"
type input "automate workflows"
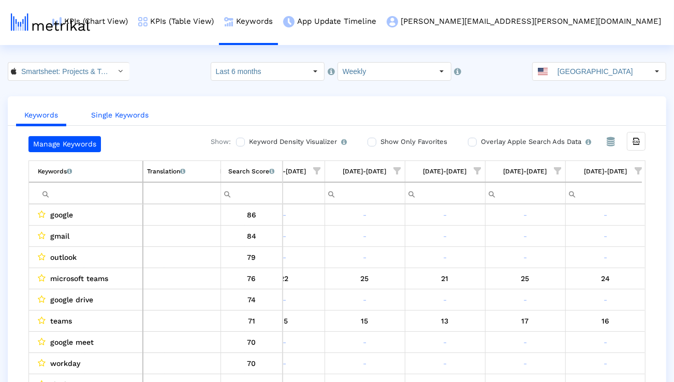
click at [138, 111] on link "Single Keywords" at bounding box center [120, 115] width 74 height 19
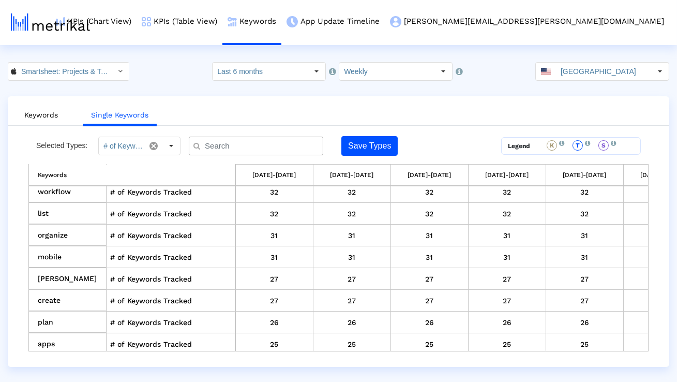
scroll to position [380, 0]
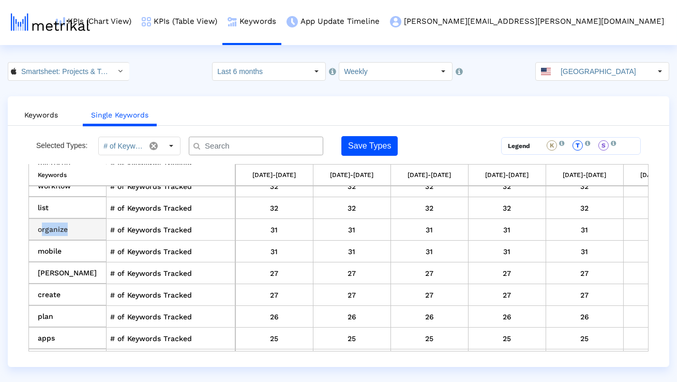
drag, startPoint x: 70, startPoint y: 227, endPoint x: 38, endPoint y: 227, distance: 32.6
click at [38, 227] on td "organize" at bounding box center [68, 230] width 78 height 22
copy td "organize"
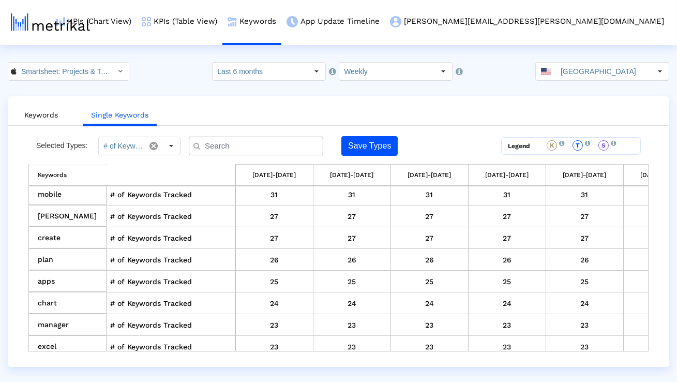
scroll to position [438, 0]
drag, startPoint x: 68, startPoint y: 208, endPoint x: 41, endPoint y: 210, distance: 27.0
click at [41, 210] on td "[PERSON_NAME]" at bounding box center [68, 216] width 78 height 22
drag, startPoint x: 60, startPoint y: 234, endPoint x: 36, endPoint y: 233, distance: 24.3
click at [36, 234] on td "create" at bounding box center [68, 238] width 78 height 22
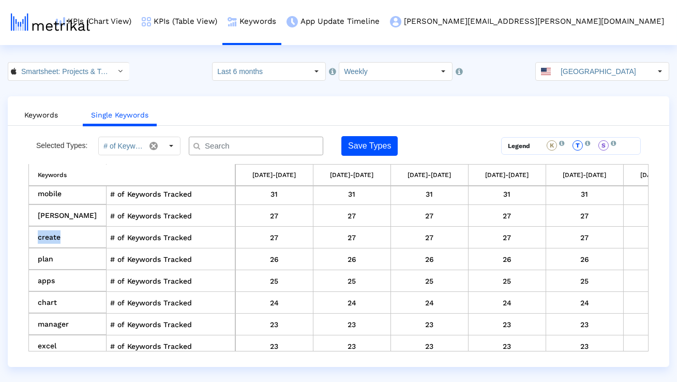
copy td "create"
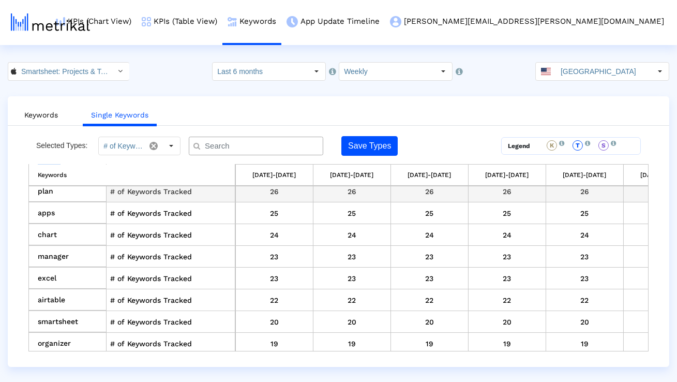
scroll to position [510, 0]
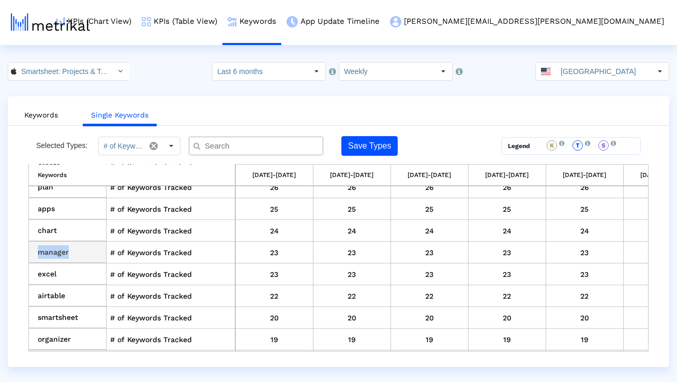
drag, startPoint x: 88, startPoint y: 243, endPoint x: 39, endPoint y: 245, distance: 48.7
click at [39, 245] on td "manager" at bounding box center [68, 253] width 78 height 22
copy td "manager"
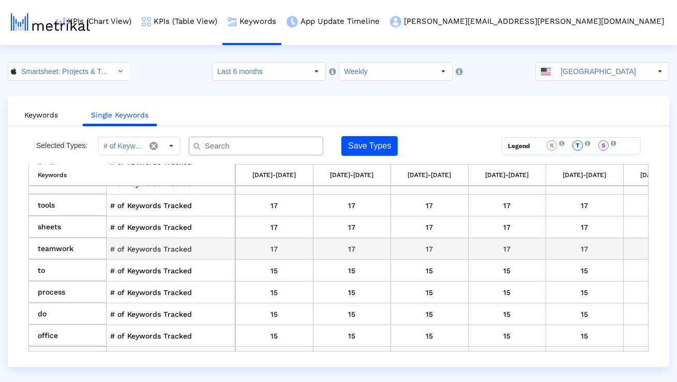
scroll to position [808, 0]
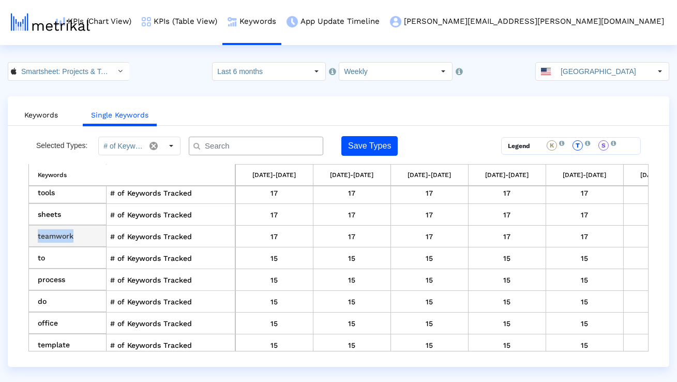
drag, startPoint x: 81, startPoint y: 233, endPoint x: 36, endPoint y: 233, distance: 45.5
click at [36, 233] on td "teamwork" at bounding box center [68, 237] width 78 height 22
copy td "teamwork"
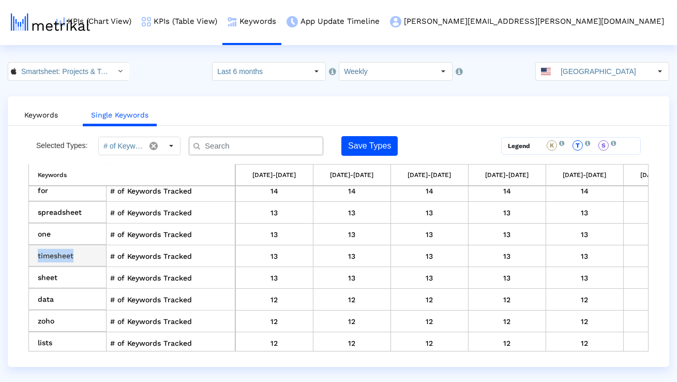
drag, startPoint x: 83, startPoint y: 256, endPoint x: 33, endPoint y: 256, distance: 49.7
click at [33, 256] on td "timesheet" at bounding box center [68, 256] width 78 height 22
copy td "timesheet"
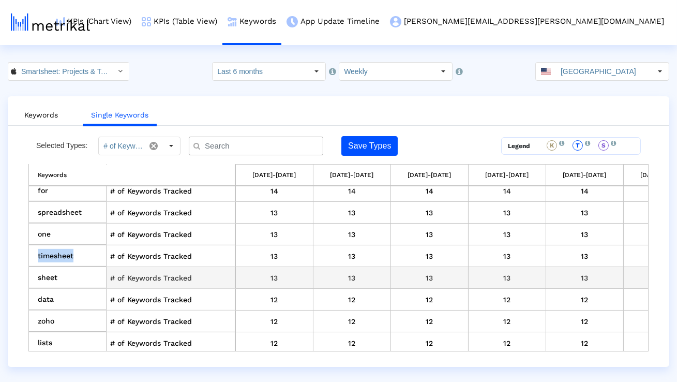
scroll to position [1065, 0]
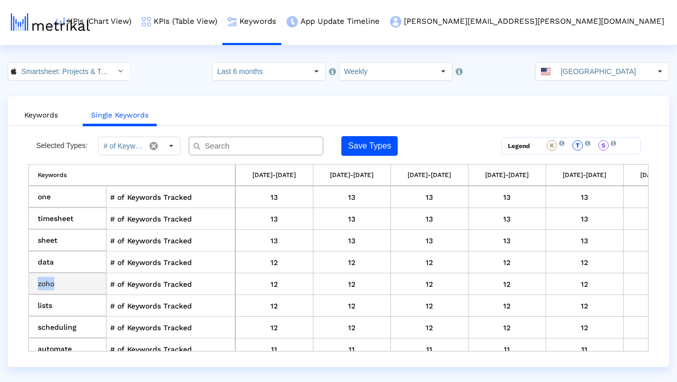
drag, startPoint x: 83, startPoint y: 283, endPoint x: 32, endPoint y: 283, distance: 51.8
click at [32, 283] on td "zoho" at bounding box center [68, 284] width 78 height 22
copy td "zoho"
drag, startPoint x: 76, startPoint y: 301, endPoint x: 40, endPoint y: 301, distance: 35.7
click at [40, 301] on td "lists" at bounding box center [68, 306] width 78 height 22
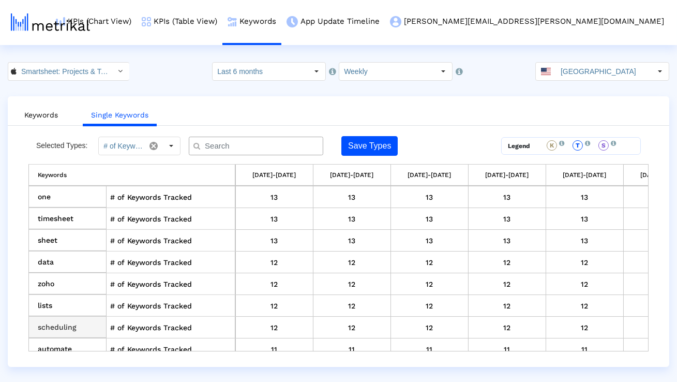
click at [57, 317] on td "scheduling" at bounding box center [68, 328] width 78 height 22
copy td "scheduling"
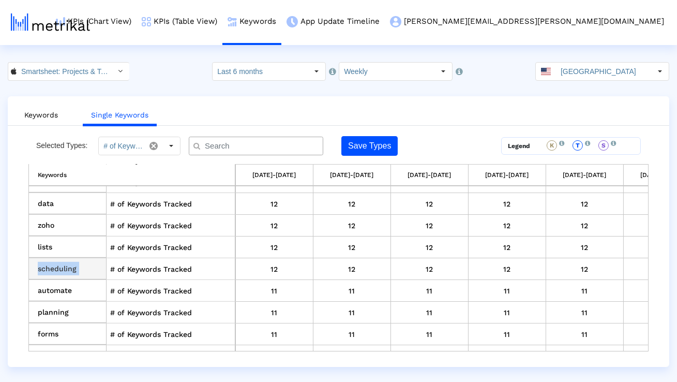
scroll to position [1186, 0]
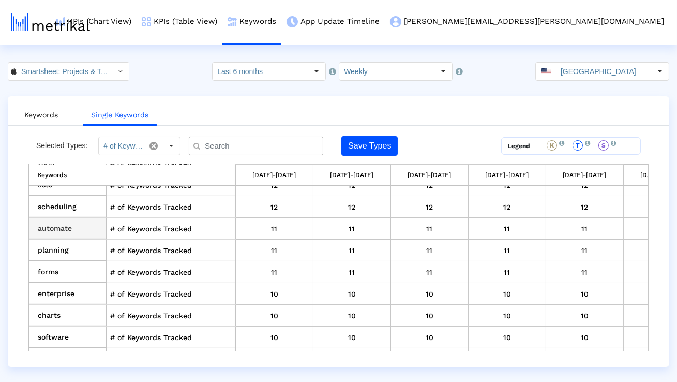
click at [58, 221] on td "automate" at bounding box center [68, 229] width 78 height 22
copy td "automate"
click at [55, 248] on td "planning" at bounding box center [68, 251] width 78 height 22
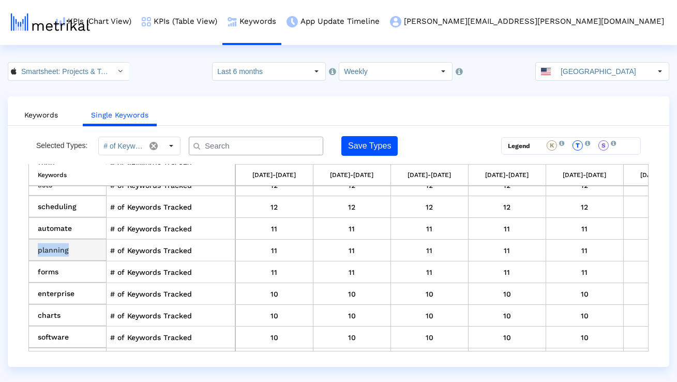
click at [55, 248] on td "planning" at bounding box center [68, 251] width 78 height 22
copy td "planning"
click at [52, 288] on td "enterprise" at bounding box center [68, 294] width 78 height 22
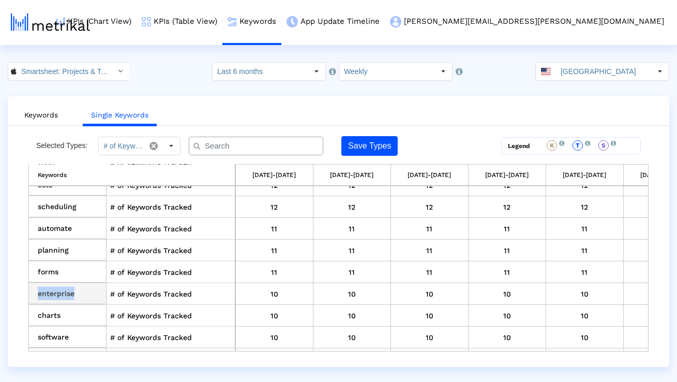
copy td "enterprise"
click at [54, 307] on td "charts" at bounding box center [68, 316] width 78 height 22
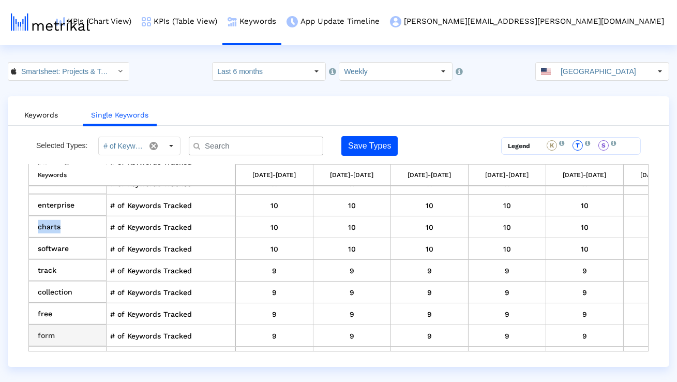
scroll to position [1318, 0]
click at [55, 203] on td "software" at bounding box center [68, 205] width 78 height 22
click at [52, 224] on td "track" at bounding box center [68, 227] width 78 height 22
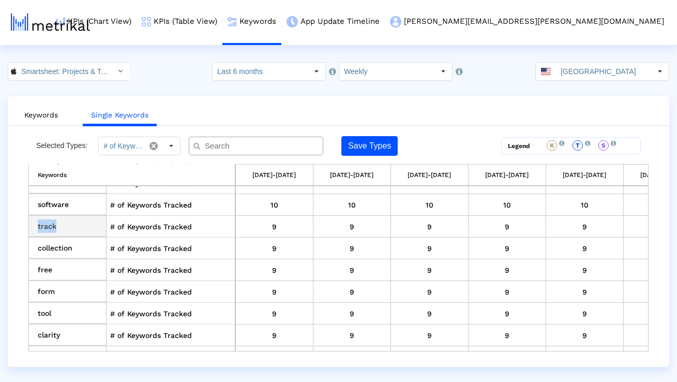
click at [52, 224] on td "track" at bounding box center [68, 227] width 78 height 22
click at [63, 241] on td "collection" at bounding box center [68, 249] width 78 height 22
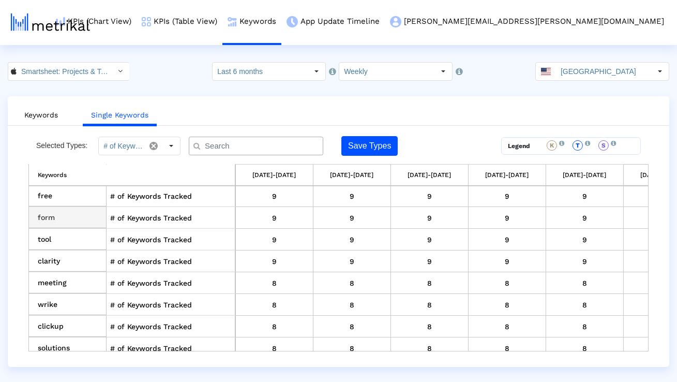
scroll to position [1395, 0]
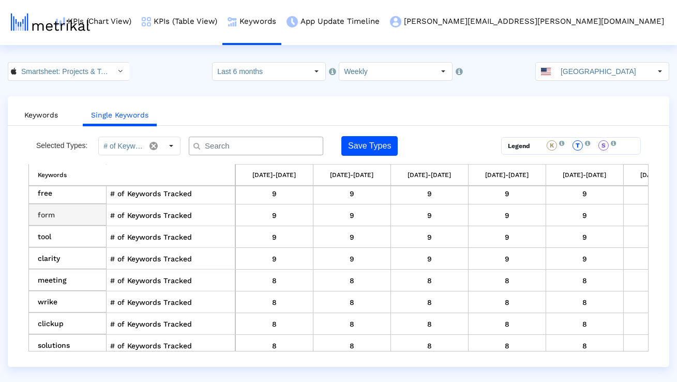
click at [48, 206] on td "form" at bounding box center [68, 215] width 78 height 22
click at [53, 254] on td "clarity" at bounding box center [68, 259] width 78 height 22
click at [65, 271] on td "meeting" at bounding box center [68, 281] width 78 height 22
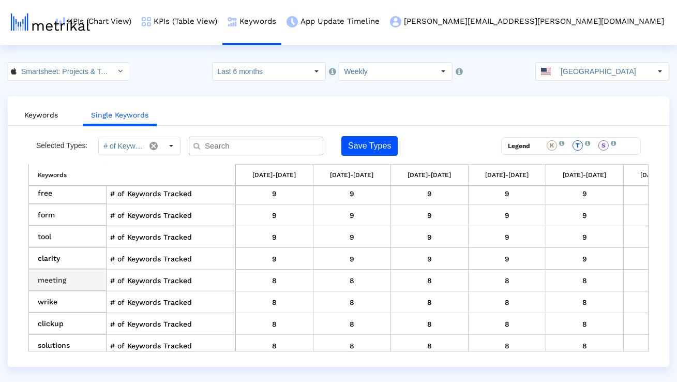
click at [64, 271] on td "meeting" at bounding box center [68, 281] width 78 height 22
click at [48, 296] on td "wrike" at bounding box center [68, 302] width 78 height 22
click at [54, 313] on td "clickup" at bounding box center [68, 324] width 78 height 22
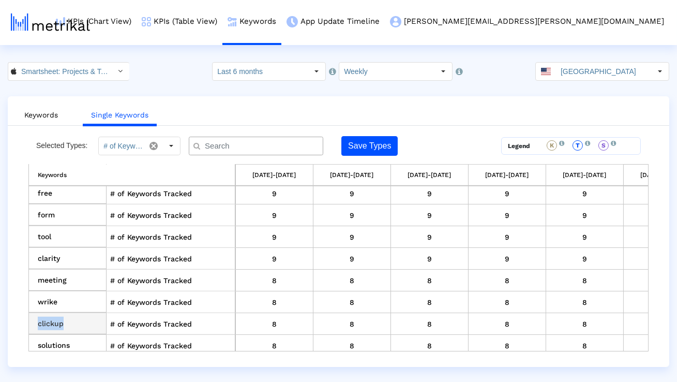
click at [54, 313] on td "clickup" at bounding box center [68, 324] width 78 height 22
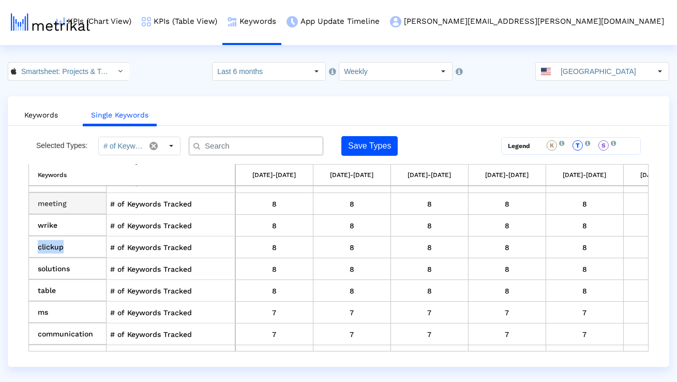
scroll to position [1493, 0]
click at [48, 261] on td "table" at bounding box center [68, 269] width 78 height 22
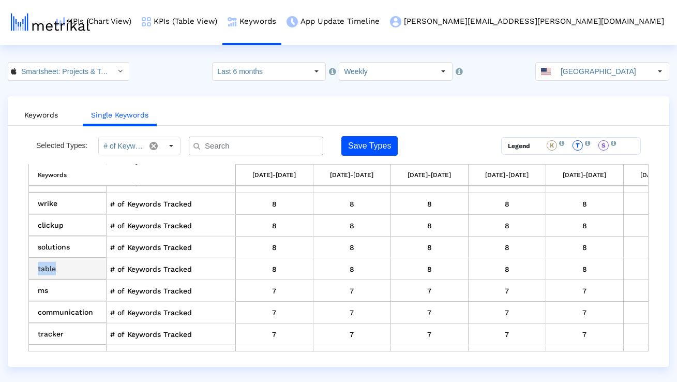
click at [48, 261] on td "table" at bounding box center [68, 269] width 78 height 22
click at [53, 304] on td "communication" at bounding box center [68, 313] width 78 height 22
click at [53, 305] on td "communication" at bounding box center [68, 313] width 78 height 22
click at [119, 67] on icon "Select" at bounding box center [121, 70] width 5 height 7
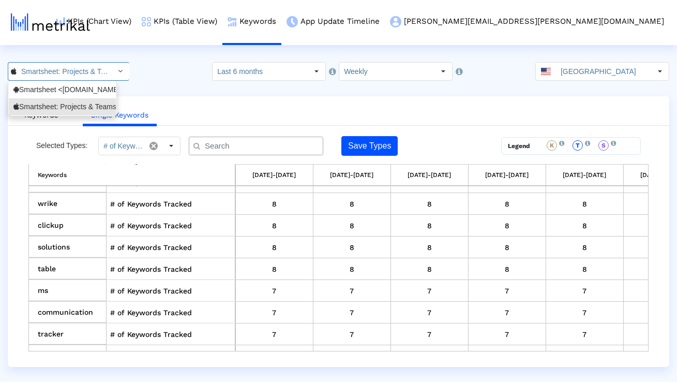
scroll to position [0, 72]
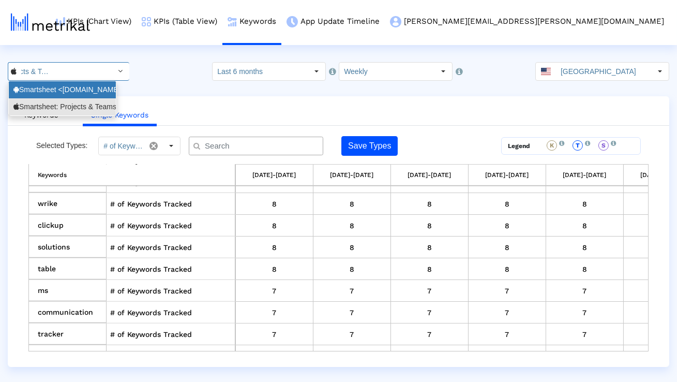
click at [77, 94] on div "Smartsheet <[DOMAIN_NAME]>" at bounding box center [62, 90] width 98 height 10
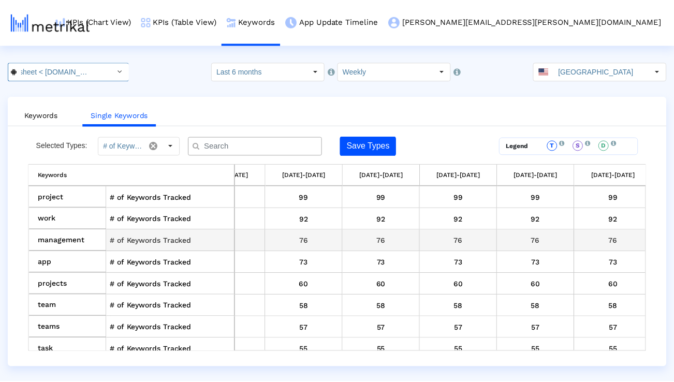
scroll to position [0, 1531]
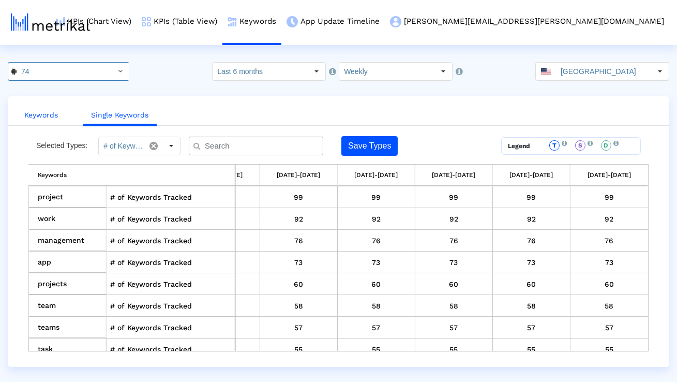
click at [53, 116] on link "Keywords" at bounding box center [41, 115] width 50 height 19
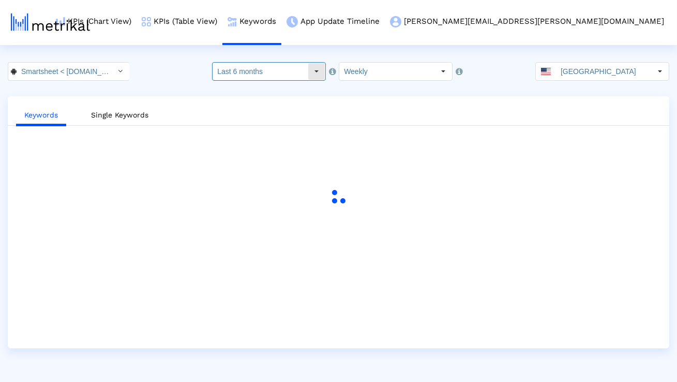
click at [288, 78] on input "Last 6 months" at bounding box center [260, 72] width 95 height 18
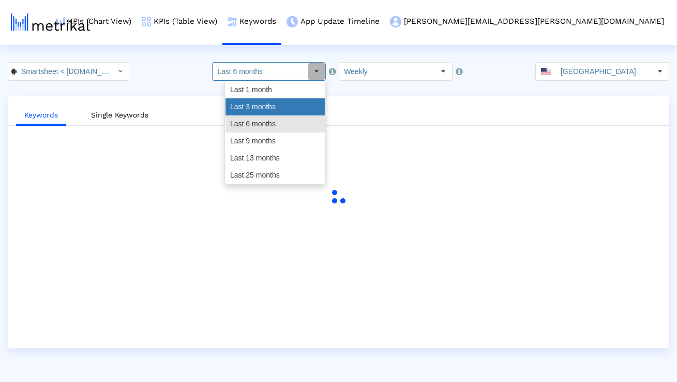
click at [283, 100] on div "Last 3 months" at bounding box center [275, 106] width 99 height 17
type input "Last 3 months"
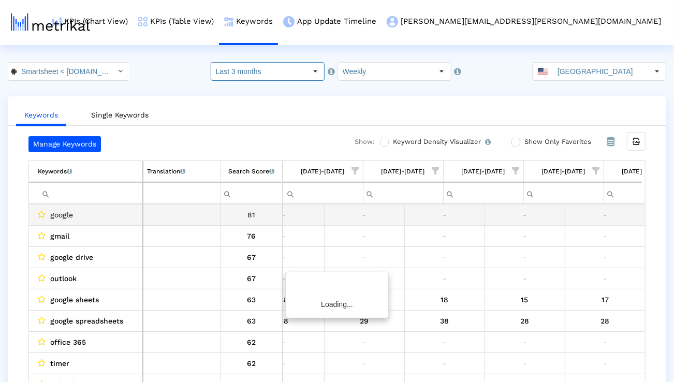
scroll to position [0, 683]
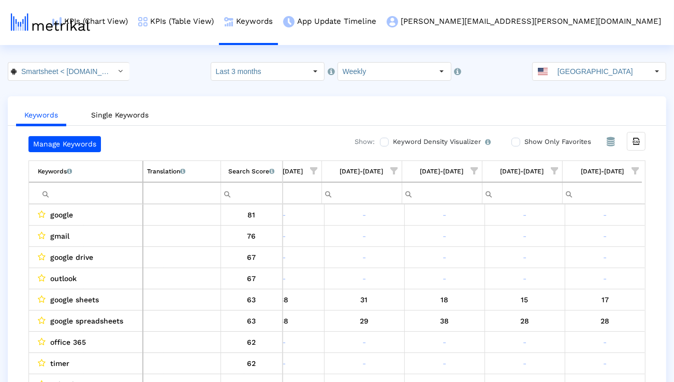
click at [634, 167] on span "Show filter options for column '08/31/25-09/06/25'" at bounding box center [634, 170] width 7 height 7
click at [464, 119] on ul "Keywords Single Keywords" at bounding box center [337, 113] width 658 height 24
click at [131, 194] on input "Filter cell" at bounding box center [90, 193] width 105 height 17
type input "v"
paste input "program management"
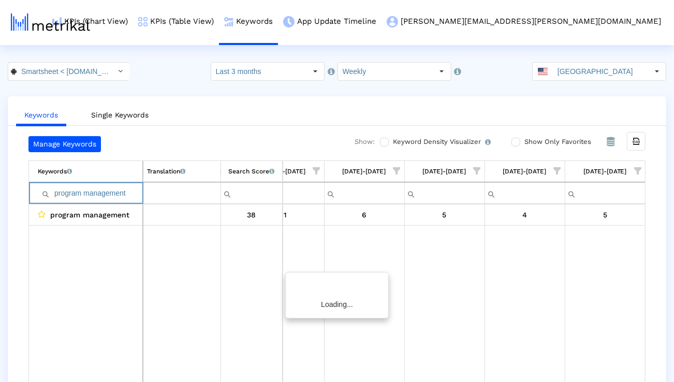
scroll to position [0, 680]
paste input "automate process"
paste input "business"
paste input "project"
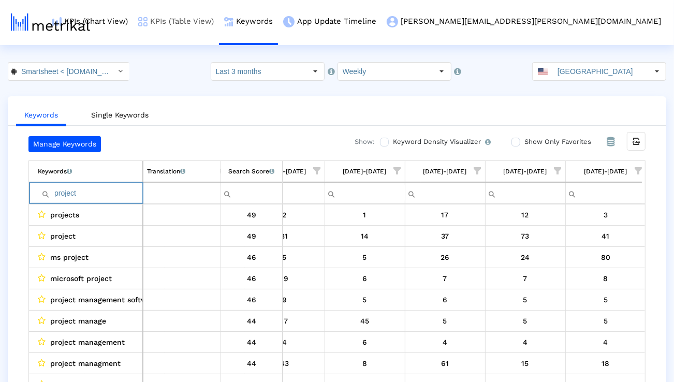
paste input "management"
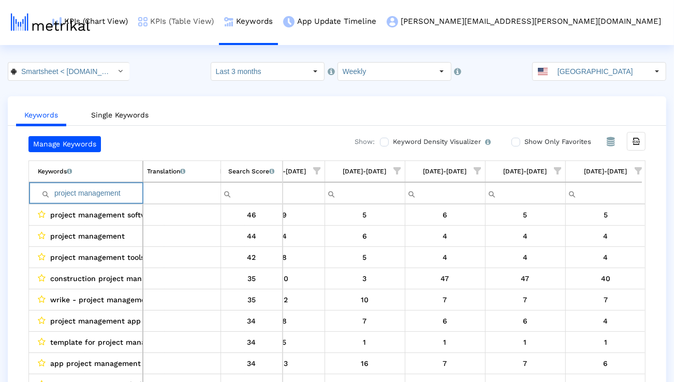
paste input "microsoft projec"
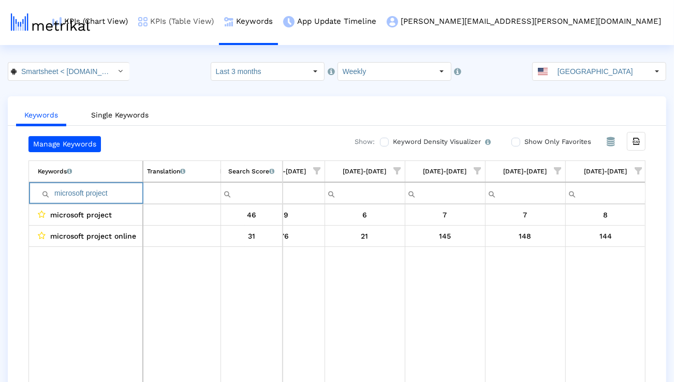
paste input "project manager"
paste input "manage projects"
paste input "project management app"
paste input "organizer"
paste input "planning"
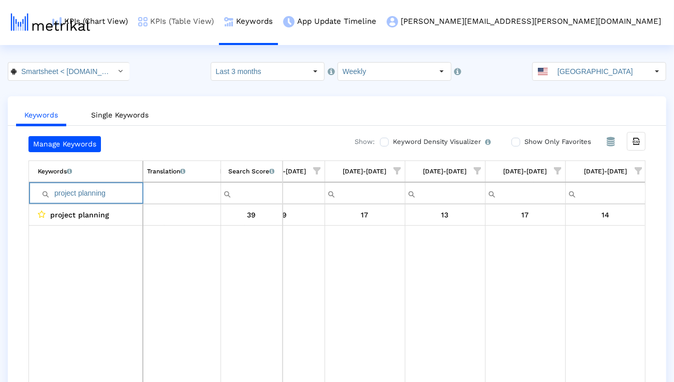
paste input "task"
paste input "track projects"
paste input "eam"
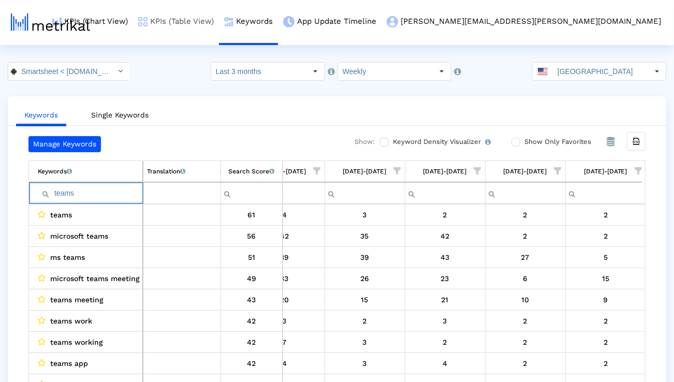
paste input "rello"
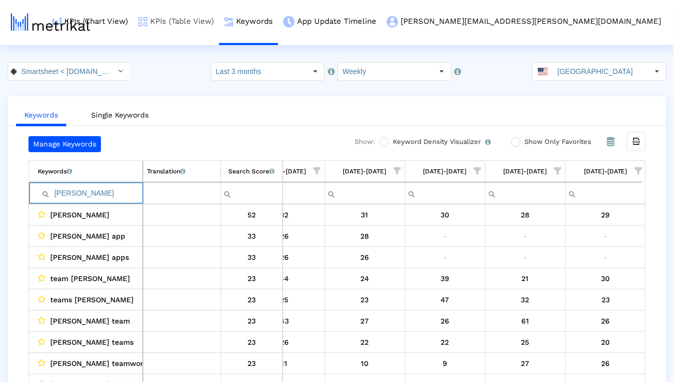
paste input "[DATE] com"
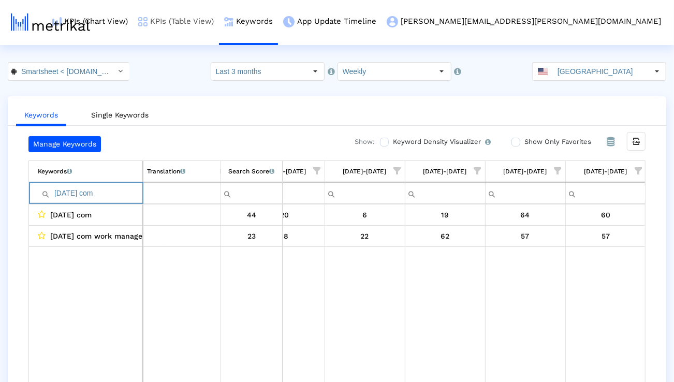
paste input "project dashboard"
paste input "airtable"
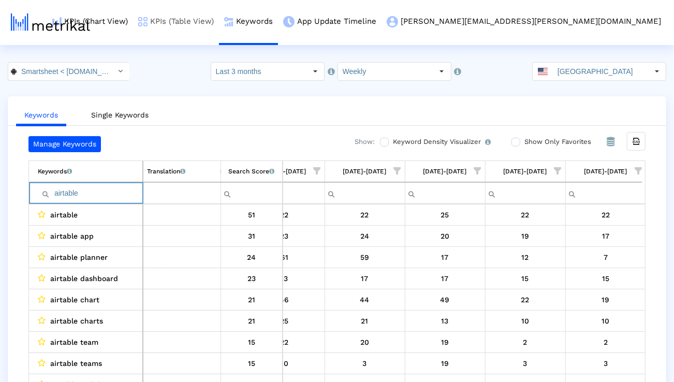
paste input "teamwork"
paste input "workflow"
paste input "project management tools"
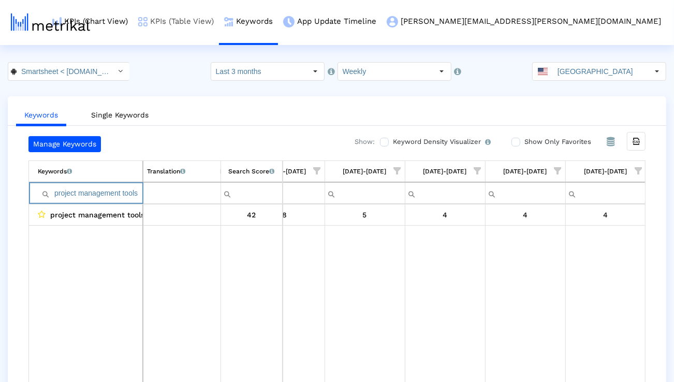
paste input "manage team"
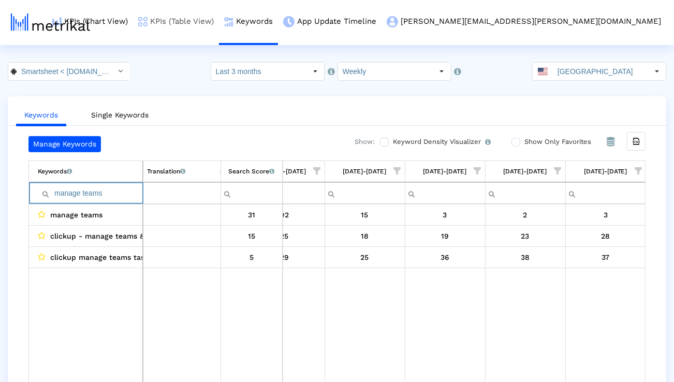
paste input "plan project"
paste input "automate workflows"
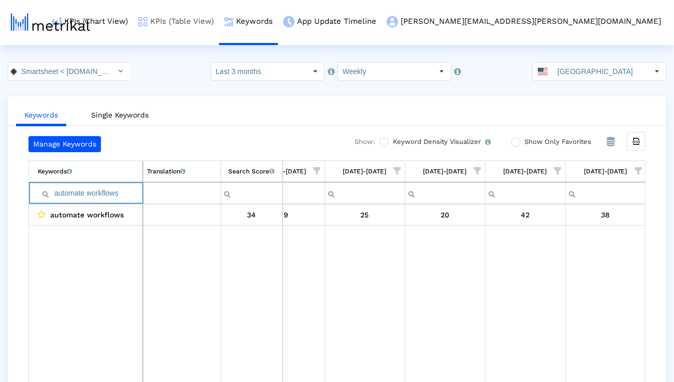
type input "automate workflows"
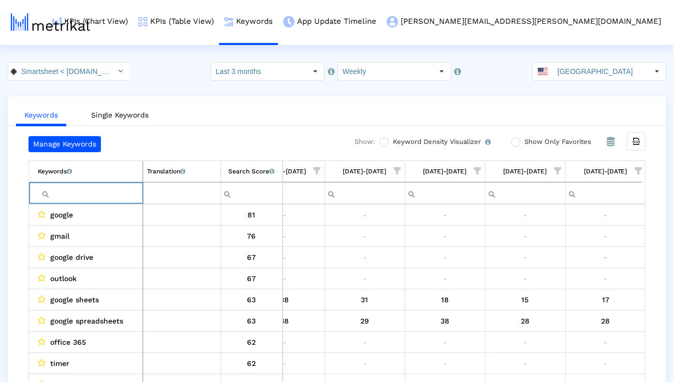
click at [640, 174] on span "Show filter options for column '08/31/25-09/06/25'" at bounding box center [637, 170] width 7 height 7
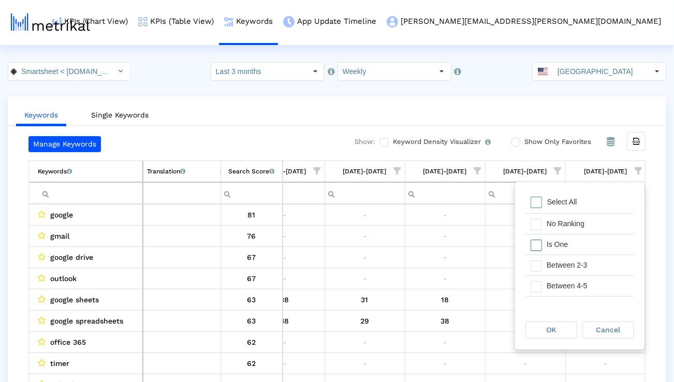
click at [590, 253] on div "Is One" at bounding box center [587, 244] width 93 height 20
click at [590, 259] on div "Between 2-3" at bounding box center [587, 265] width 93 height 20
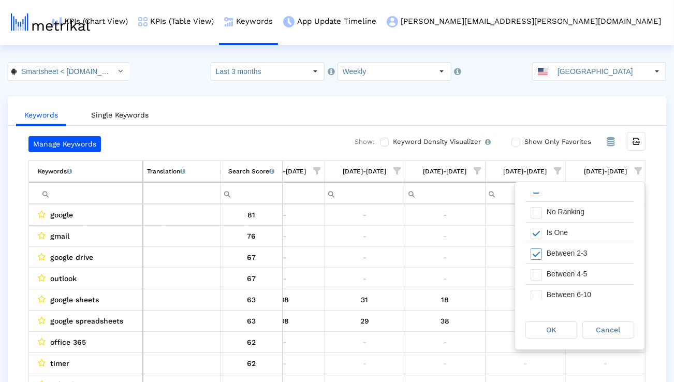
scroll to position [17, 0]
click at [589, 262] on div "Between 4-5" at bounding box center [587, 269] width 93 height 20
click at [589, 293] on div "Between 6-10" at bounding box center [587, 290] width 93 height 20
click at [566, 326] on div "OK" at bounding box center [551, 330] width 51 height 16
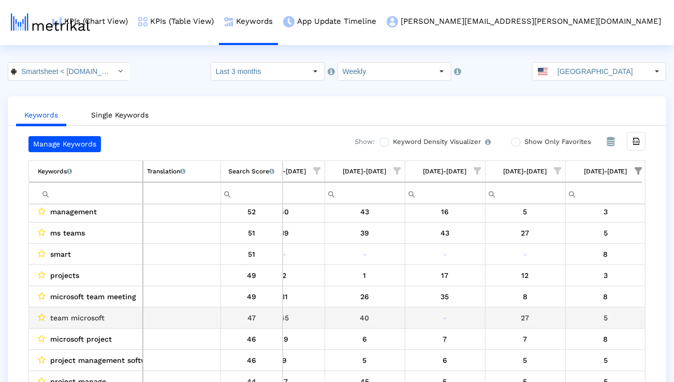
scroll to position [154, 0]
